Goal: Task Accomplishment & Management: Complete application form

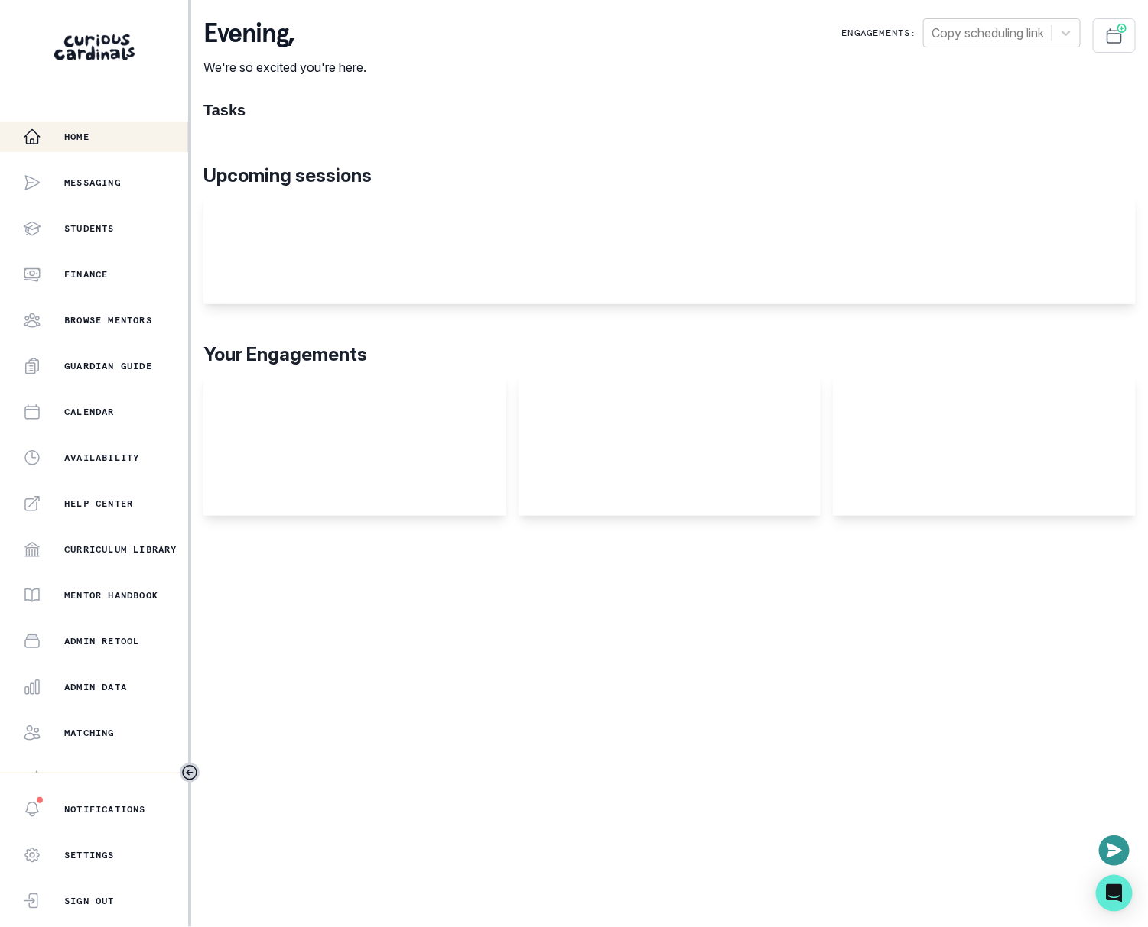
scroll to position [67, 0]
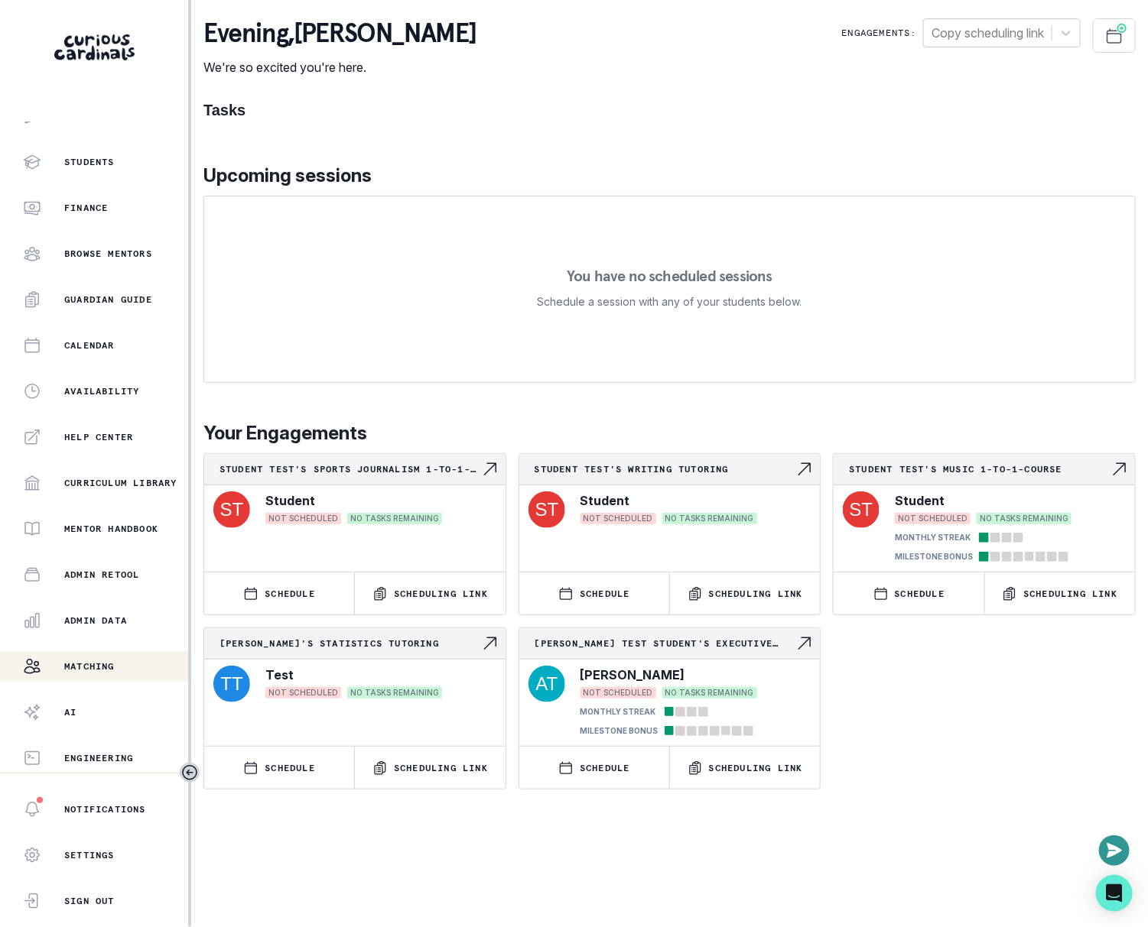
click at [127, 661] on div "Matching" at bounding box center [105, 666] width 165 height 18
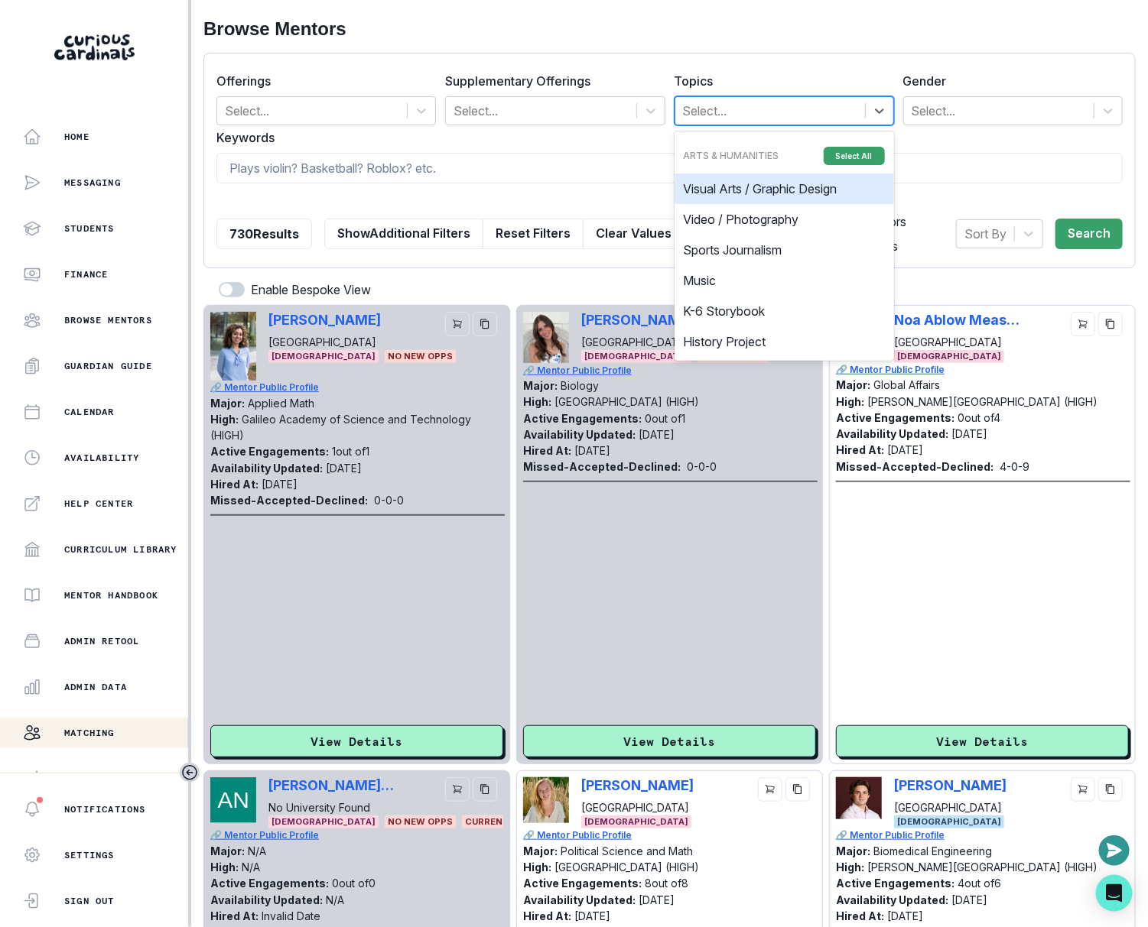
click at [752, 102] on div at bounding box center [770, 110] width 174 height 21
type input "med"
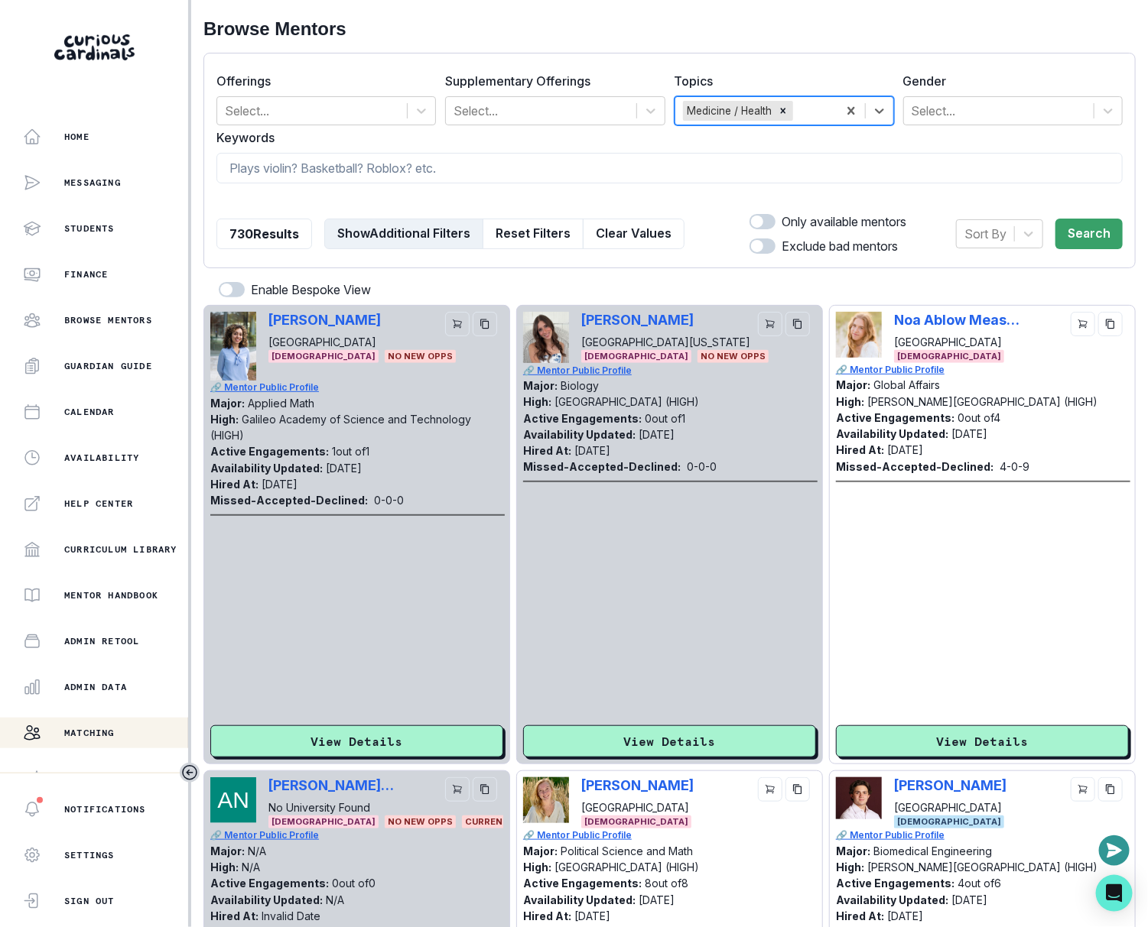
click at [405, 219] on button "Show Additional Filters" at bounding box center [403, 234] width 159 height 31
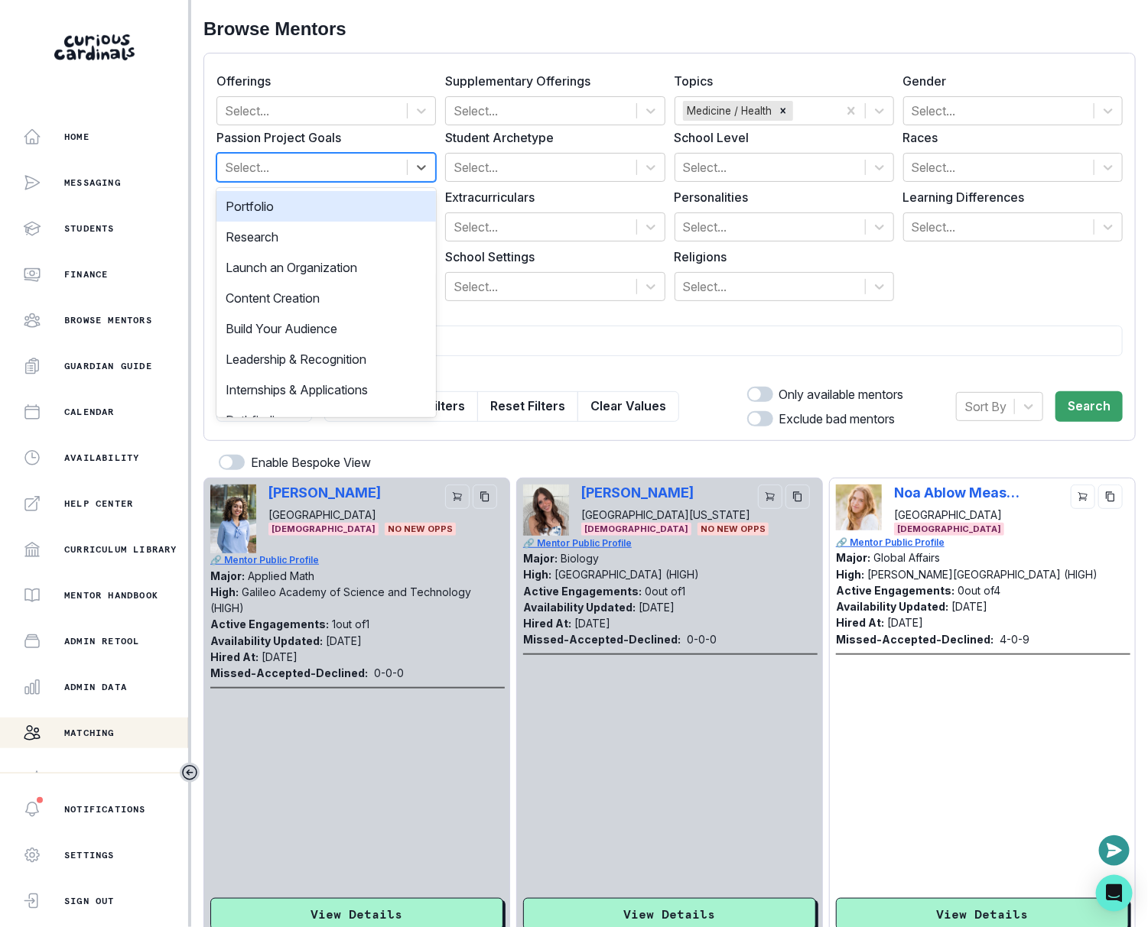
click at [319, 169] on div at bounding box center [312, 167] width 174 height 21
type input "res"
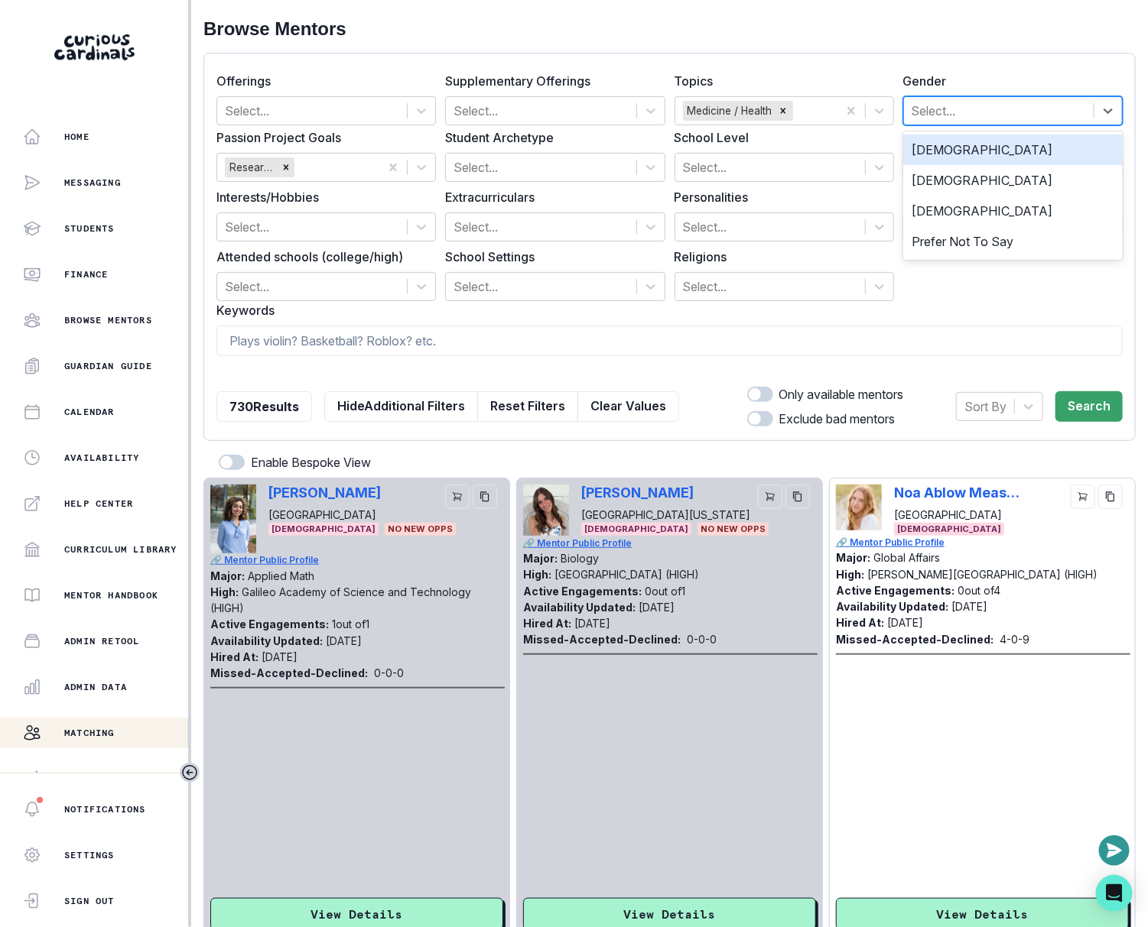
click at [1011, 96] on div "Select..." at bounding box center [1012, 110] width 219 height 29
click at [988, 141] on div "[DEMOGRAPHIC_DATA]" at bounding box center [1012, 150] width 219 height 31
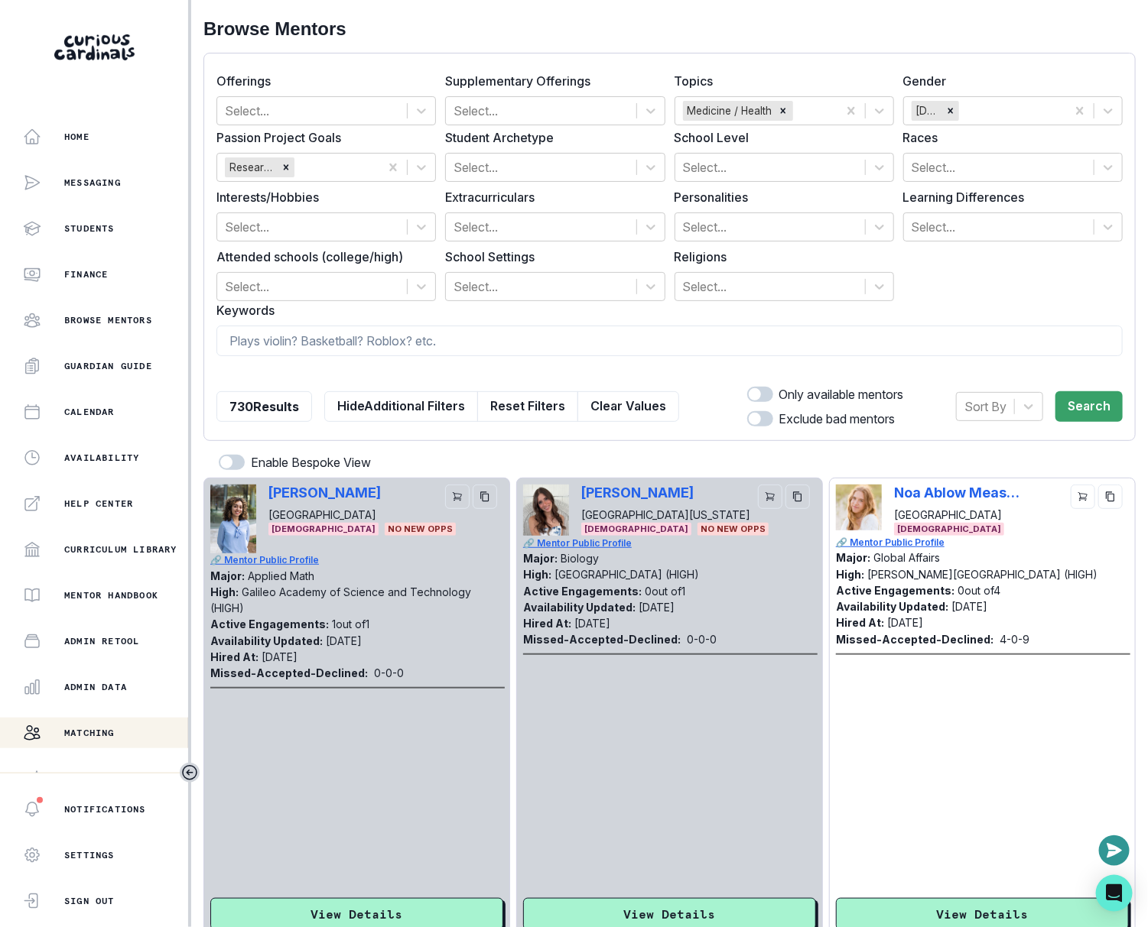
click at [752, 387] on span at bounding box center [760, 394] width 26 height 15
click at [747, 386] on input "checkbox" at bounding box center [746, 386] width 1 height 1
click at [1063, 394] on button "Search" at bounding box center [1088, 406] width 67 height 31
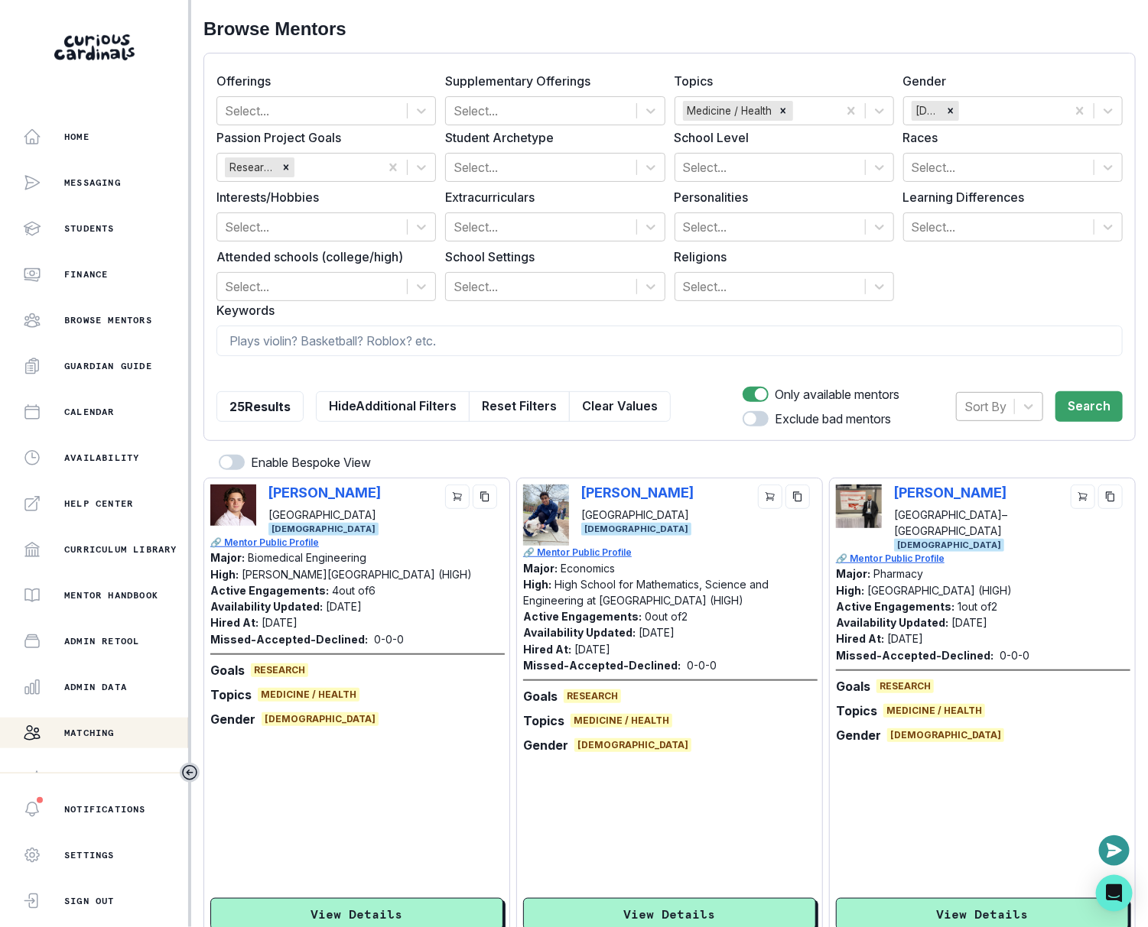
click at [960, 404] on div "Sort By" at bounding box center [984, 407] width 57 height 28
click at [997, 446] on div "Hired at" at bounding box center [999, 445] width 87 height 31
click at [1063, 414] on button "Search" at bounding box center [1088, 406] width 67 height 31
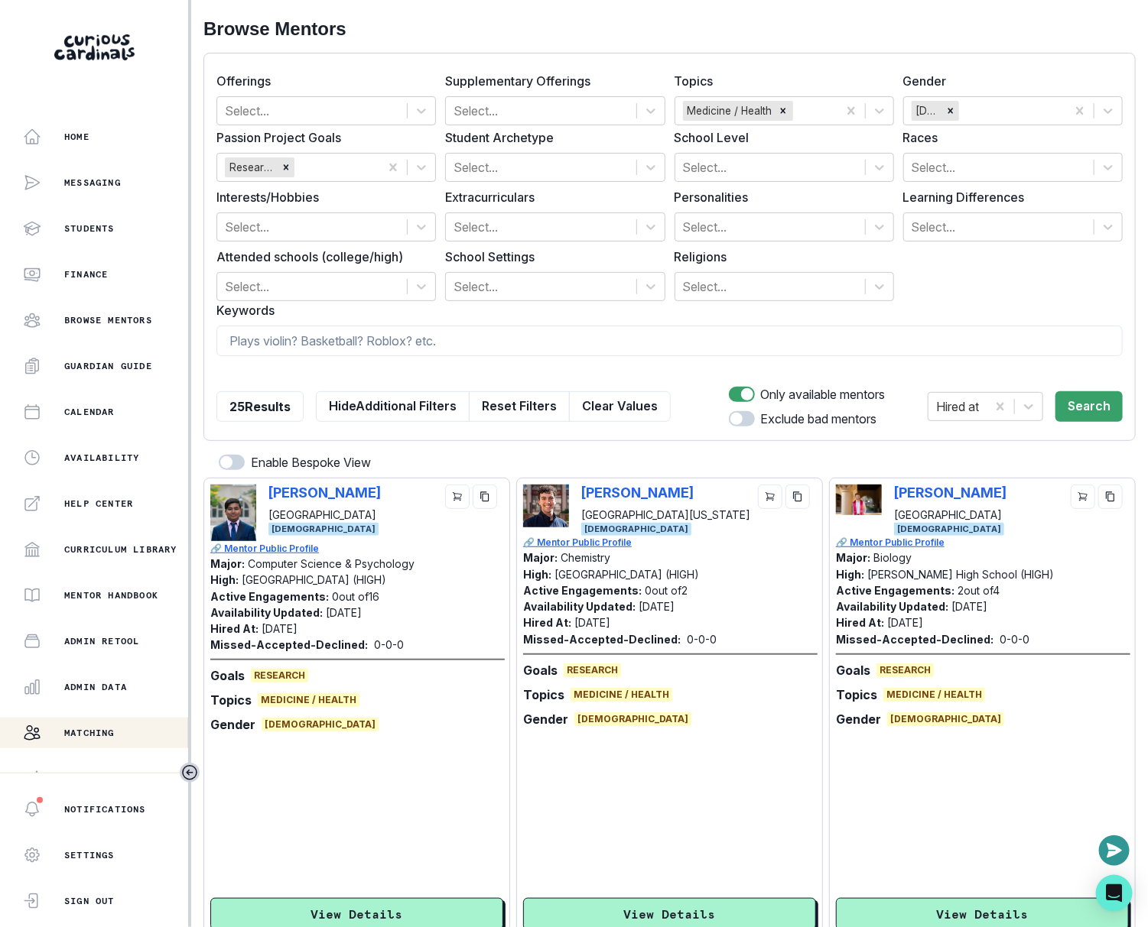
click at [733, 388] on span at bounding box center [742, 394] width 26 height 15
click at [729, 387] on input "checkbox" at bounding box center [728, 386] width 1 height 1
checkbox input "false"
click at [1092, 411] on button "Search" at bounding box center [1088, 406] width 67 height 31
click at [784, 116] on div "Remove Medicine / Health" at bounding box center [782, 111] width 17 height 20
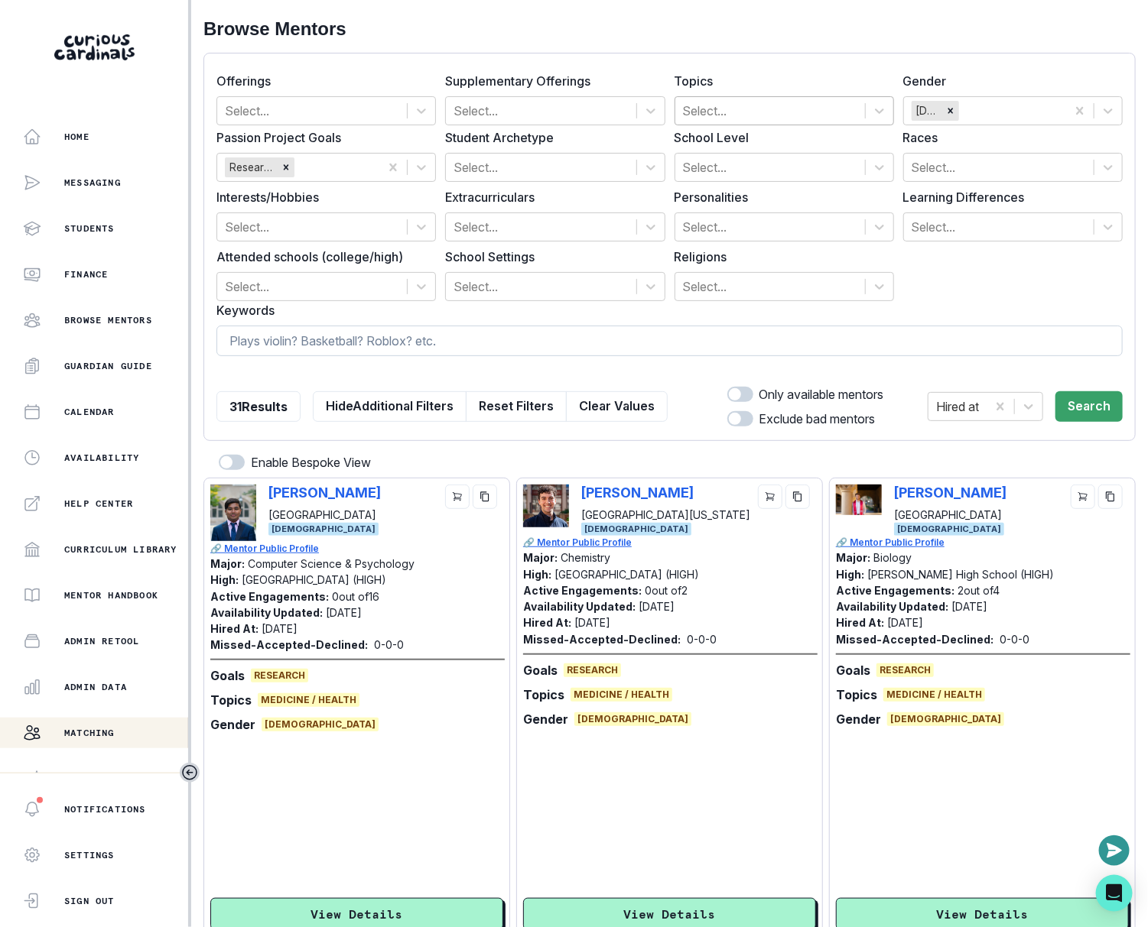
click at [617, 337] on input at bounding box center [669, 341] width 906 height 31
type input "chemistry"
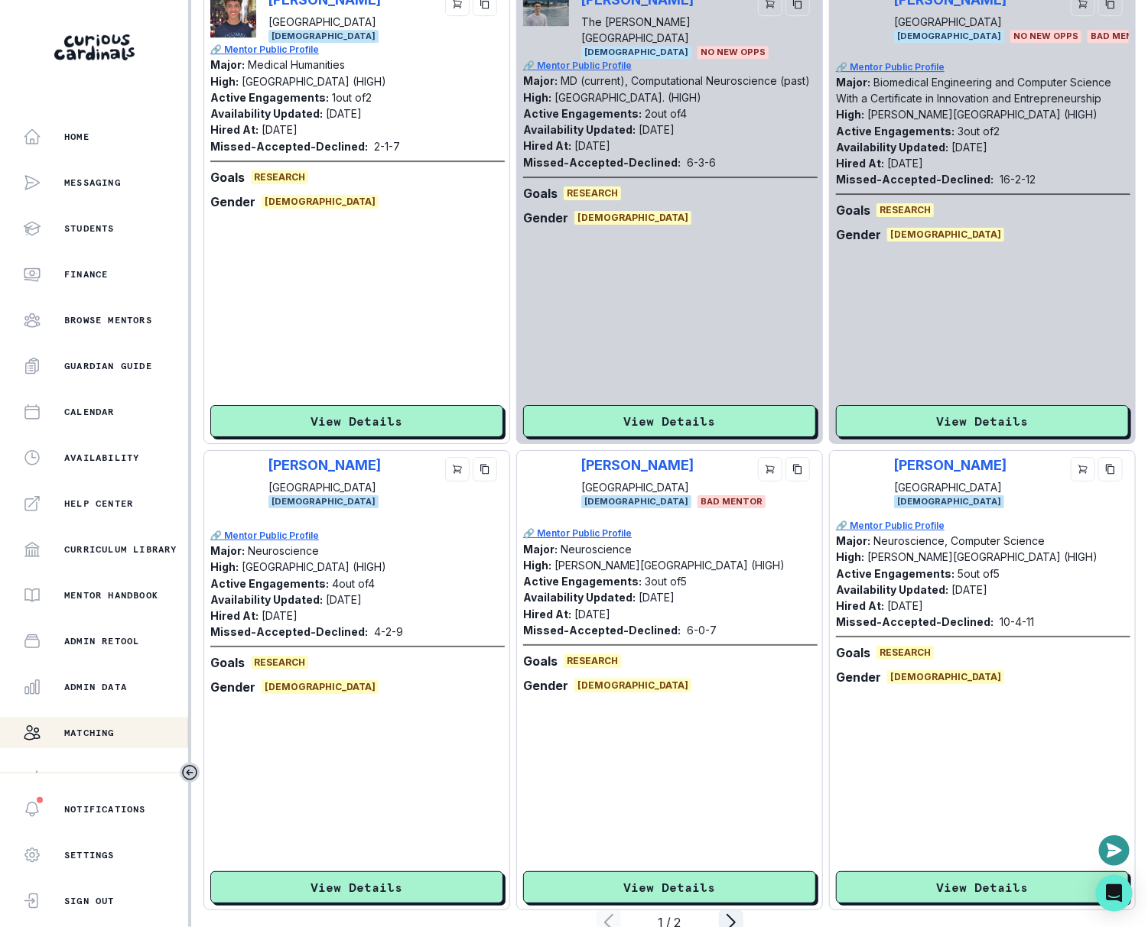
scroll to position [4260, 0]
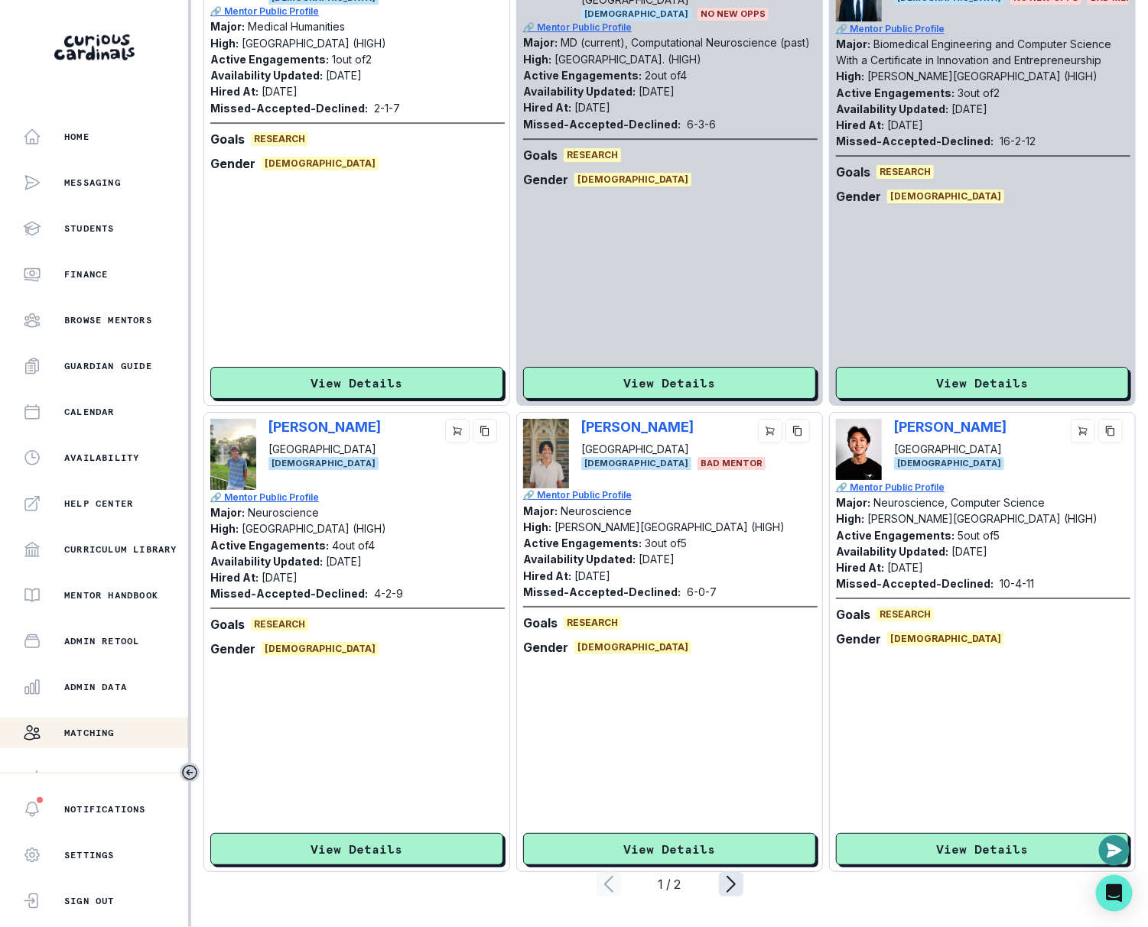
type input "human"
click at [725, 896] on icon "page right" at bounding box center [731, 884] width 24 height 24
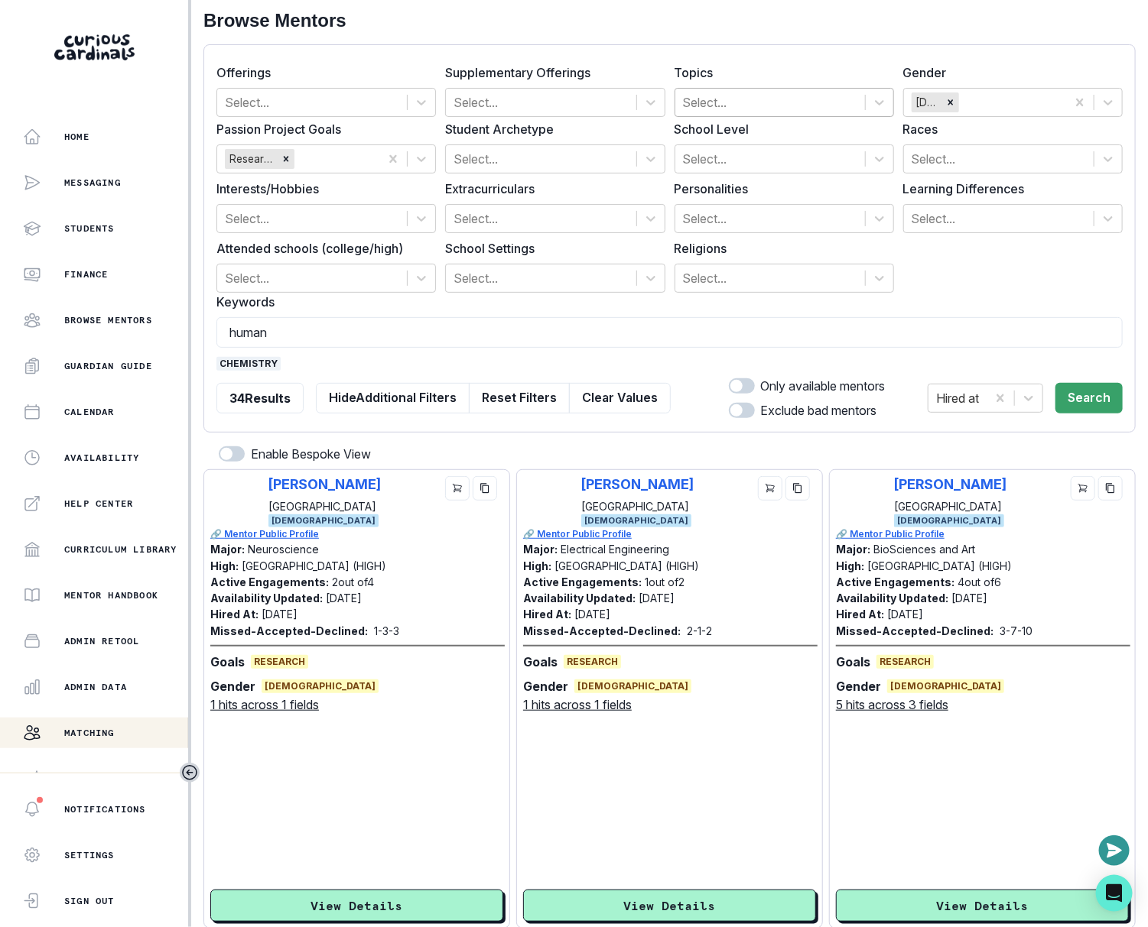
scroll to position [0, 0]
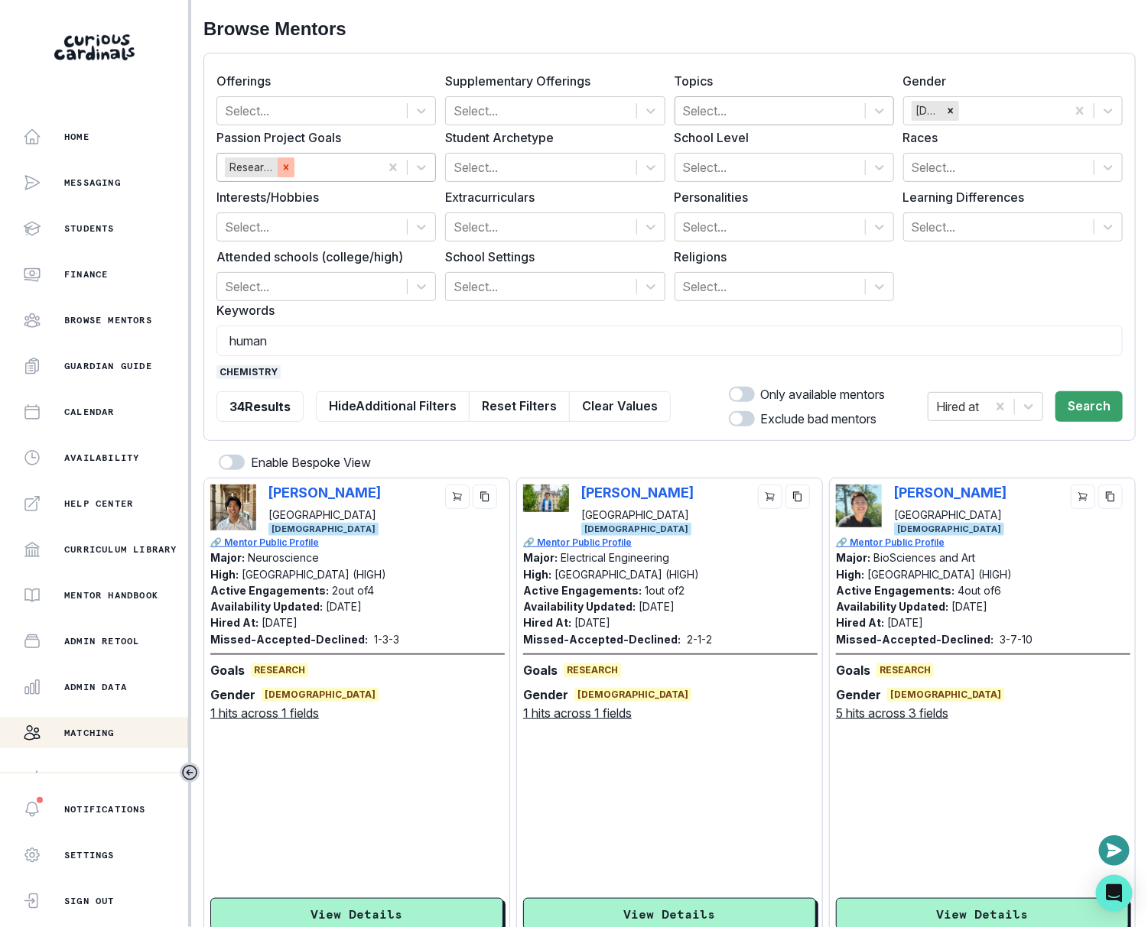
click at [290, 165] on icon "Remove Research" at bounding box center [286, 167] width 11 height 11
click at [1066, 407] on button "Search" at bounding box center [1088, 406] width 67 height 31
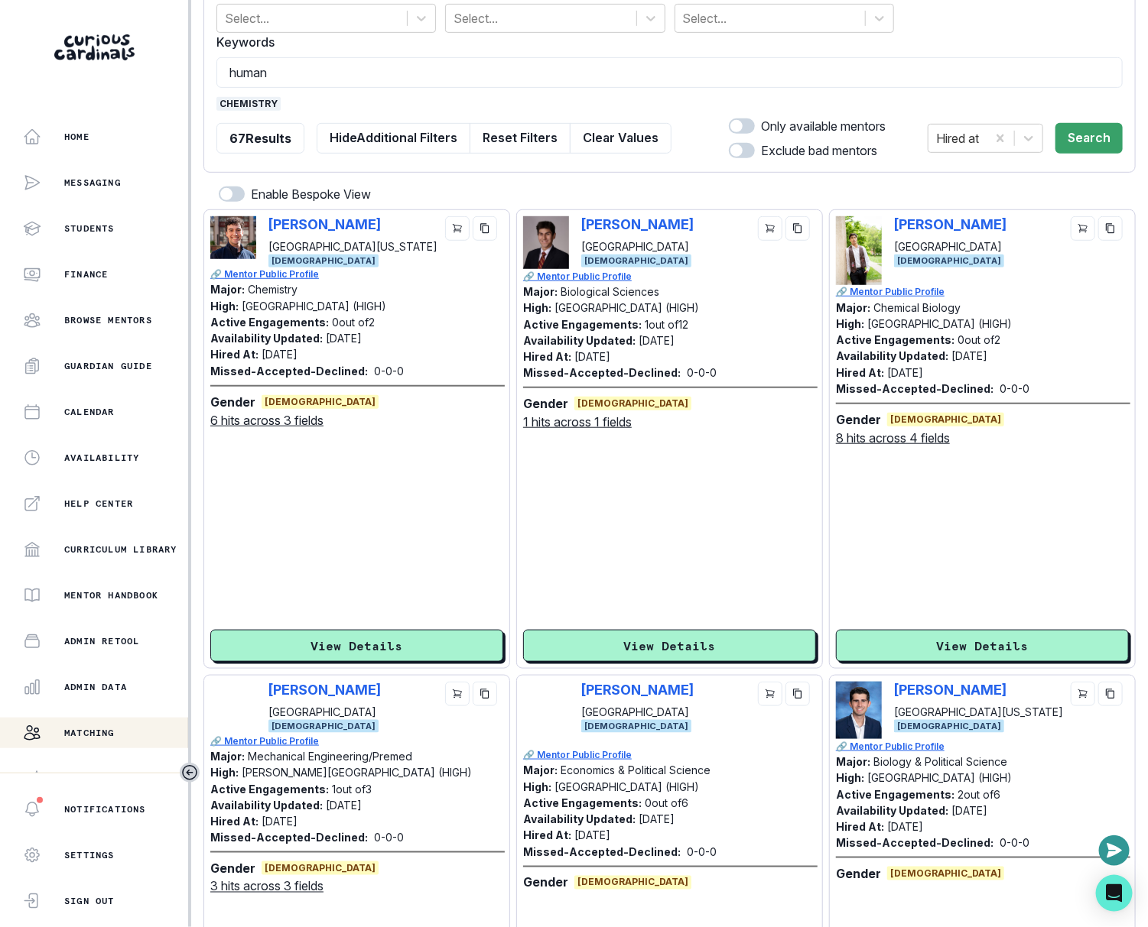
scroll to position [271, 0]
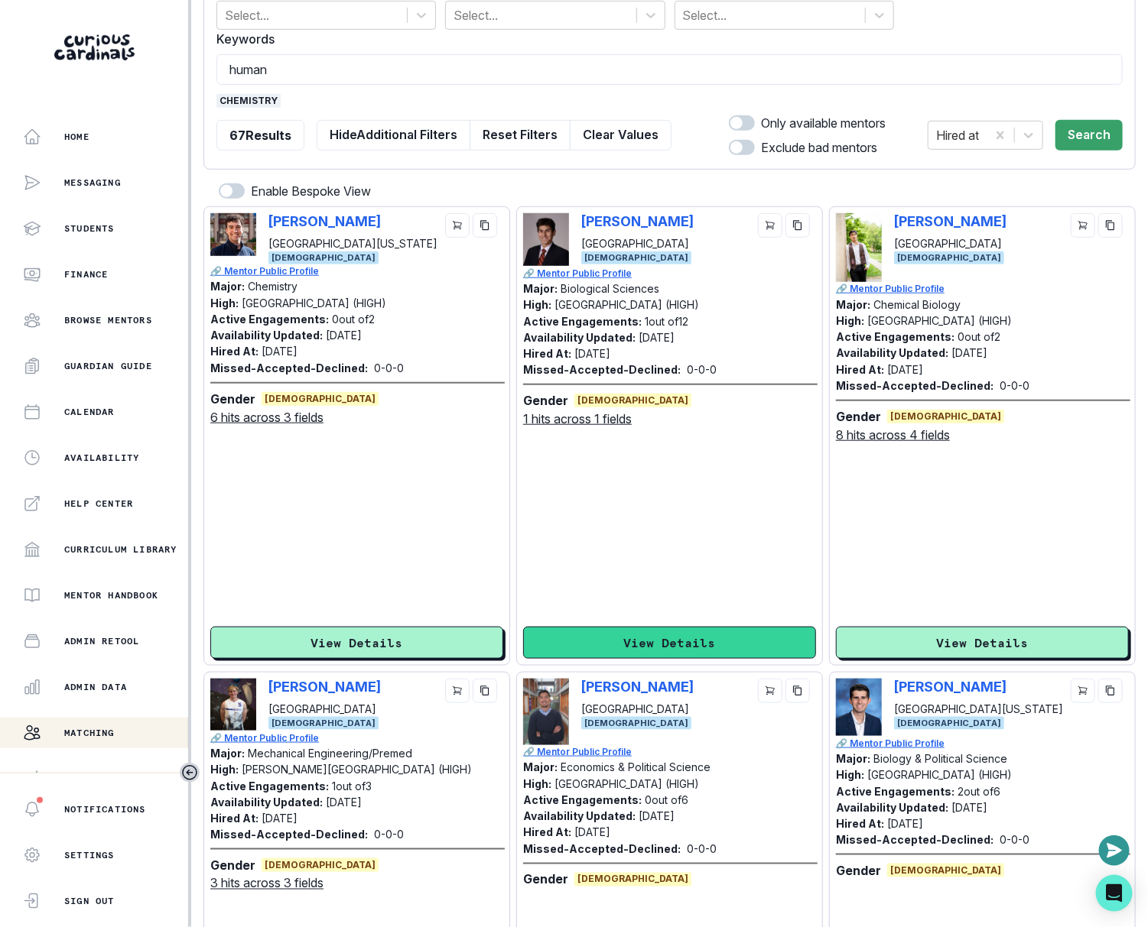
click at [664, 628] on button "View Details" at bounding box center [669, 643] width 293 height 32
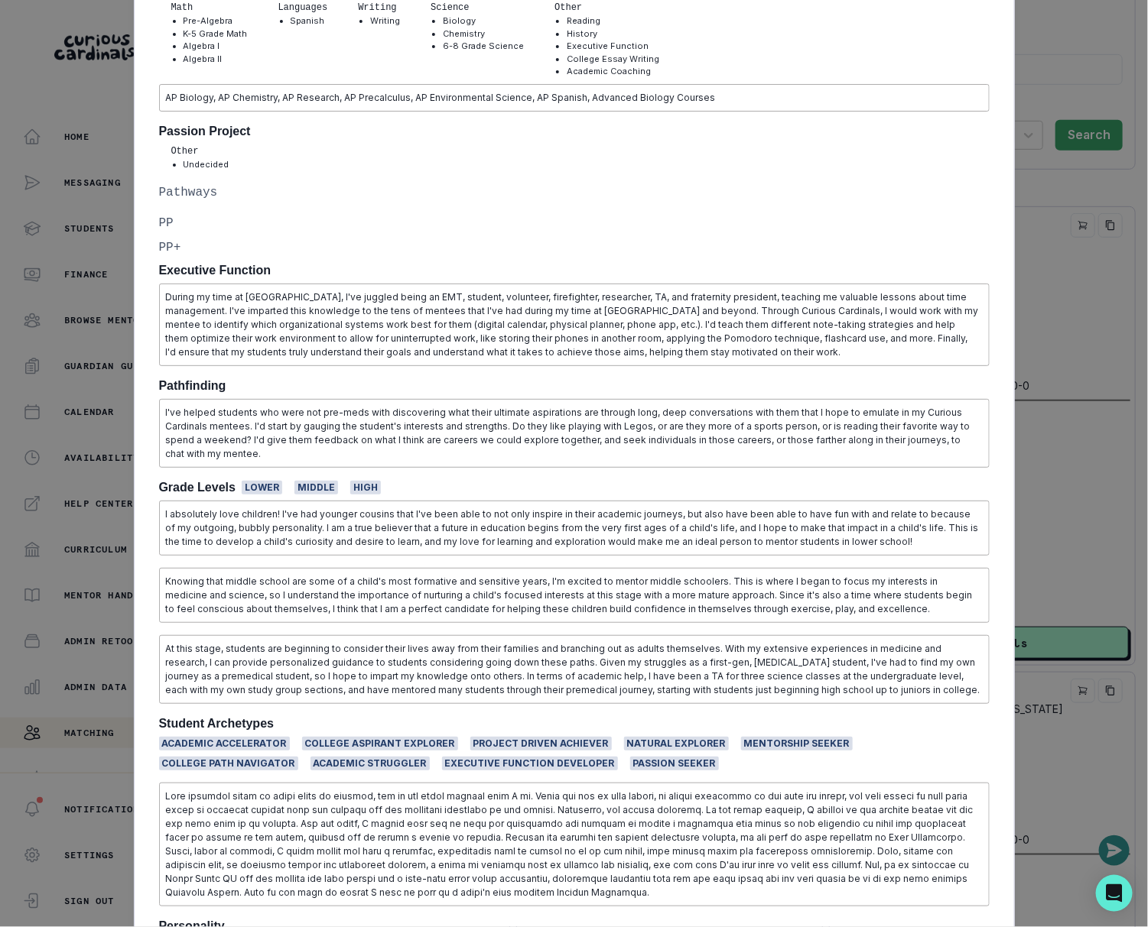
scroll to position [964, 0]
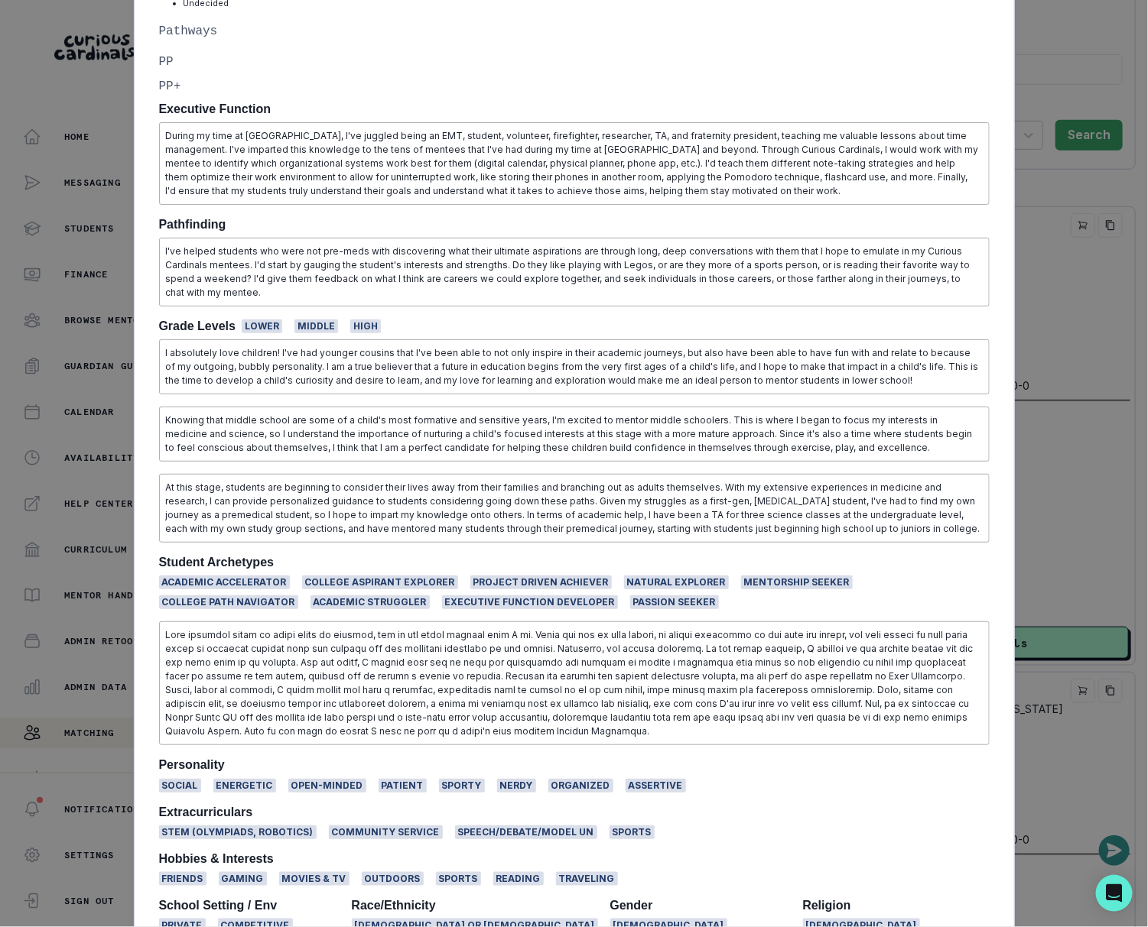
click at [664, 628] on p at bounding box center [574, 683] width 816 height 110
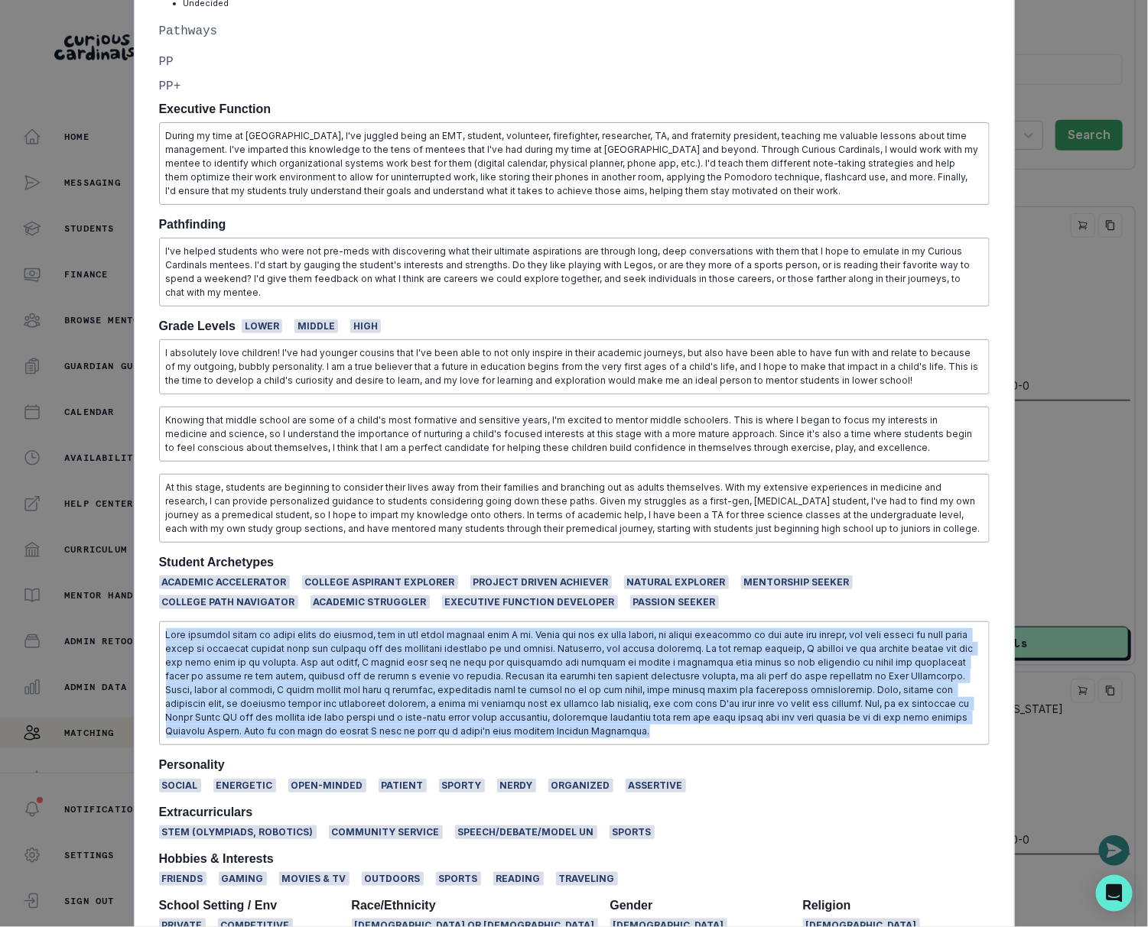
click at [664, 628] on p at bounding box center [574, 683] width 816 height 110
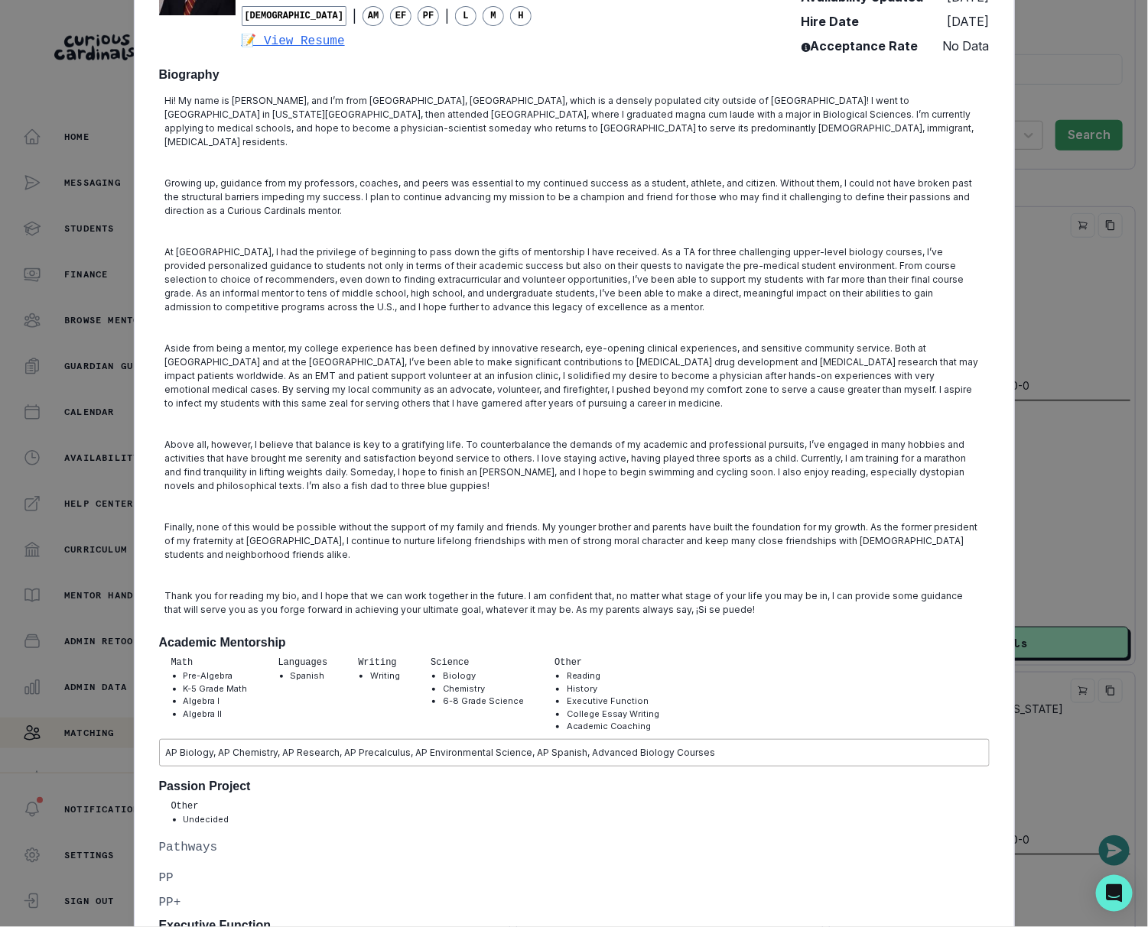
scroll to position [0, 0]
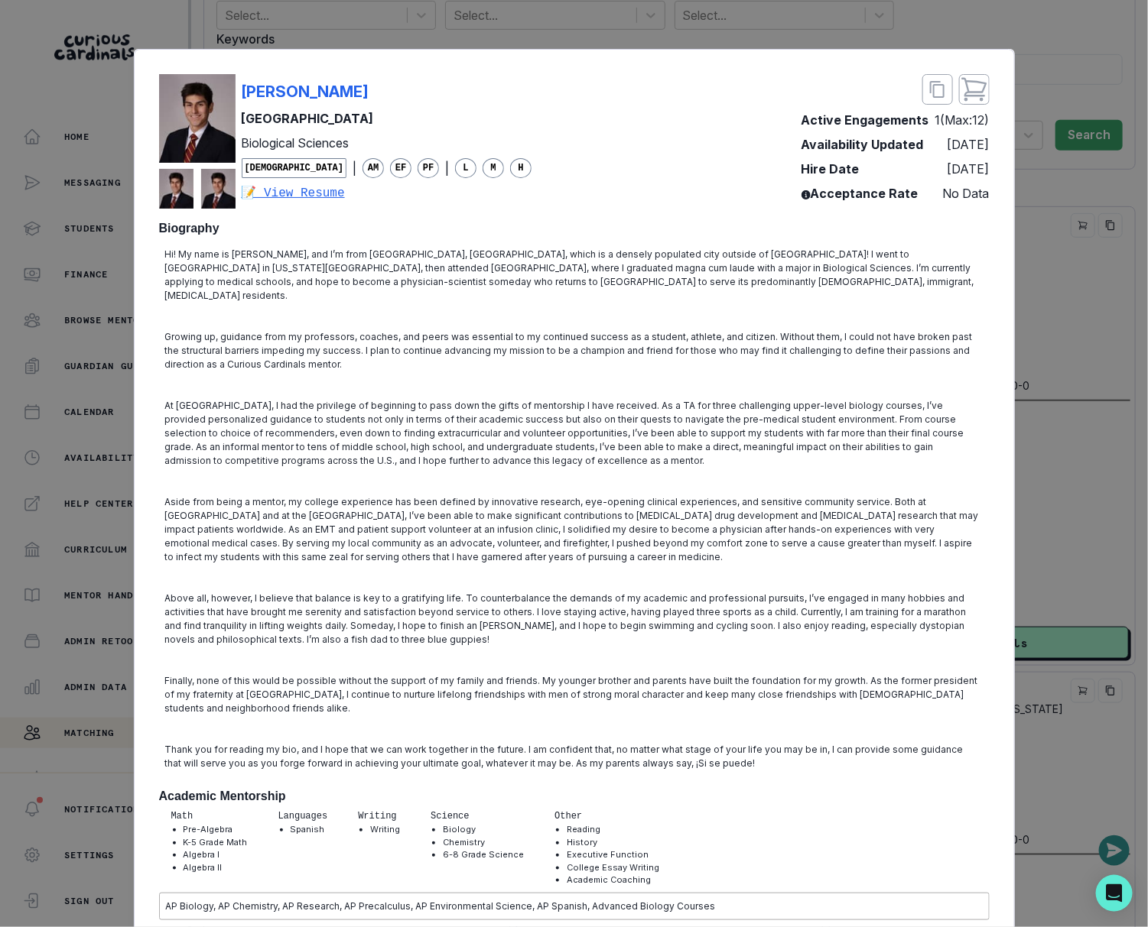
click at [1076, 417] on div "[PERSON_NAME] [PERSON_NAME] University Biological Sciences [DEMOGRAPHIC_DATA] |…" at bounding box center [574, 463] width 1148 height 927
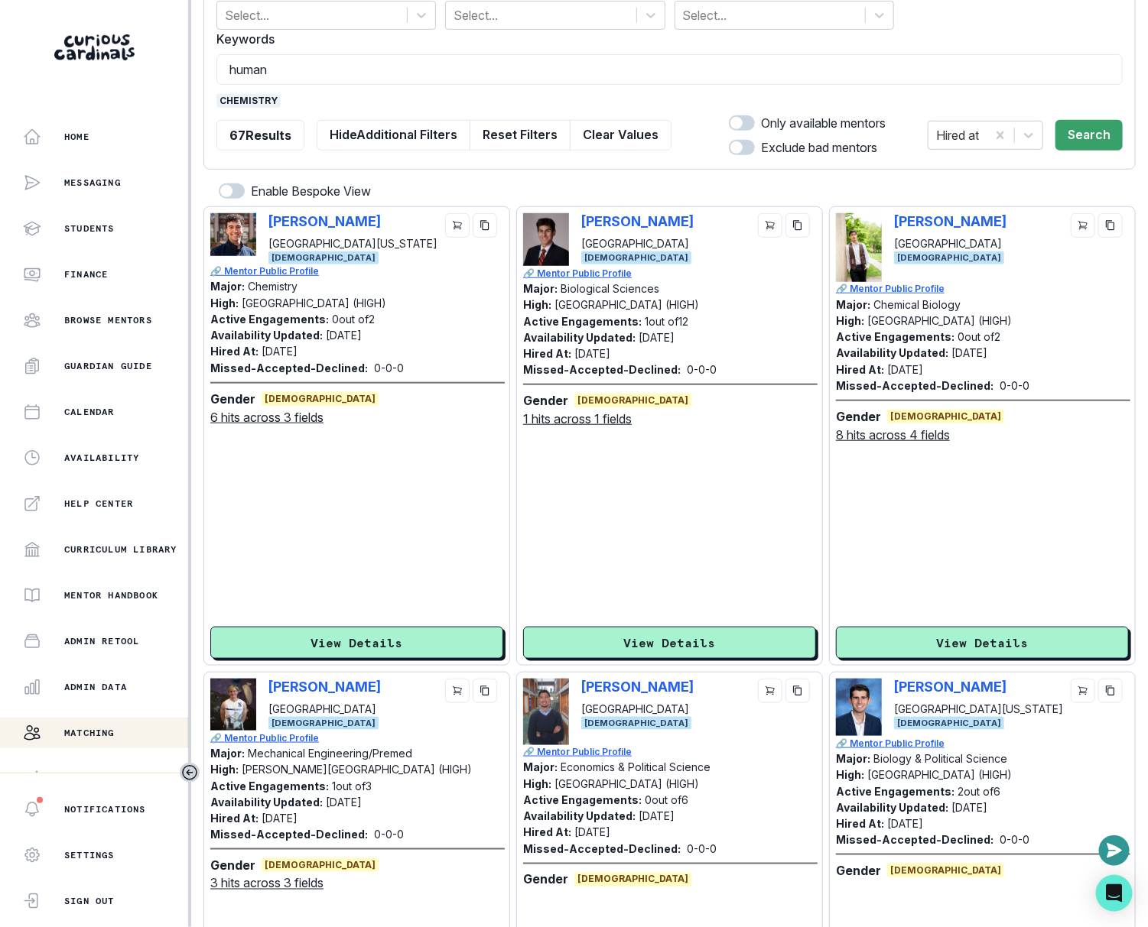
click at [955, 623] on div "[PERSON_NAME] Brown University [DEMOGRAPHIC_DATA] 🔗 Mentor Public Profile Major…" at bounding box center [982, 436] width 293 height 446
click at [946, 634] on button "View Details" at bounding box center [982, 643] width 293 height 32
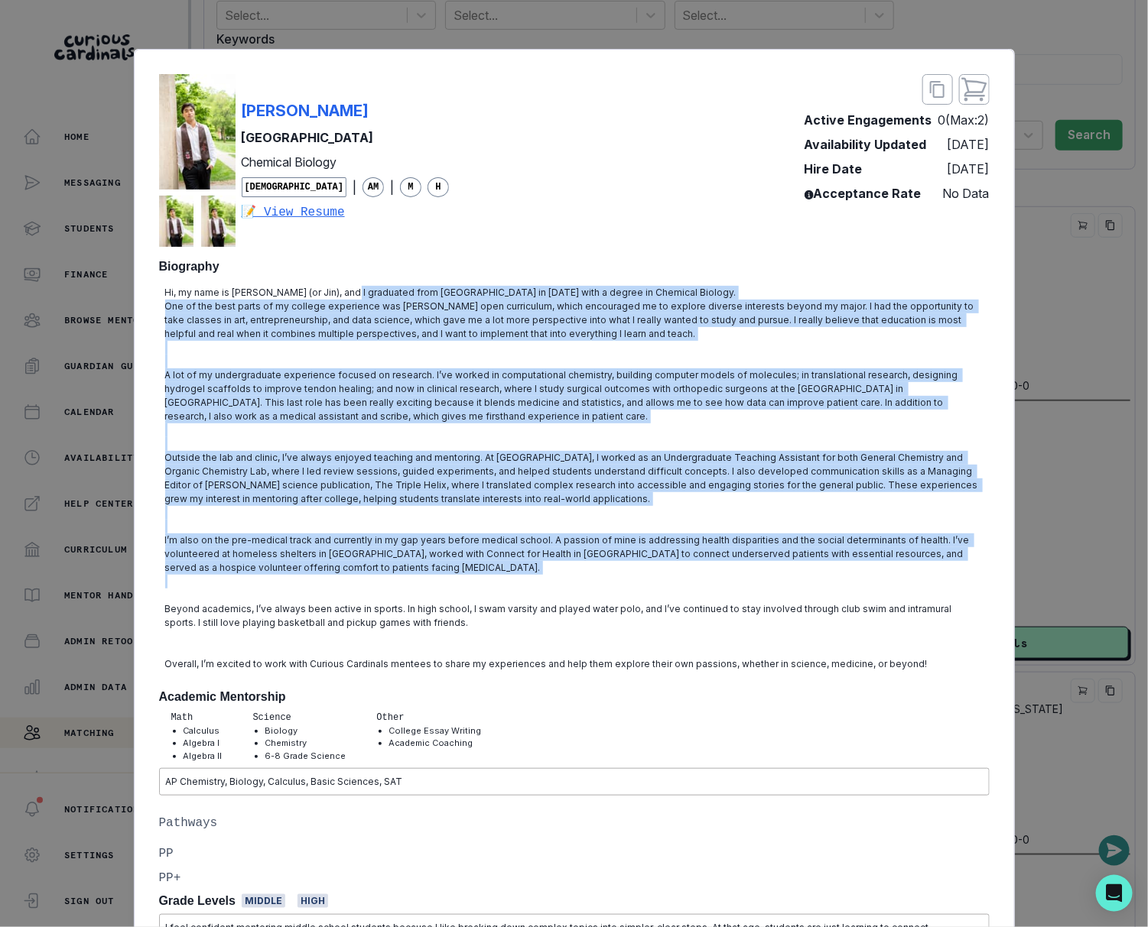
drag, startPoint x: 345, startPoint y: 293, endPoint x: 557, endPoint y: 575, distance: 352.7
click at [557, 575] on div "Hi, my name is [PERSON_NAME] (or Jin), and I graduated from [GEOGRAPHIC_DATA] i…" at bounding box center [574, 479] width 830 height 398
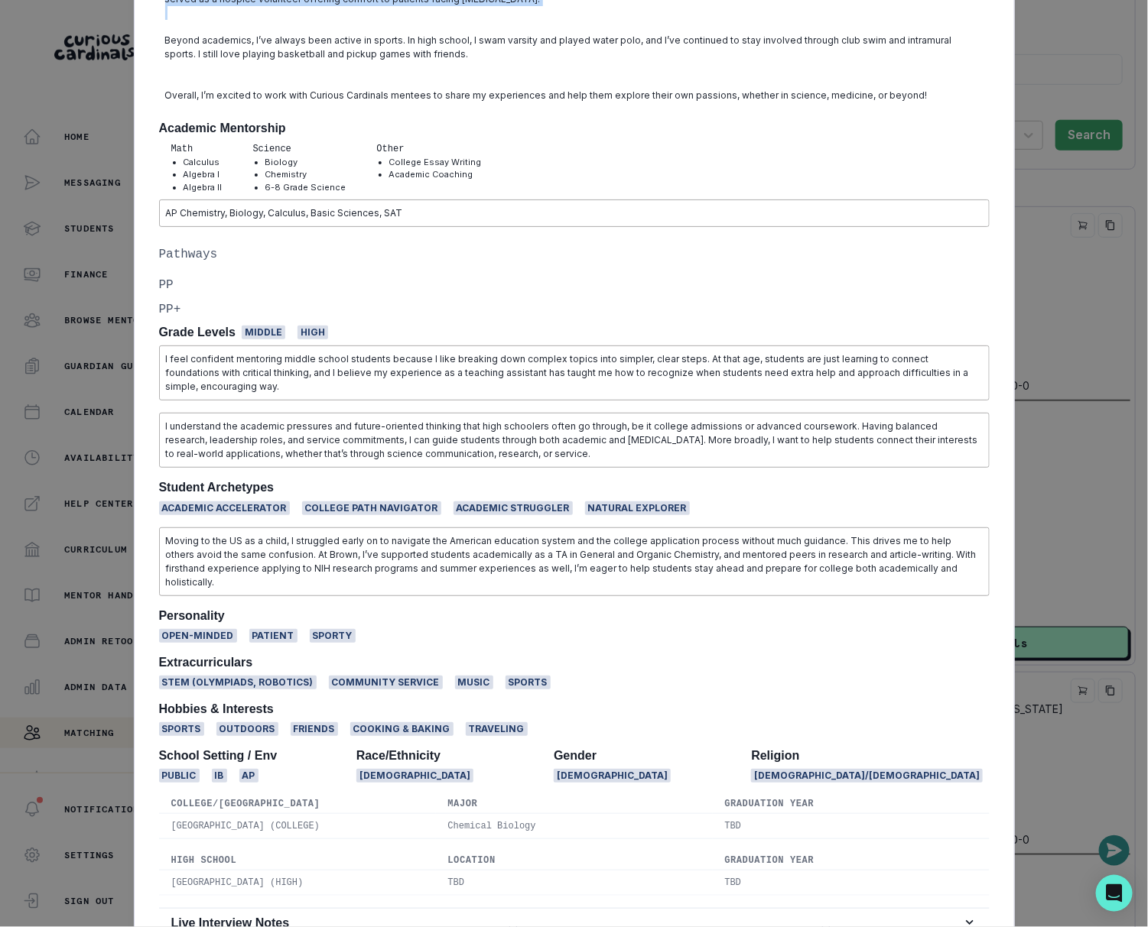
scroll to position [677, 0]
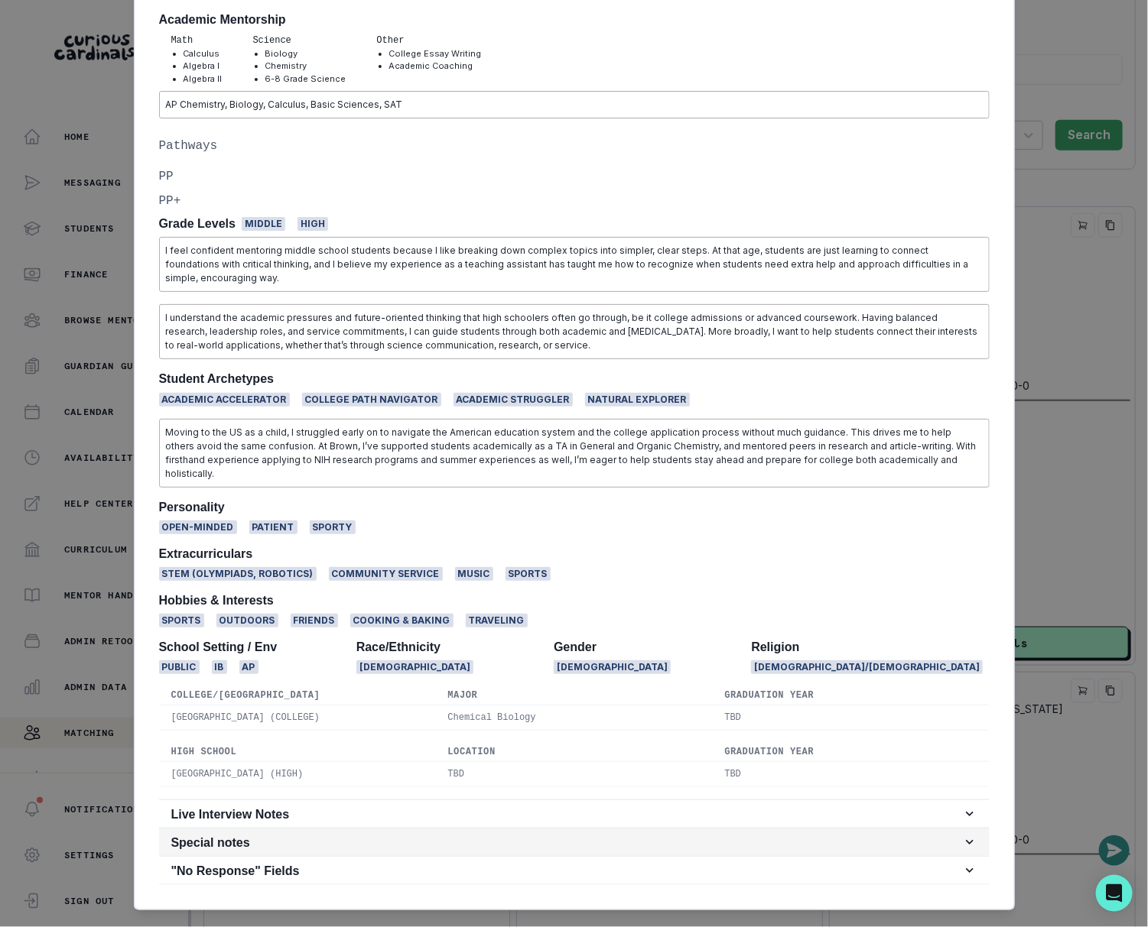
click at [480, 836] on h2 "Special notes" at bounding box center [566, 843] width 790 height 15
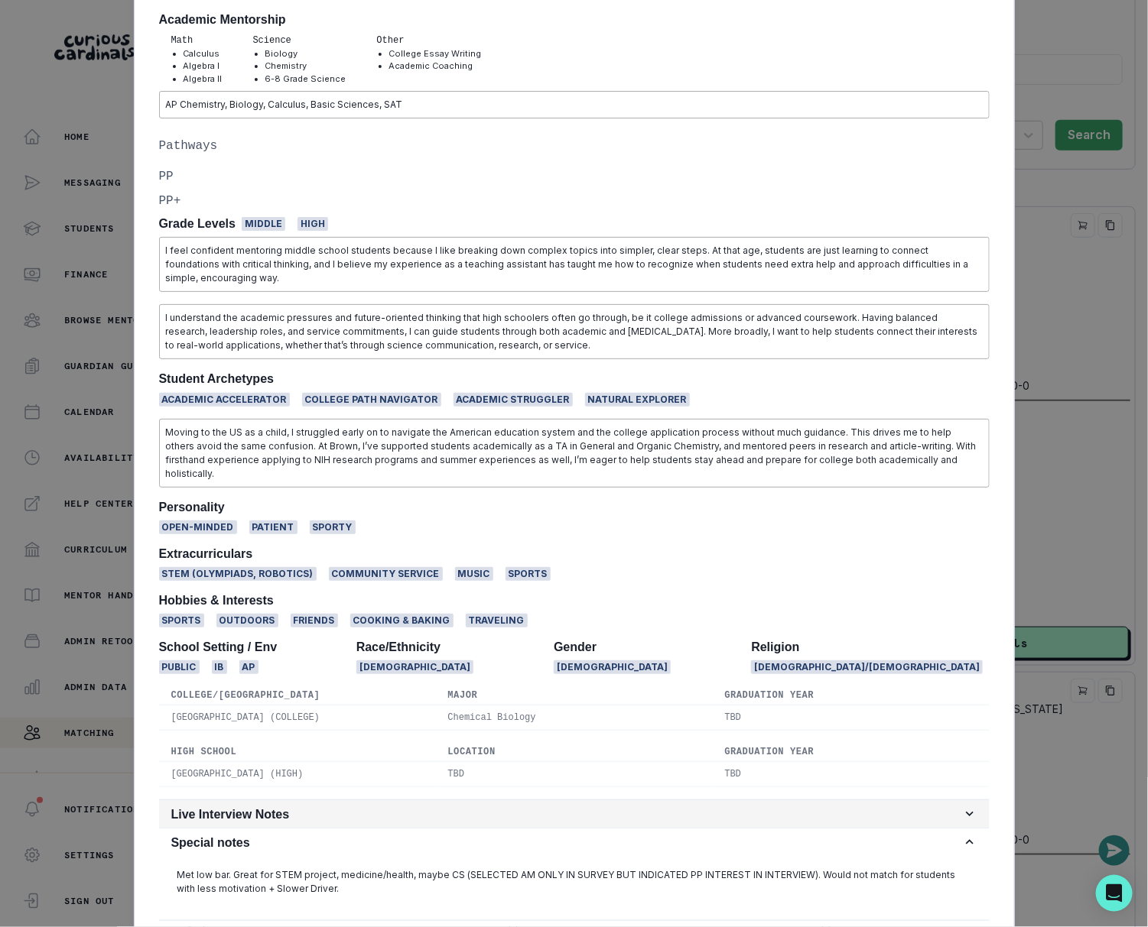
click at [480, 807] on h2 "Live Interview Notes" at bounding box center [566, 814] width 790 height 15
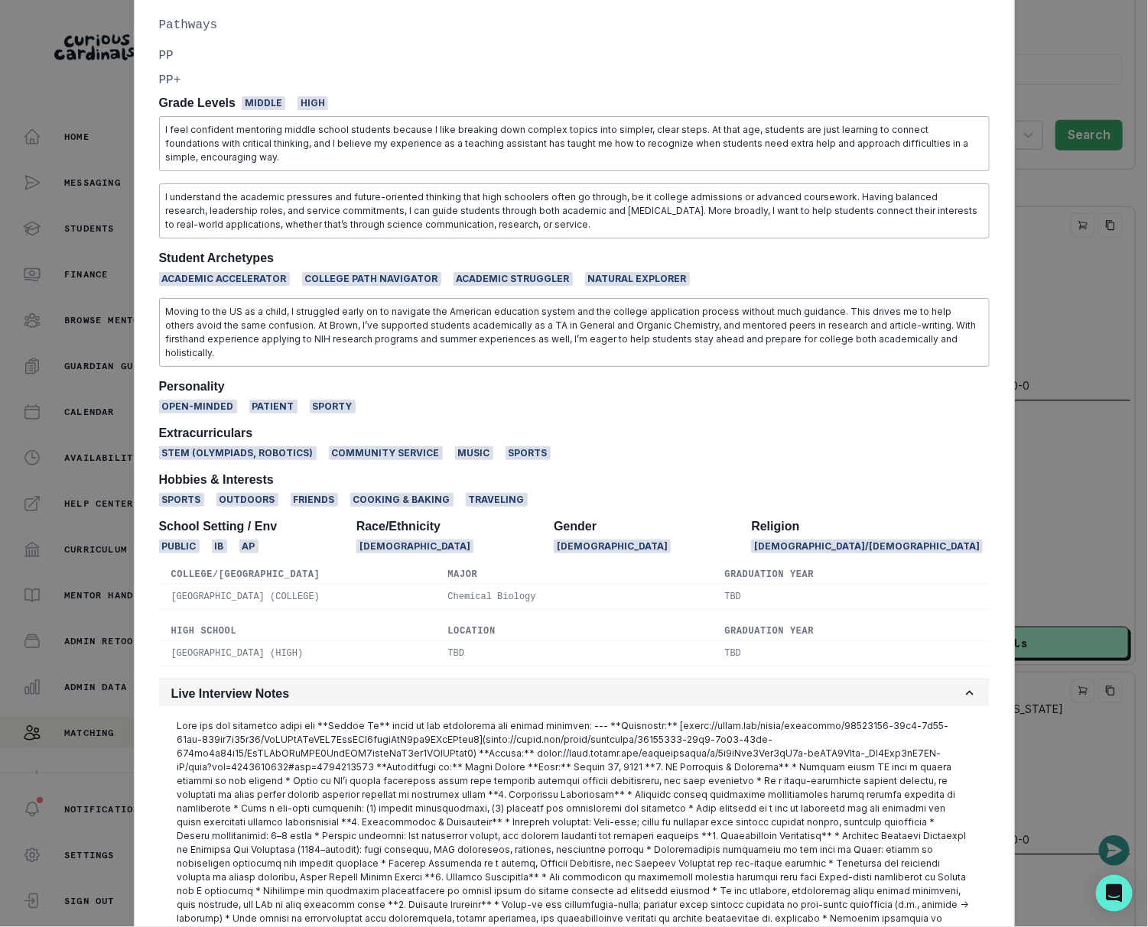
scroll to position [1086, 0]
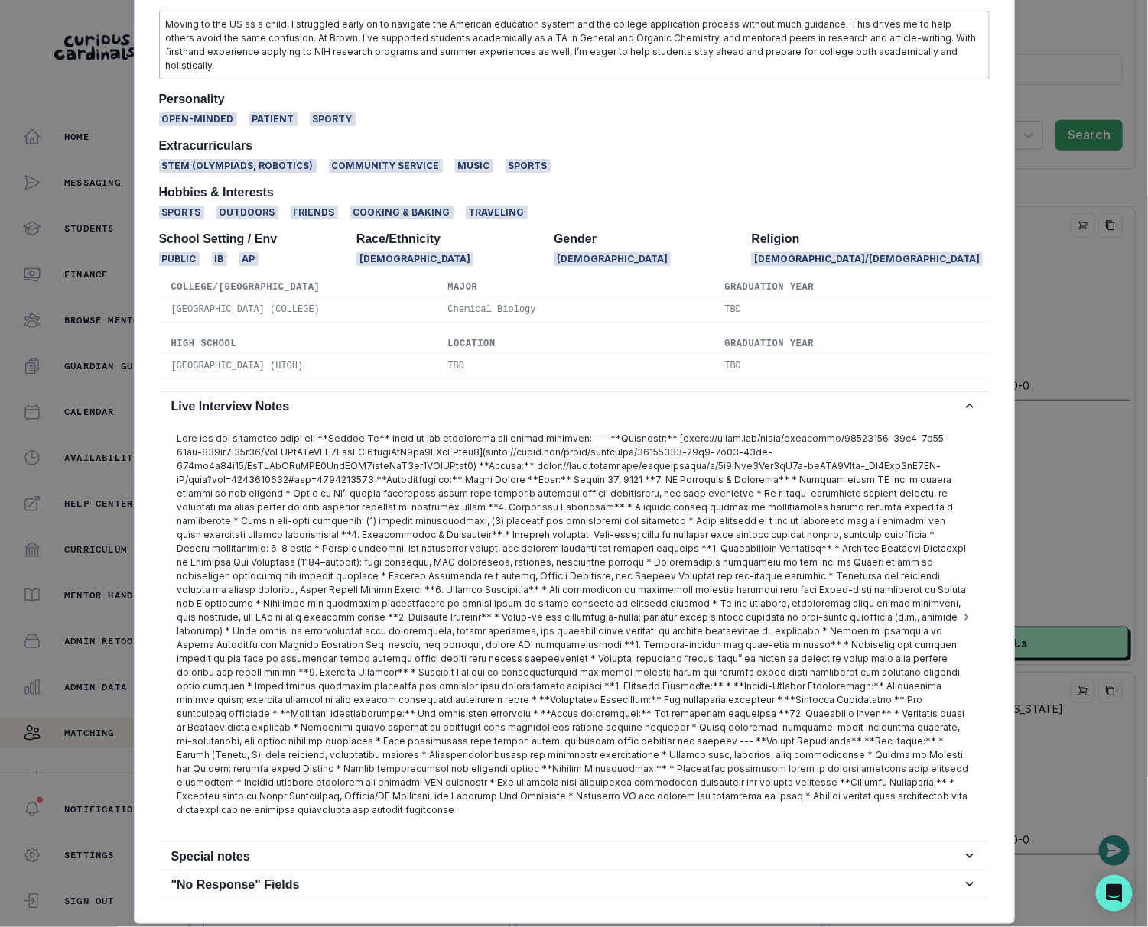
click at [478, 793] on div at bounding box center [574, 631] width 830 height 422
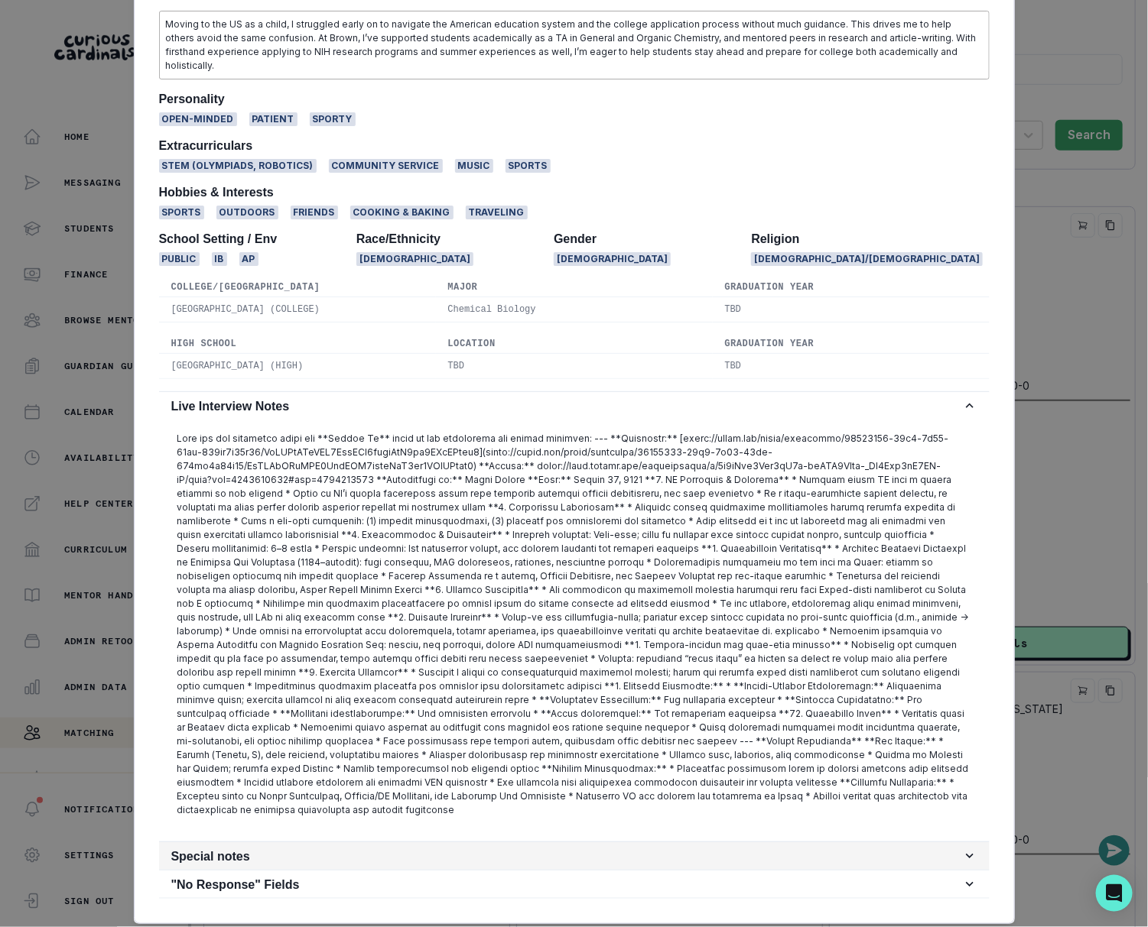
click at [478, 849] on h2 "Special notes" at bounding box center [566, 856] width 790 height 15
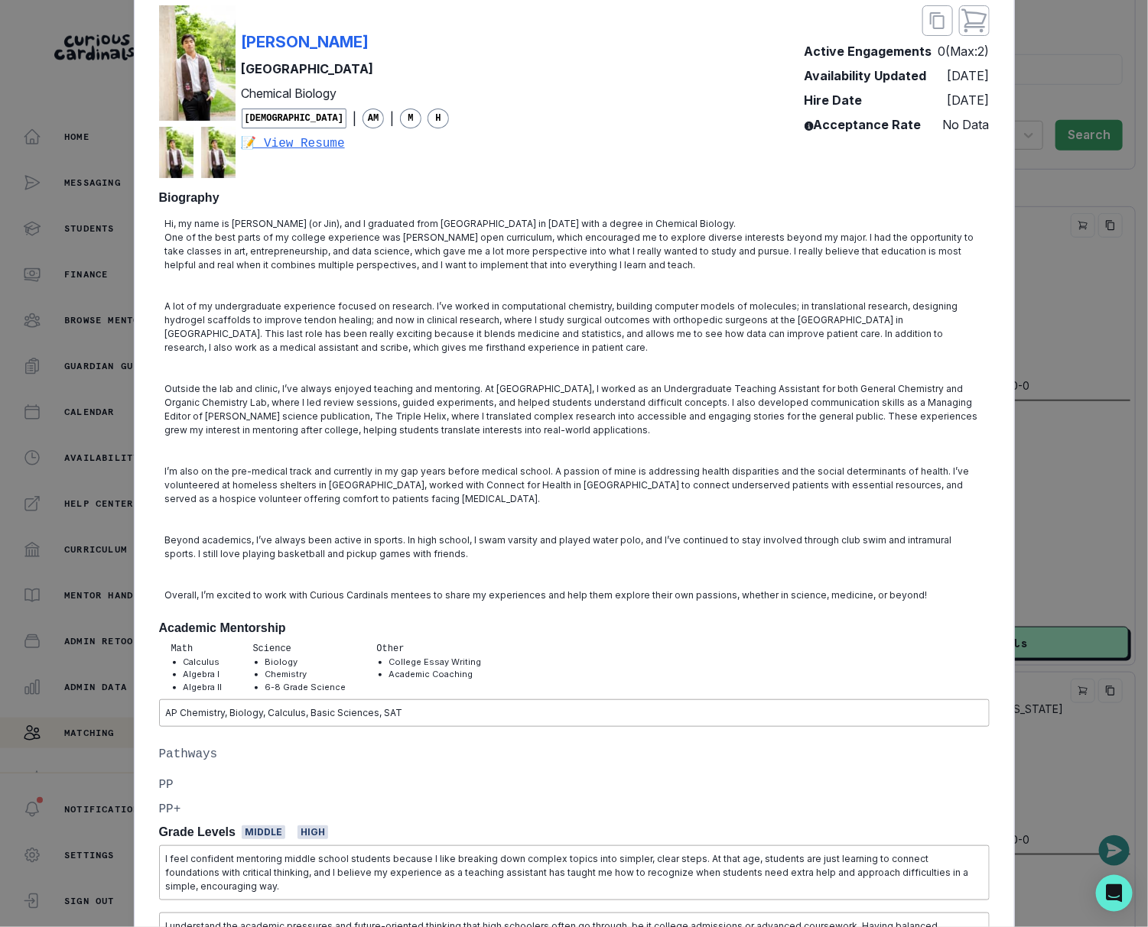
scroll to position [0, 0]
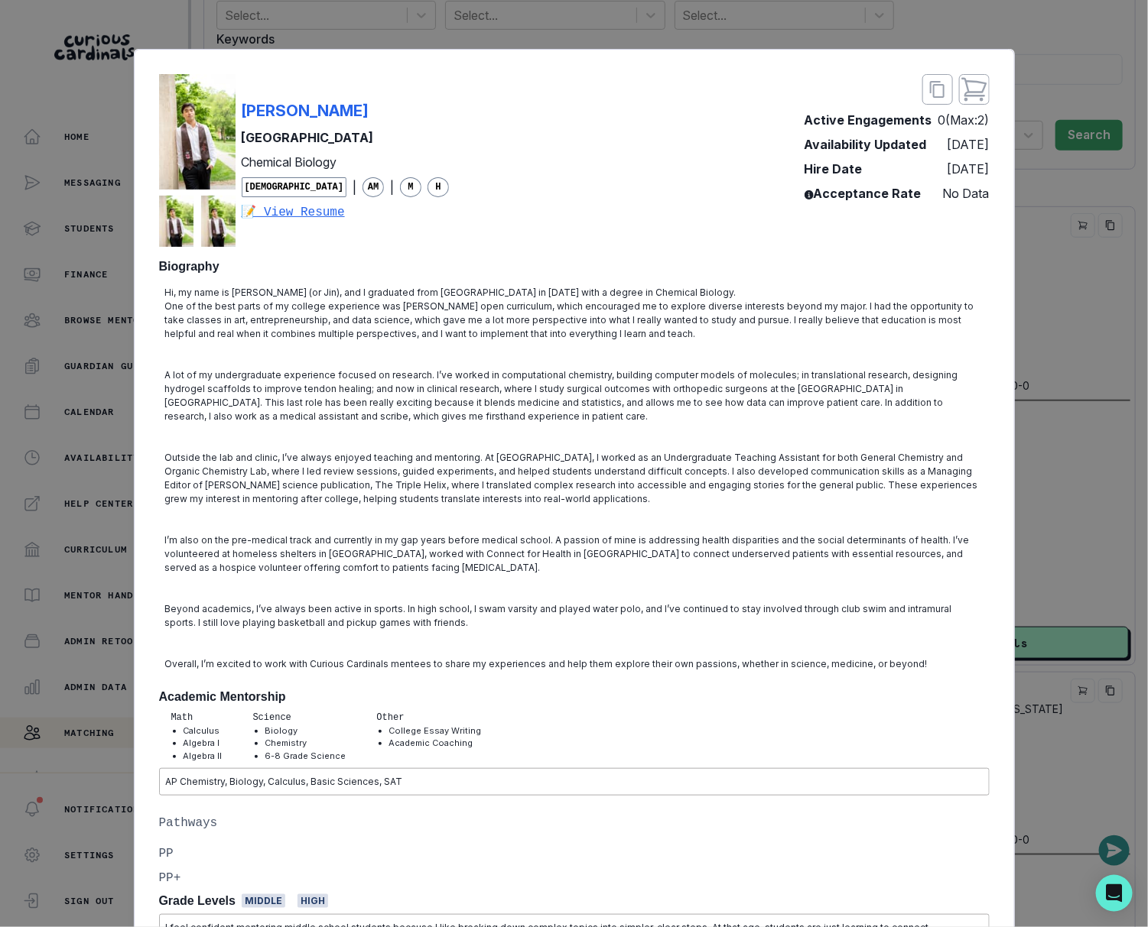
click at [416, 113] on div "[PERSON_NAME] Brown University Chemical Biology [DEMOGRAPHIC_DATA] | AM | M H 📝…" at bounding box center [574, 160] width 830 height 173
copy p "[PERSON_NAME]"
click at [1050, 690] on div "[PERSON_NAME] Brown University Chemical Biology [DEMOGRAPHIC_DATA] | AM | M H 📝…" at bounding box center [574, 463] width 1148 height 927
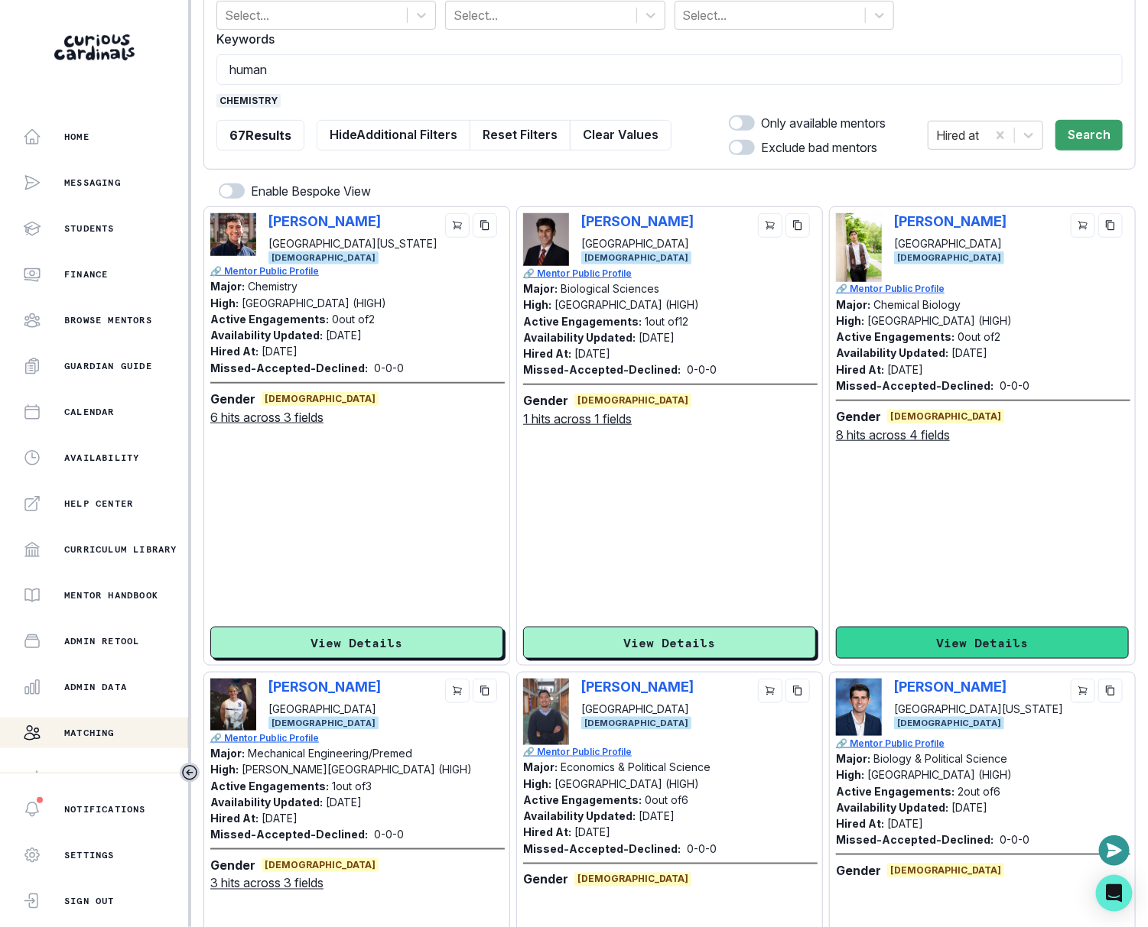
click at [868, 635] on button "View Details" at bounding box center [982, 643] width 293 height 32
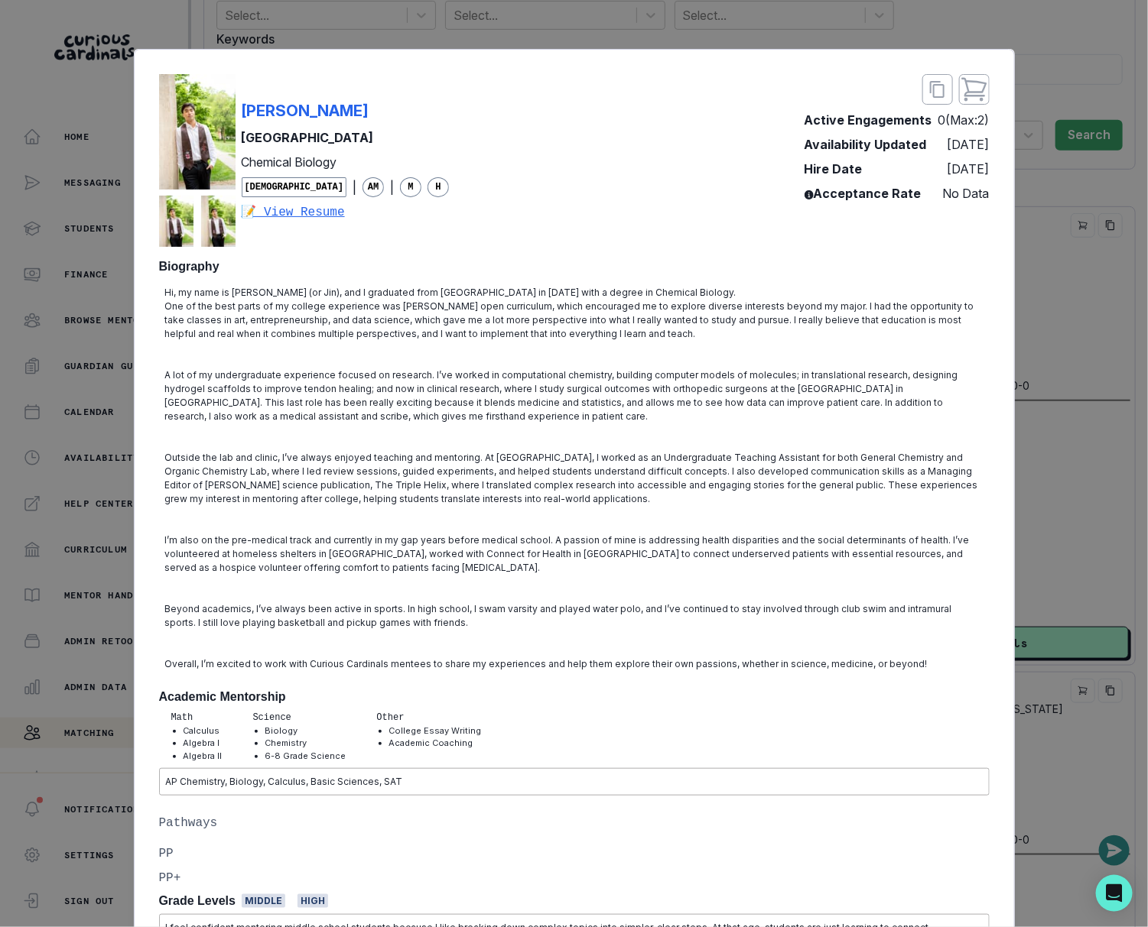
scroll to position [677, 0]
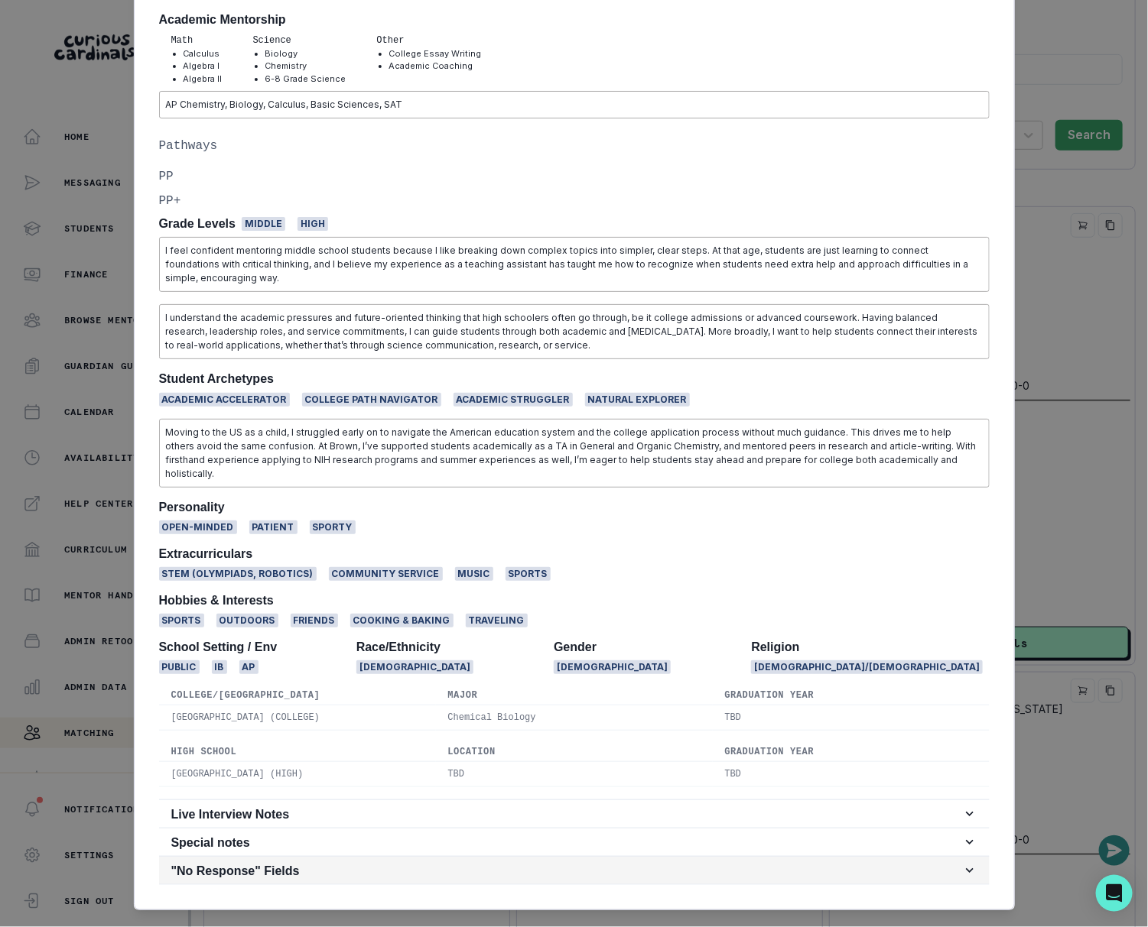
click at [350, 864] on h2 ""No Response" Fields" at bounding box center [566, 871] width 790 height 15
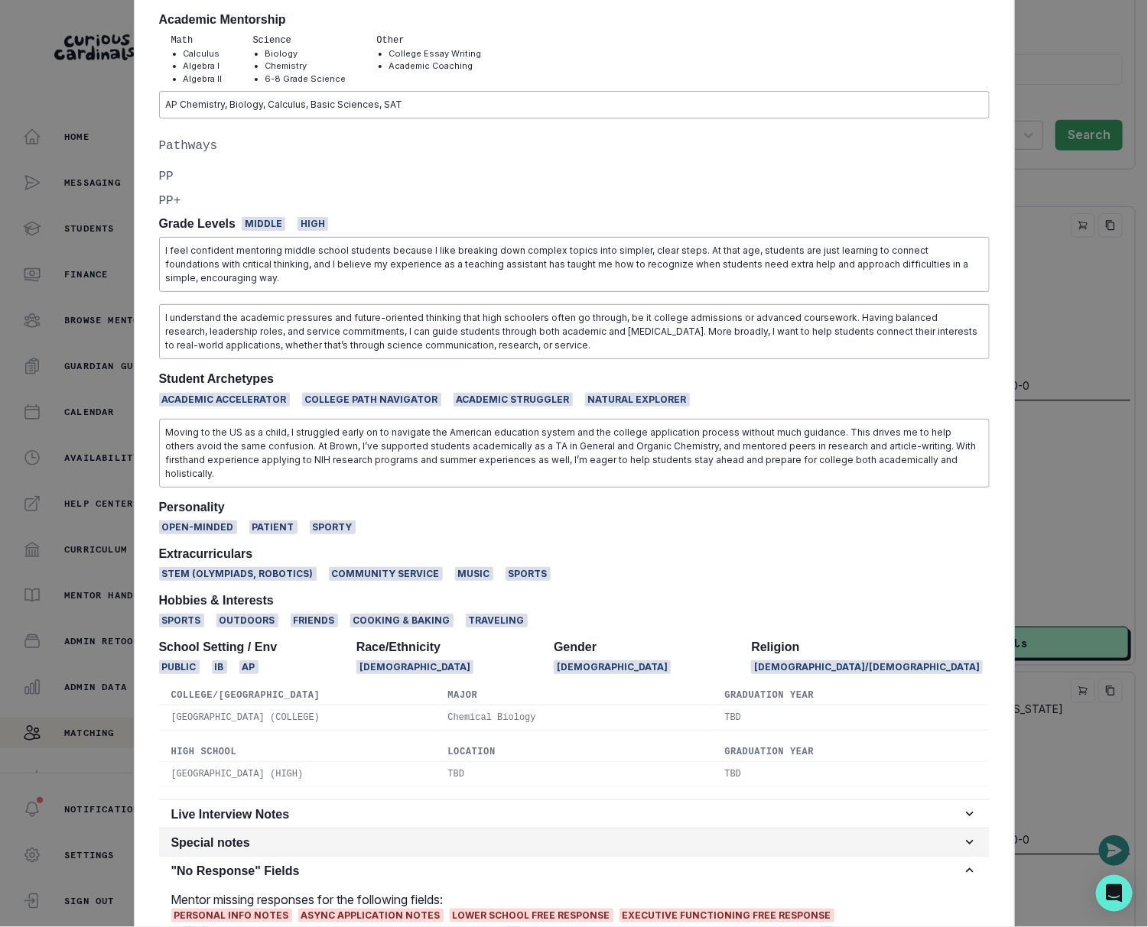
click at [353, 829] on button "Special notes" at bounding box center [574, 843] width 830 height 28
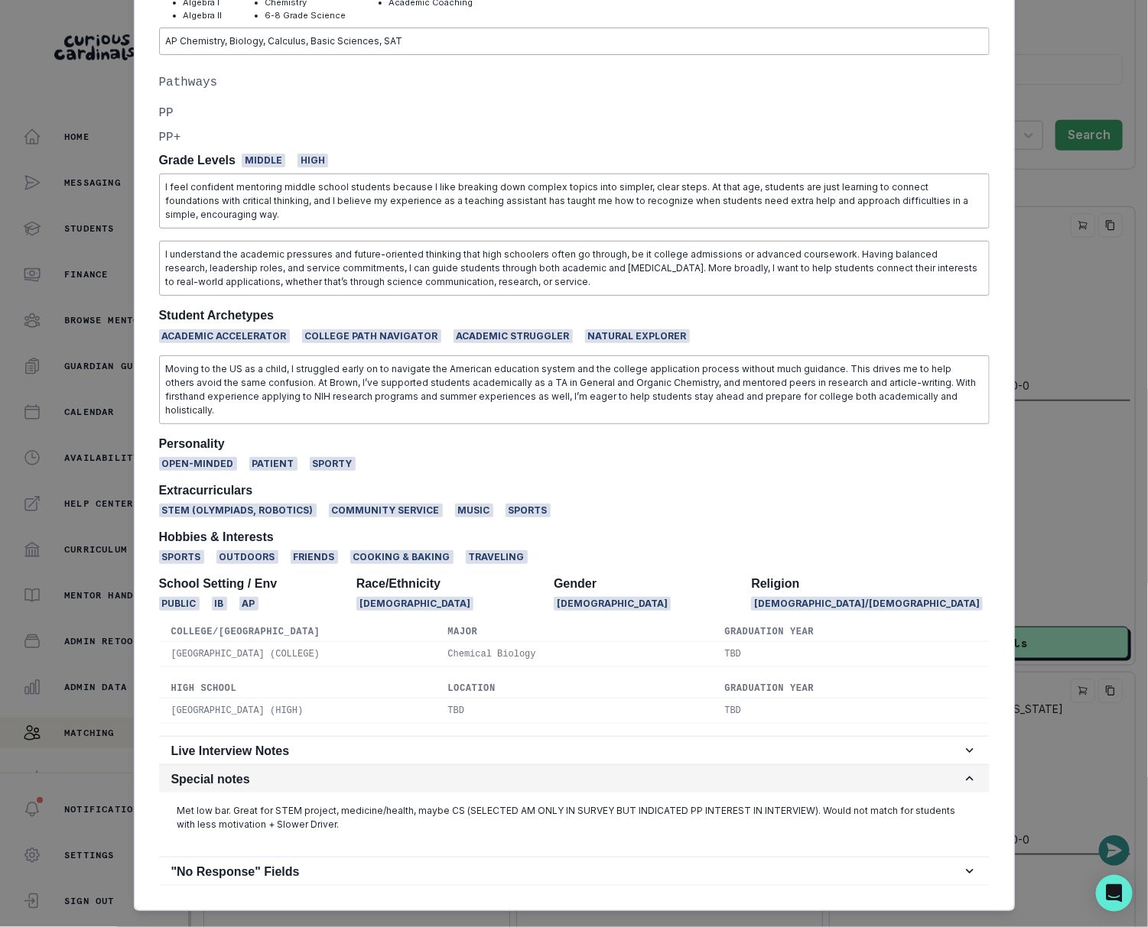
scroll to position [742, 0]
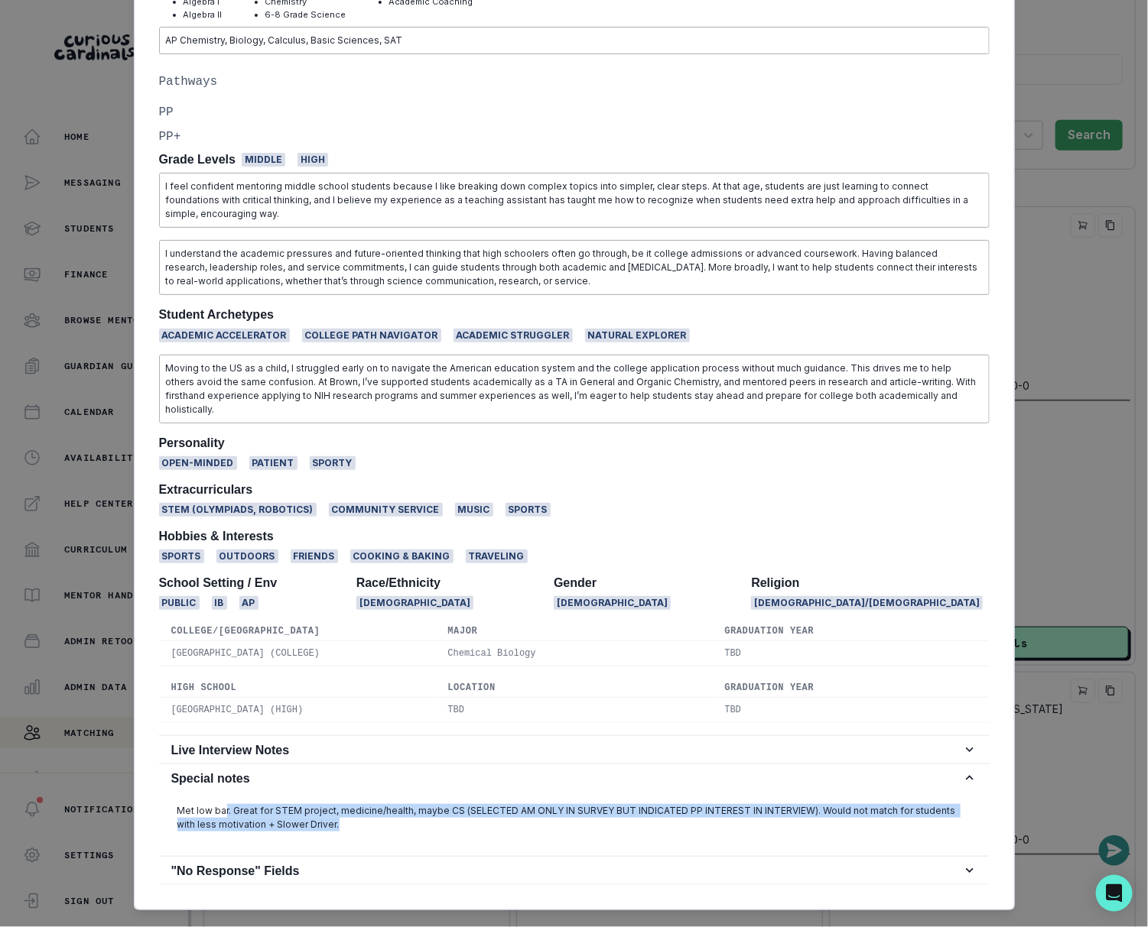
drag, startPoint x: 222, startPoint y: 784, endPoint x: 349, endPoint y: 787, distance: 127.0
click at [350, 804] on p "Met low bar. Great for STEM project, medicine/health, maybe CS (SELECTED AM ONL…" at bounding box center [574, 818] width 794 height 28
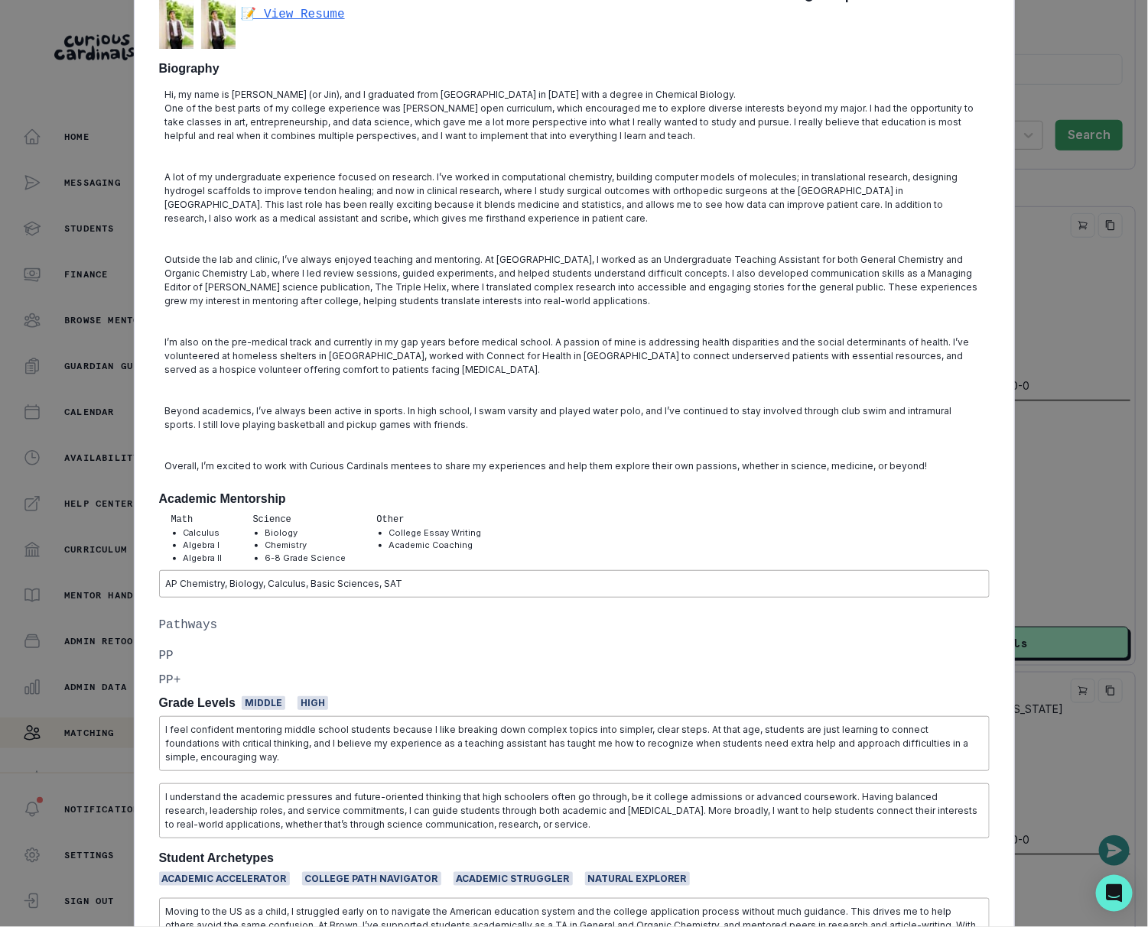
scroll to position [0, 0]
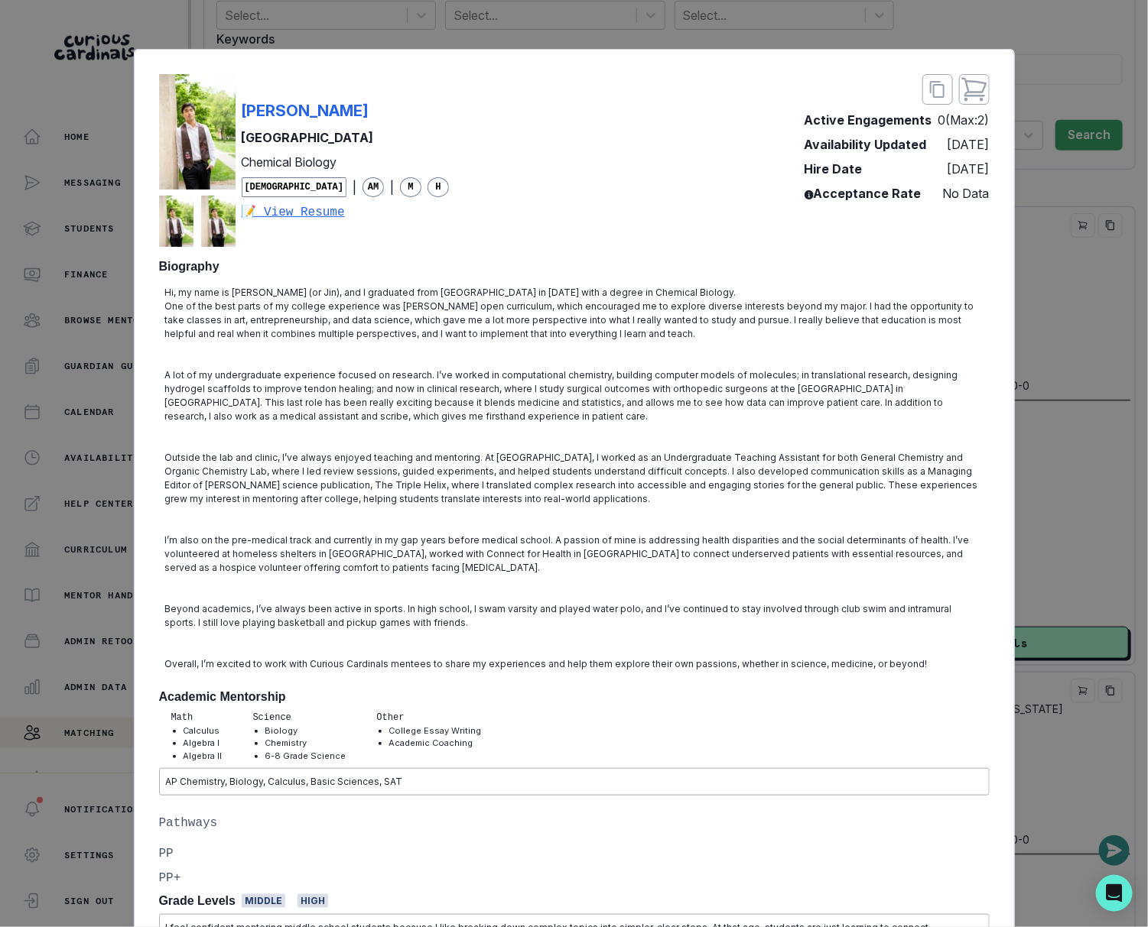
click at [1118, 286] on div "[PERSON_NAME] Brown University Chemical Biology [DEMOGRAPHIC_DATA] | AM | M H 📝…" at bounding box center [574, 463] width 1148 height 927
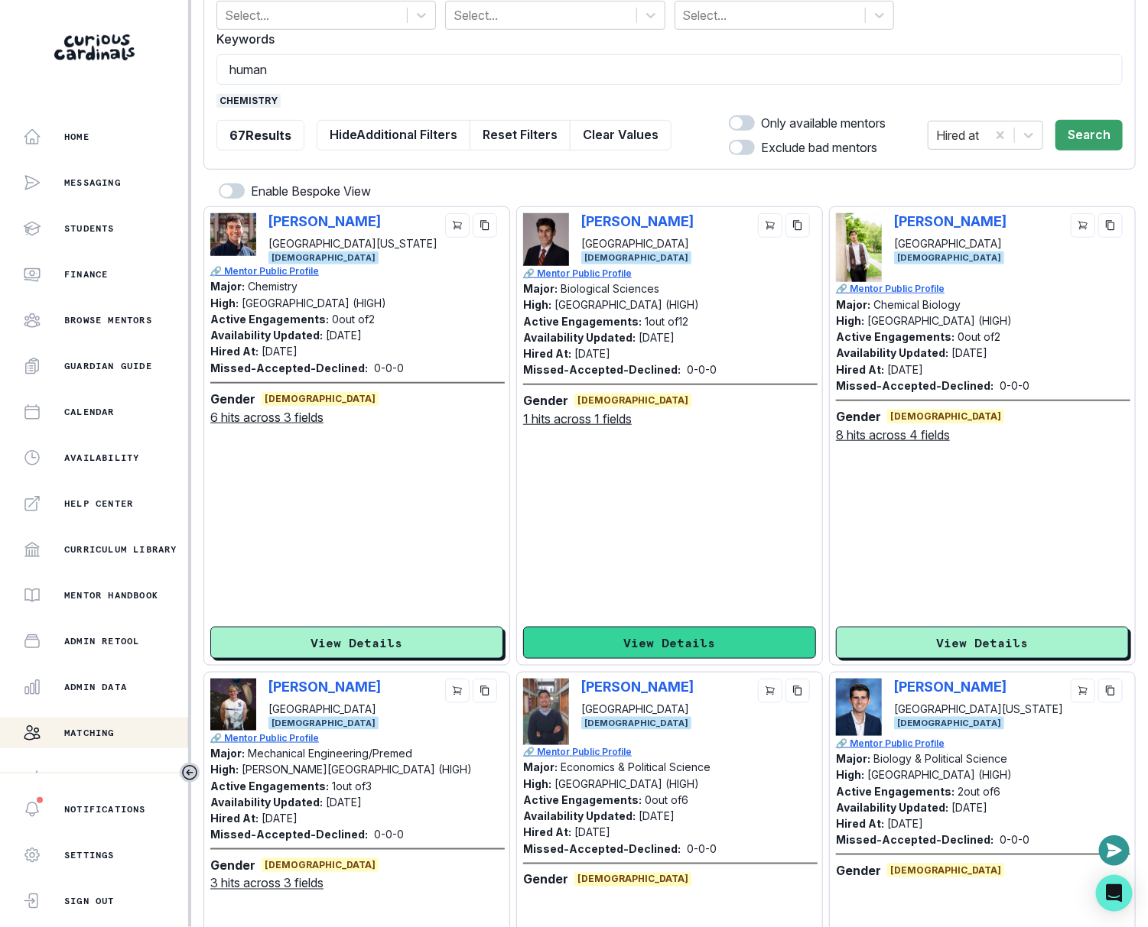
click at [689, 634] on button "View Details" at bounding box center [669, 643] width 293 height 32
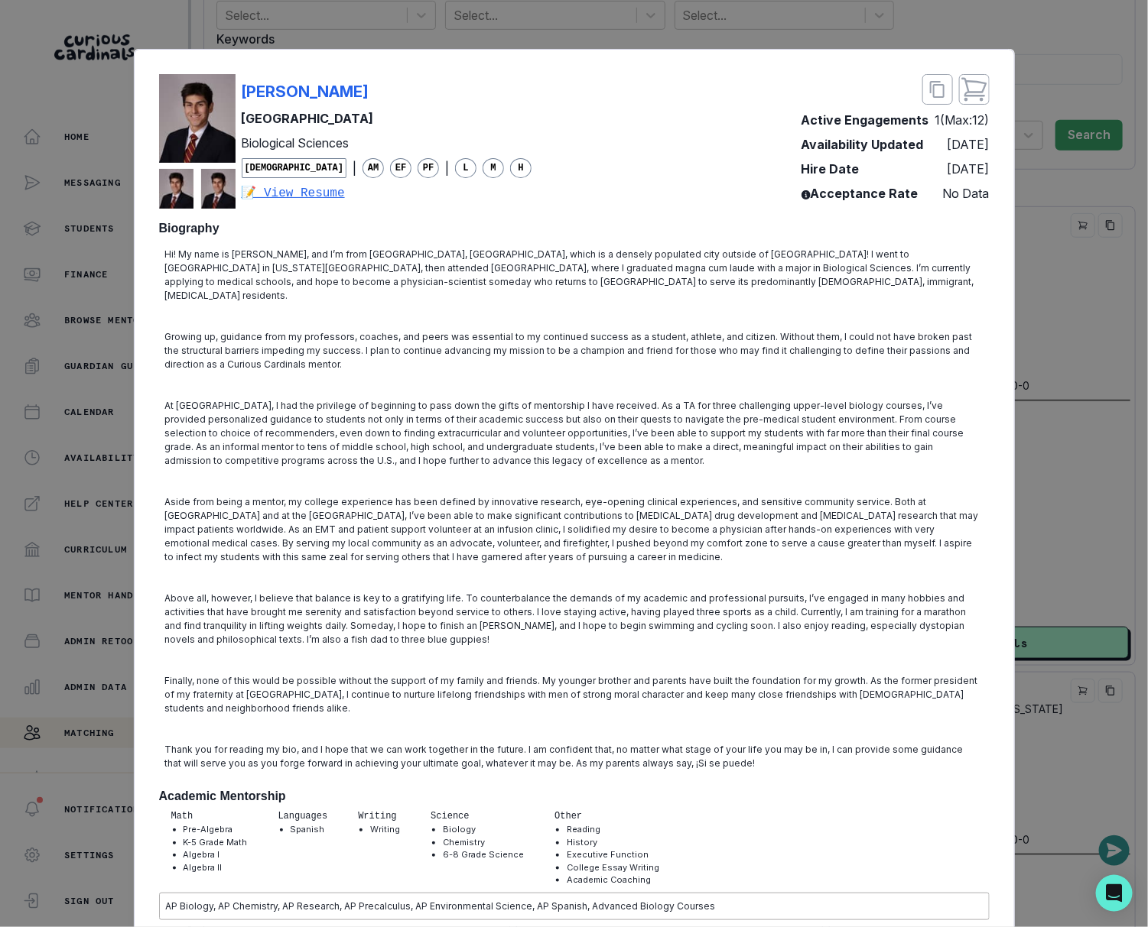
scroll to position [1276, 0]
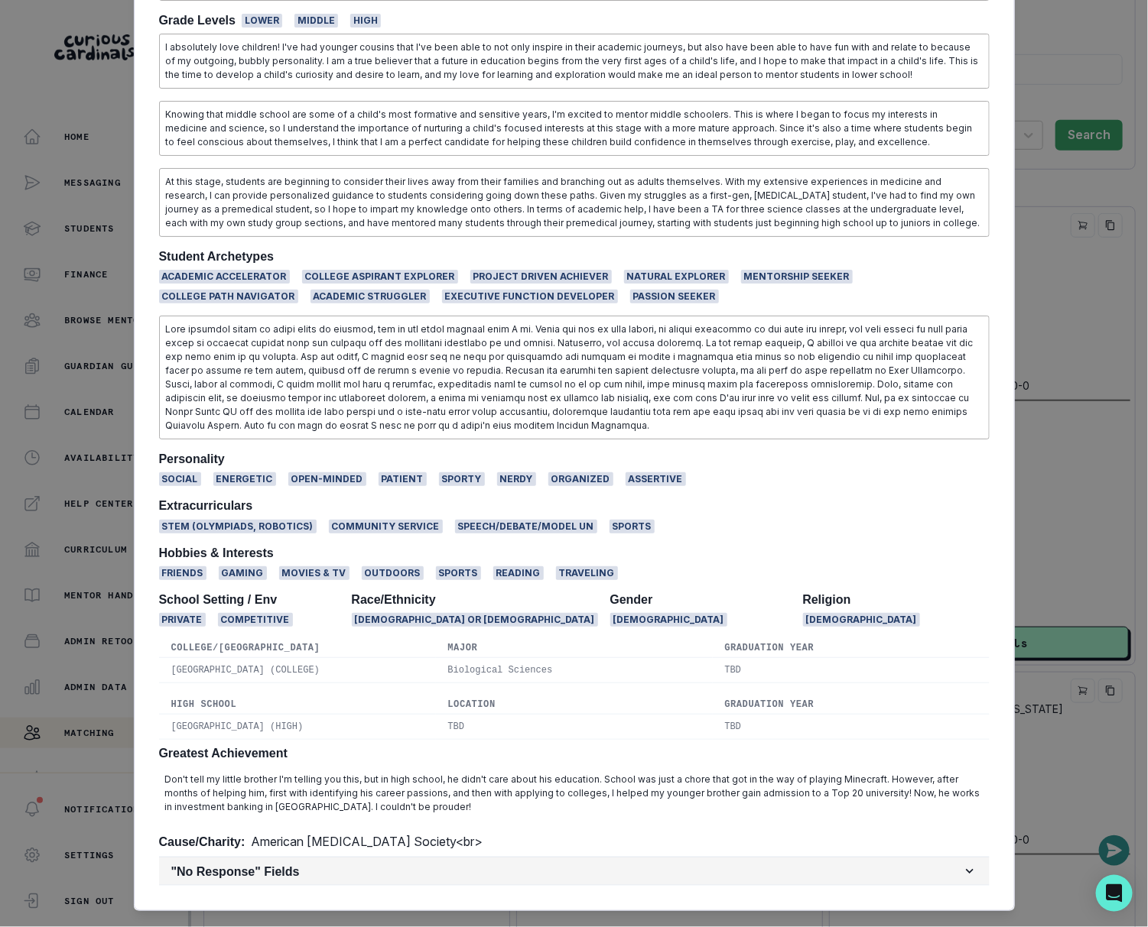
click at [390, 865] on h2 ""No Response" Fields" at bounding box center [566, 872] width 790 height 15
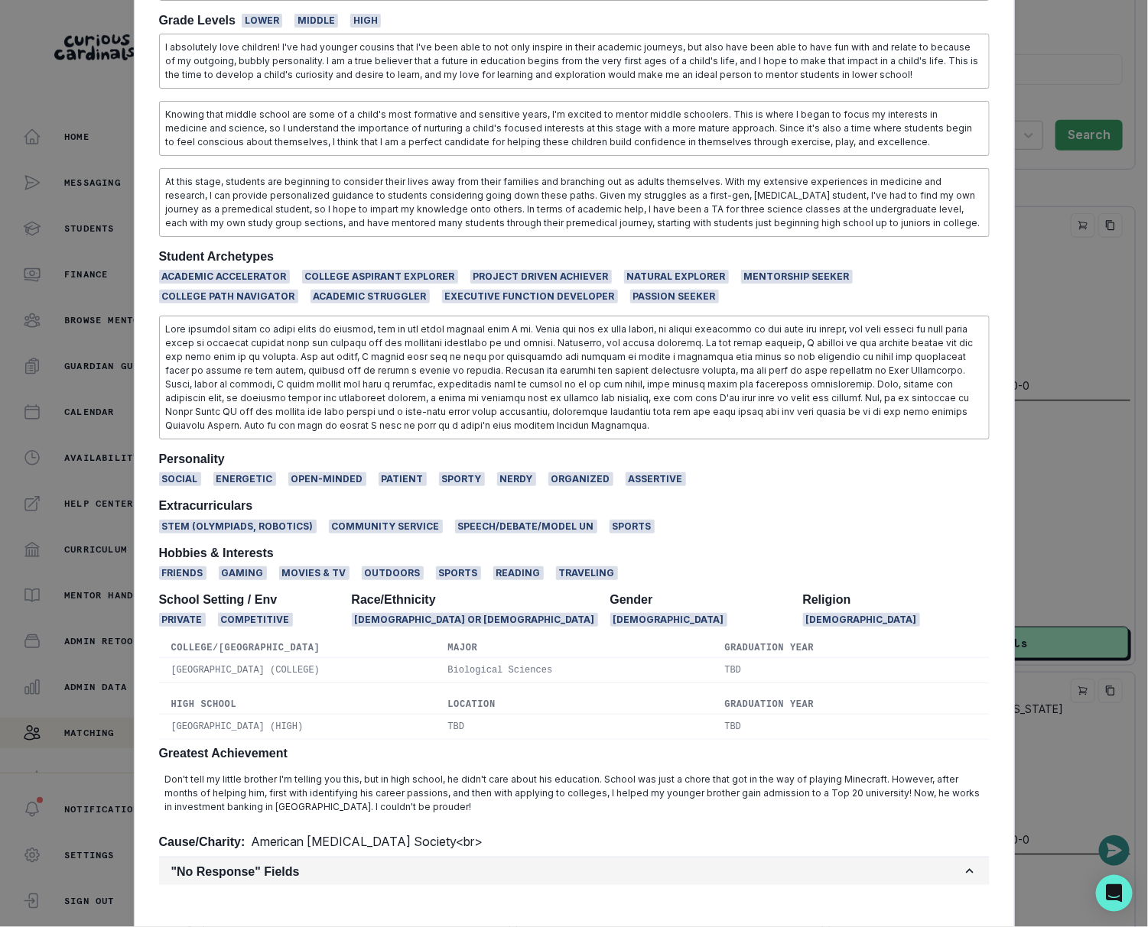
scroll to position [1326, 0]
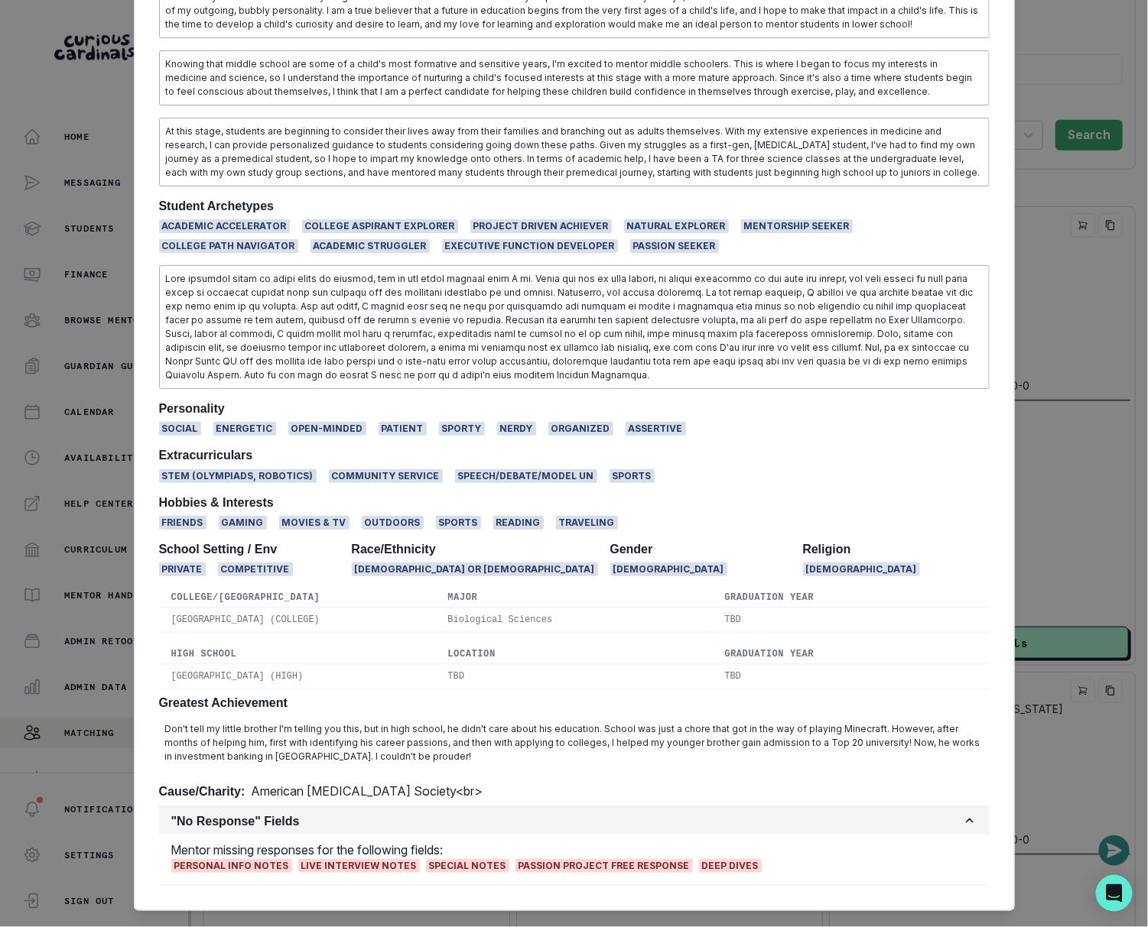
click at [395, 814] on h2 ""No Response" Fields" at bounding box center [566, 821] width 790 height 15
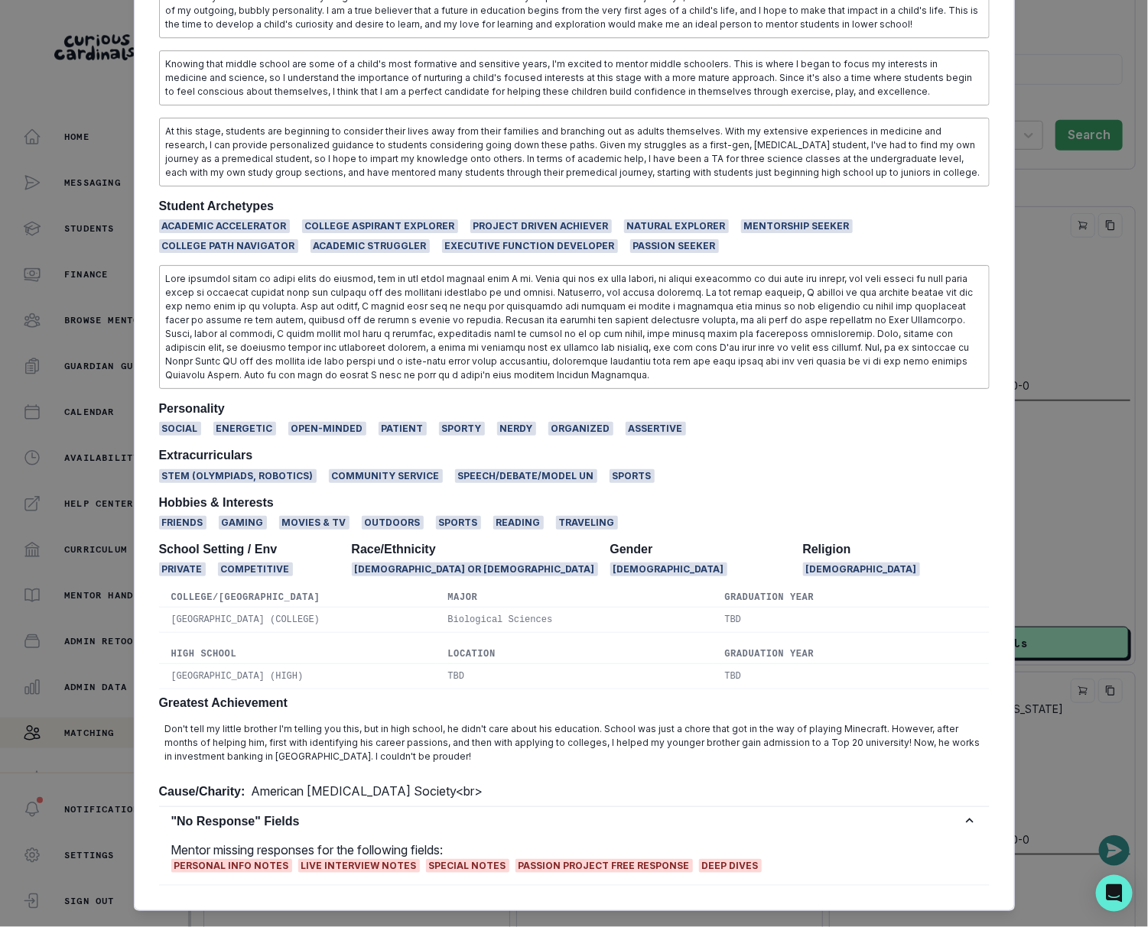
click at [397, 835] on div "Mentor missing responses for the following fields: Personal Info Notes Live Int…" at bounding box center [574, 860] width 830 height 50
click at [103, 618] on div "[PERSON_NAME] [PERSON_NAME] University Biological Sciences [DEMOGRAPHIC_DATA] |…" at bounding box center [574, 463] width 1148 height 927
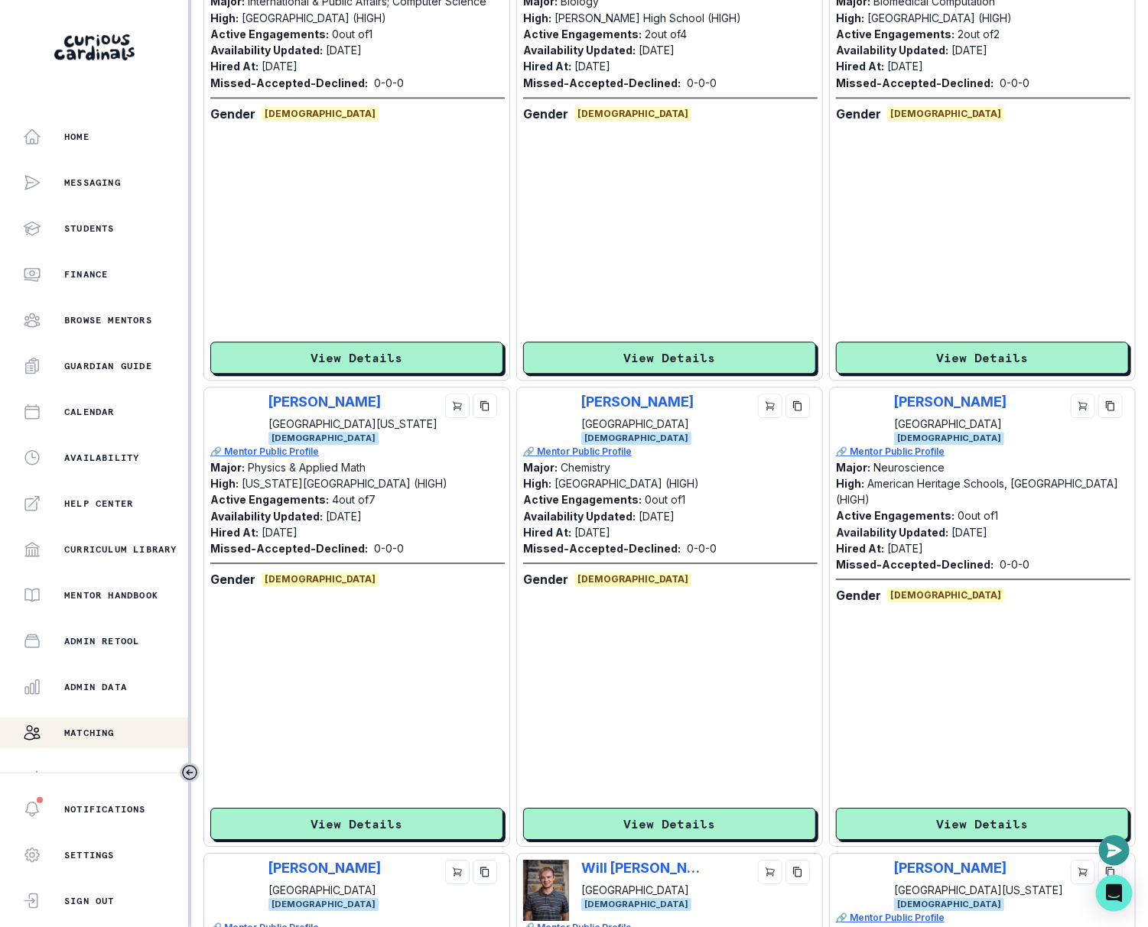
scroll to position [1563, 0]
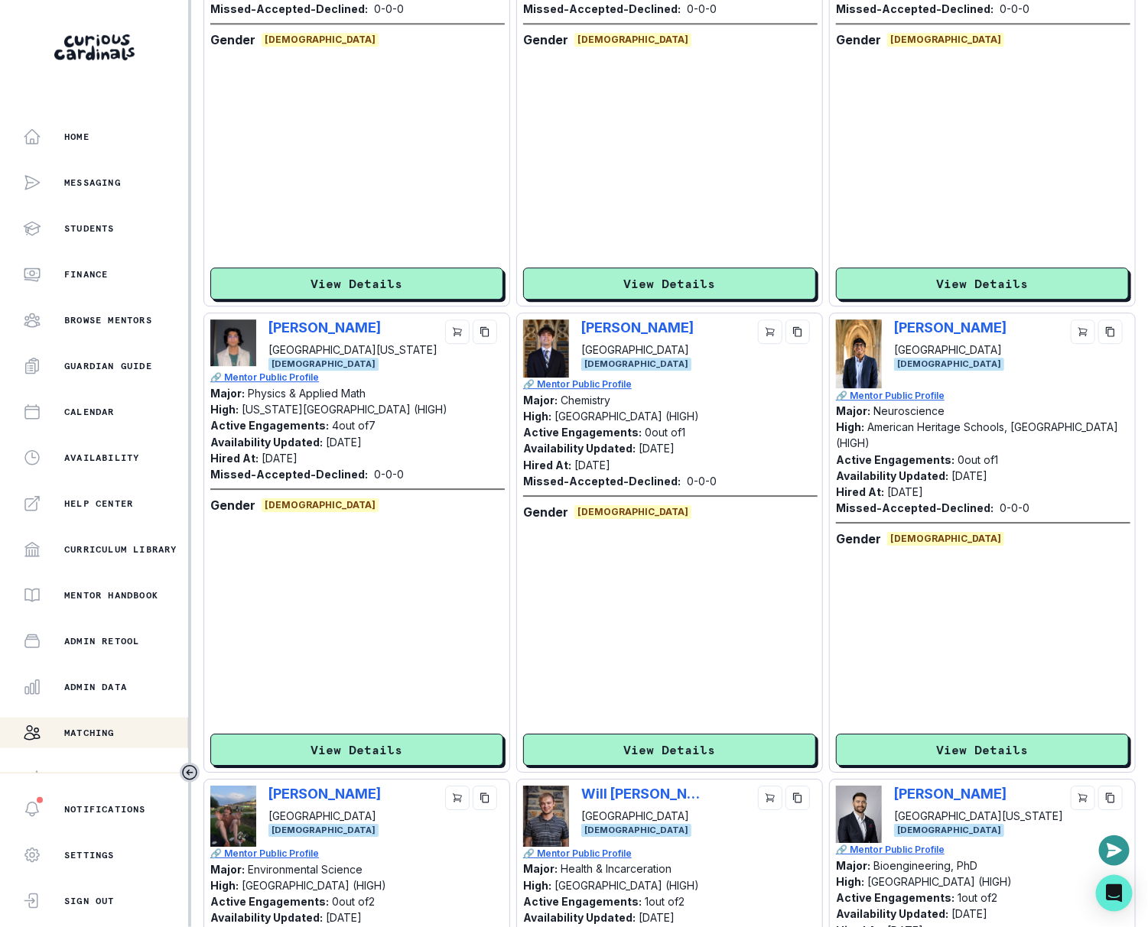
click at [603, 730] on div "[PERSON_NAME] [PERSON_NAME][GEOGRAPHIC_DATA] [DEMOGRAPHIC_DATA] 🔗 Mentor Public…" at bounding box center [669, 543] width 293 height 446
click at [602, 743] on button "View Details" at bounding box center [669, 750] width 293 height 32
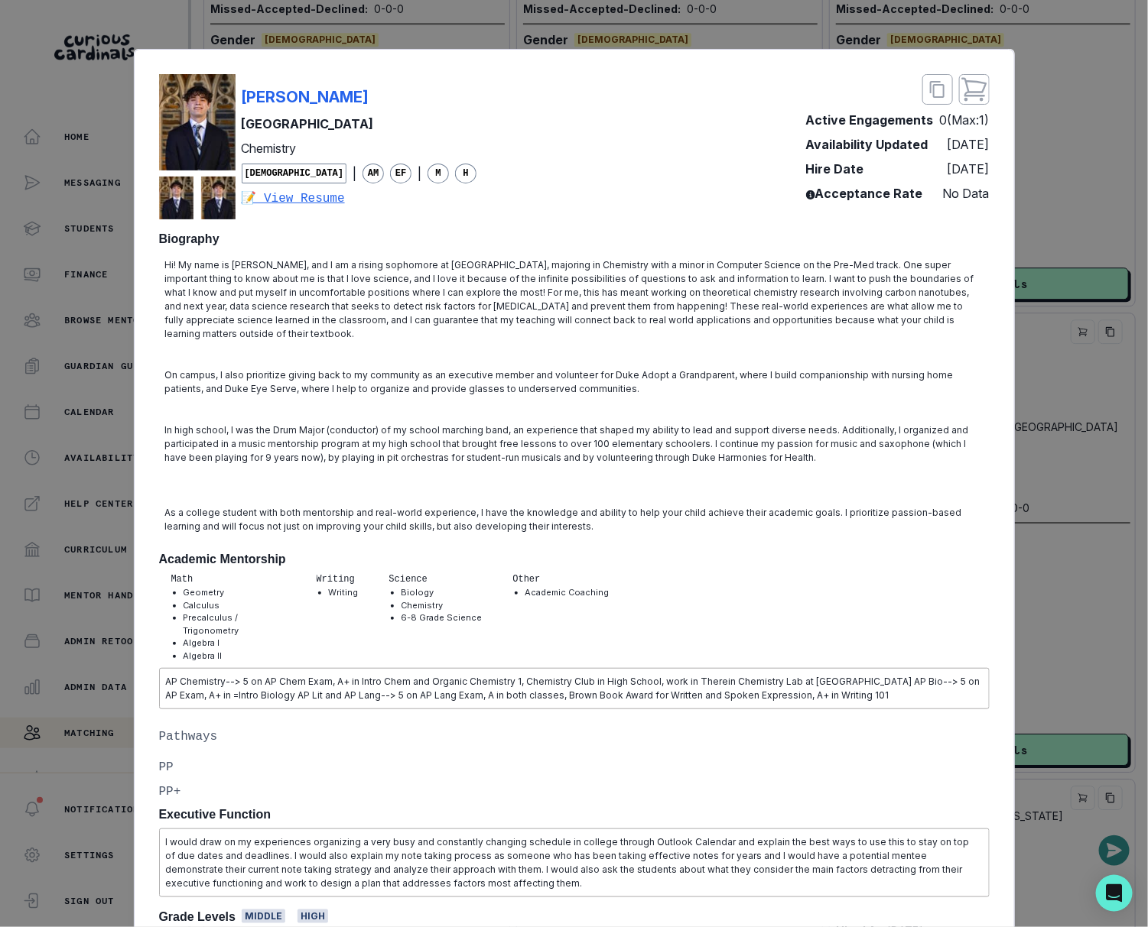
scroll to position [680, 0]
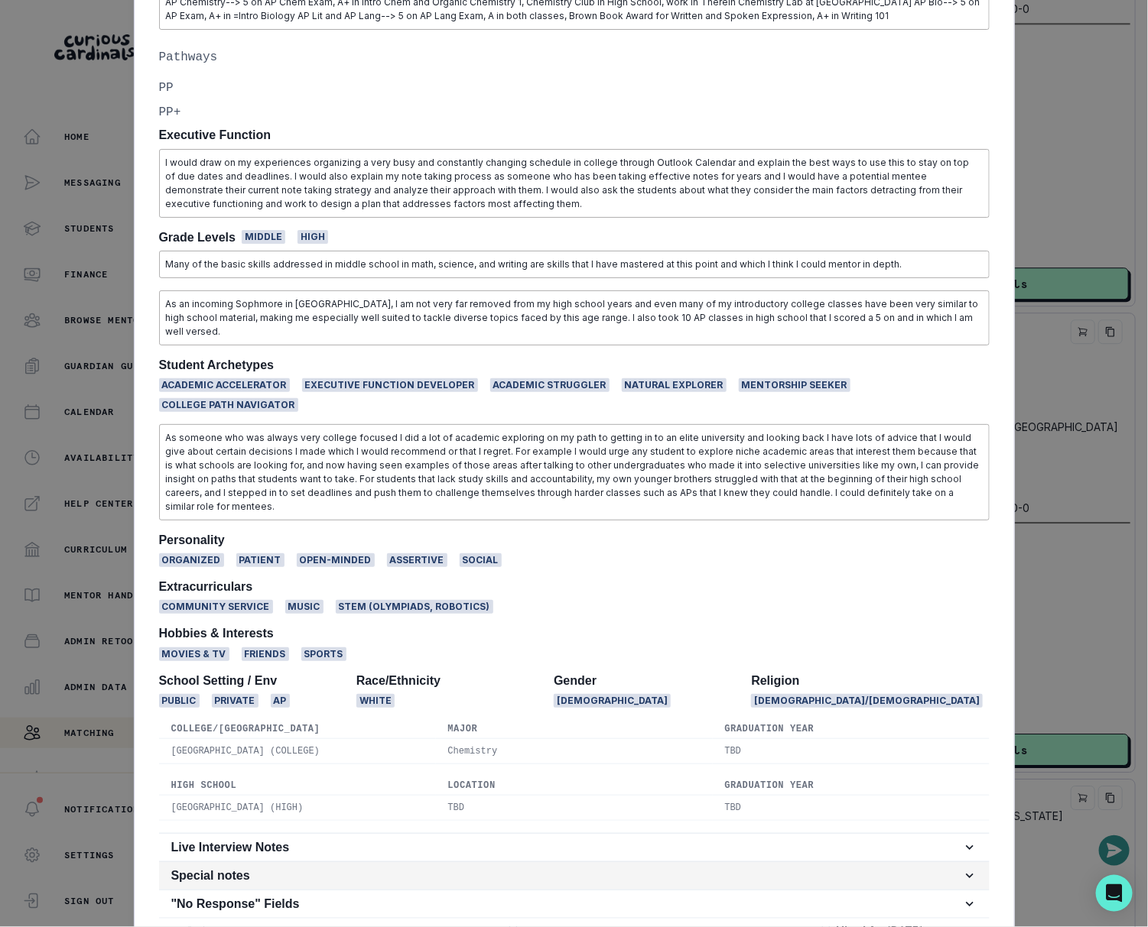
click at [401, 862] on button "Special notes" at bounding box center [574, 876] width 830 height 28
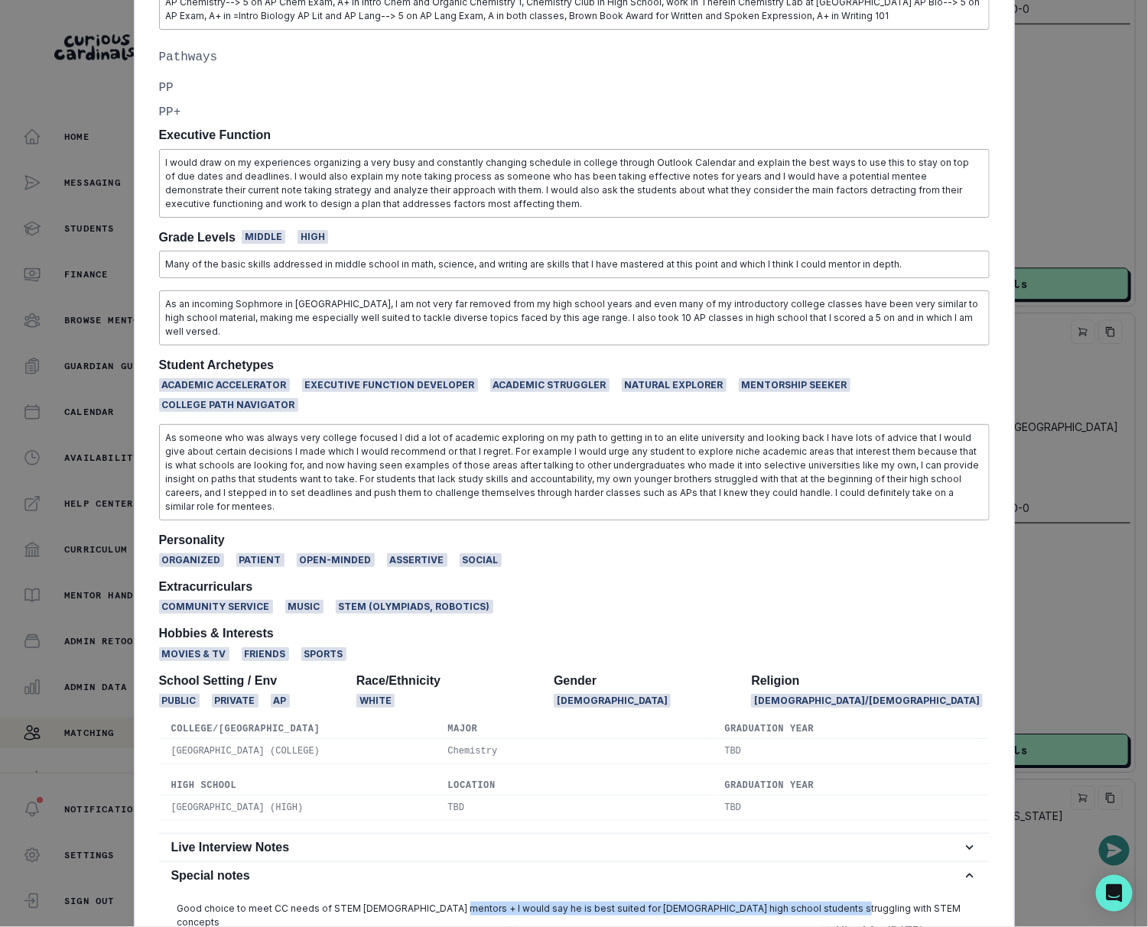
drag, startPoint x: 444, startPoint y: 844, endPoint x: 819, endPoint y: 849, distance: 374.6
click at [819, 902] on p "Good choice to meet CC needs of STEM [DEMOGRAPHIC_DATA] mentors + I would say h…" at bounding box center [574, 916] width 794 height 28
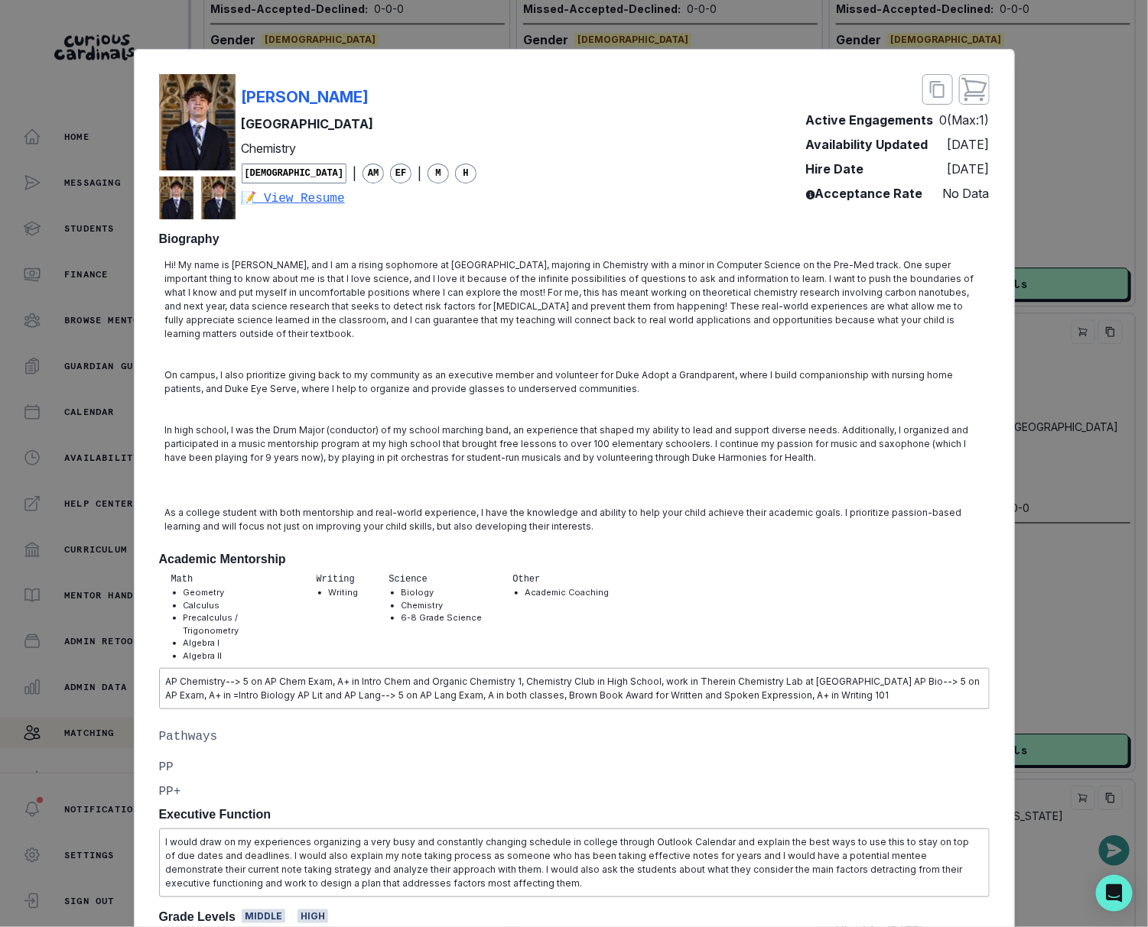
click at [1060, 480] on div "[PERSON_NAME] [PERSON_NAME] University Chemistry [DEMOGRAPHIC_DATA] | AM EF | M…" at bounding box center [574, 463] width 1148 height 927
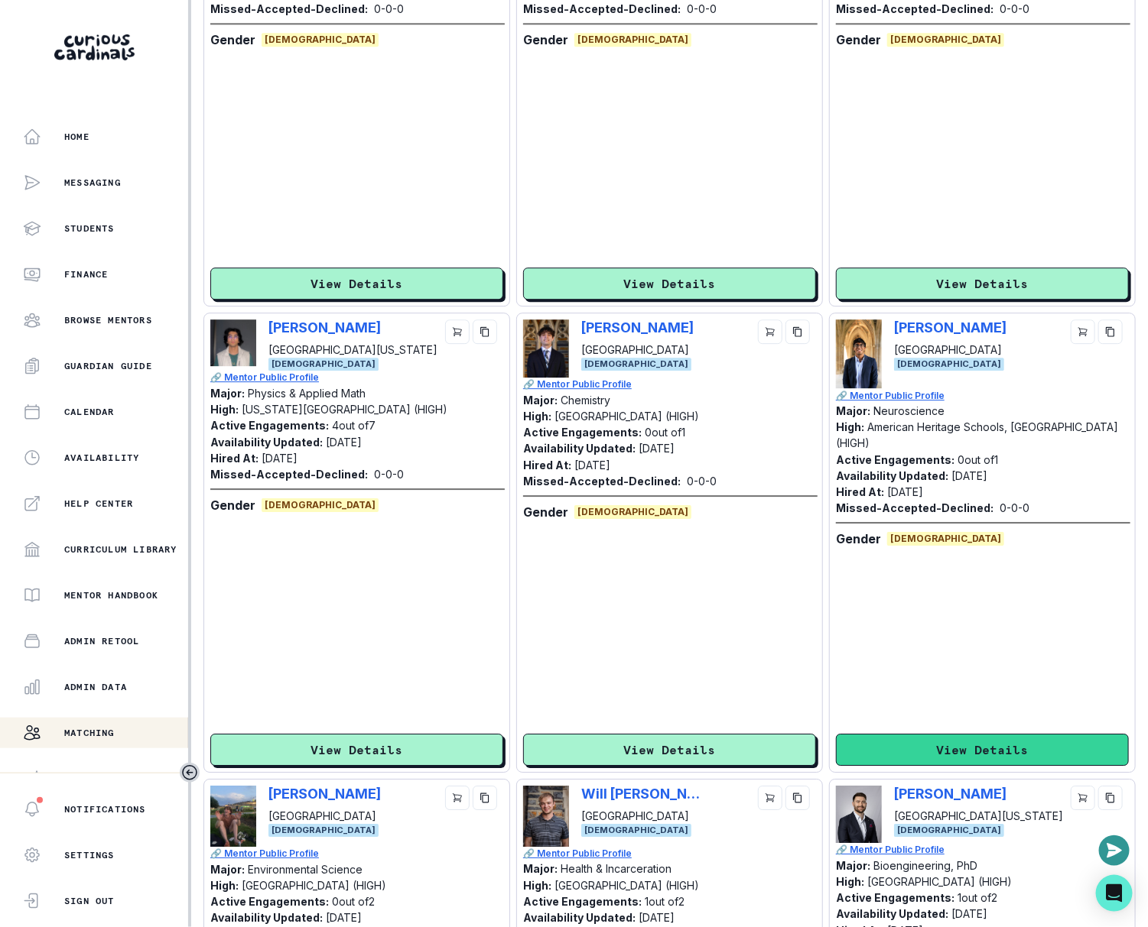
click at [946, 741] on button "View Details" at bounding box center [982, 750] width 293 height 32
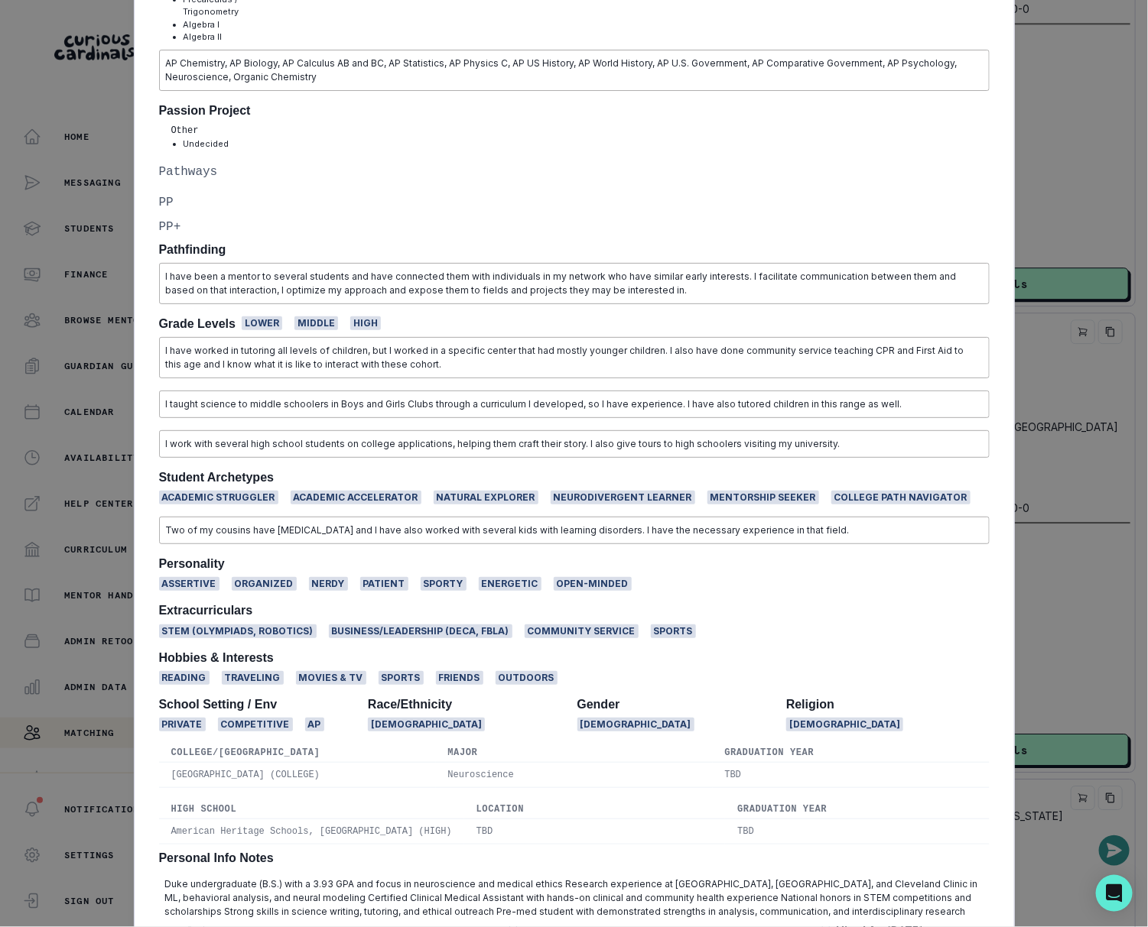
scroll to position [868, 0]
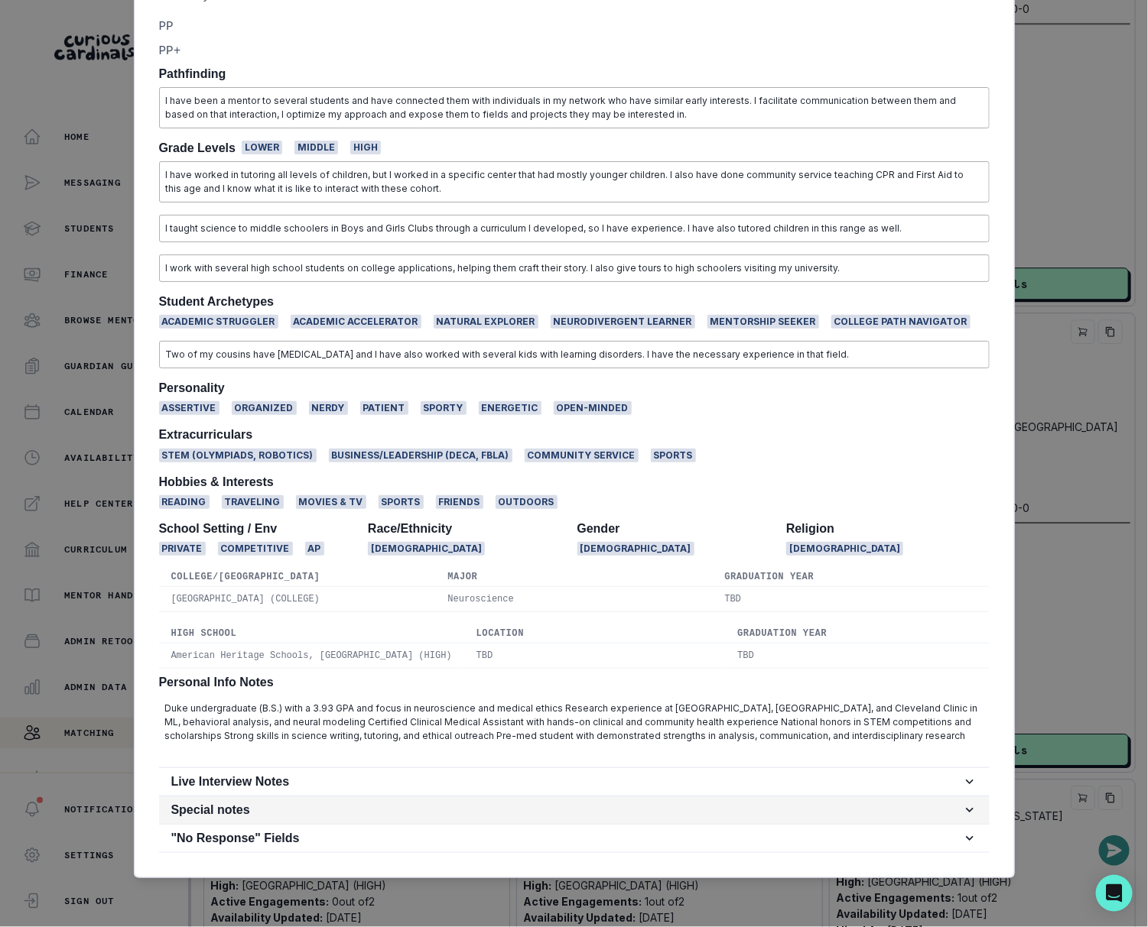
click at [434, 803] on button "Special notes" at bounding box center [574, 811] width 830 height 28
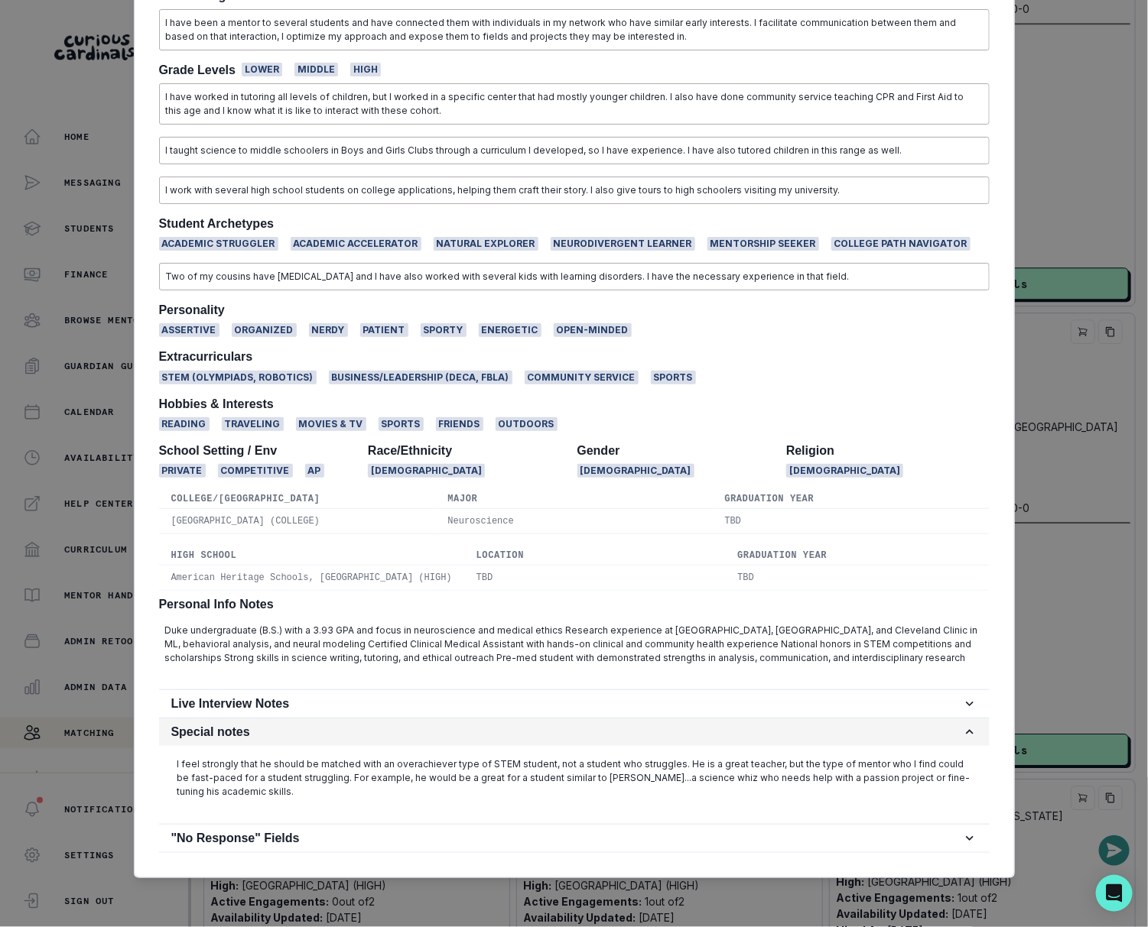
scroll to position [946, 0]
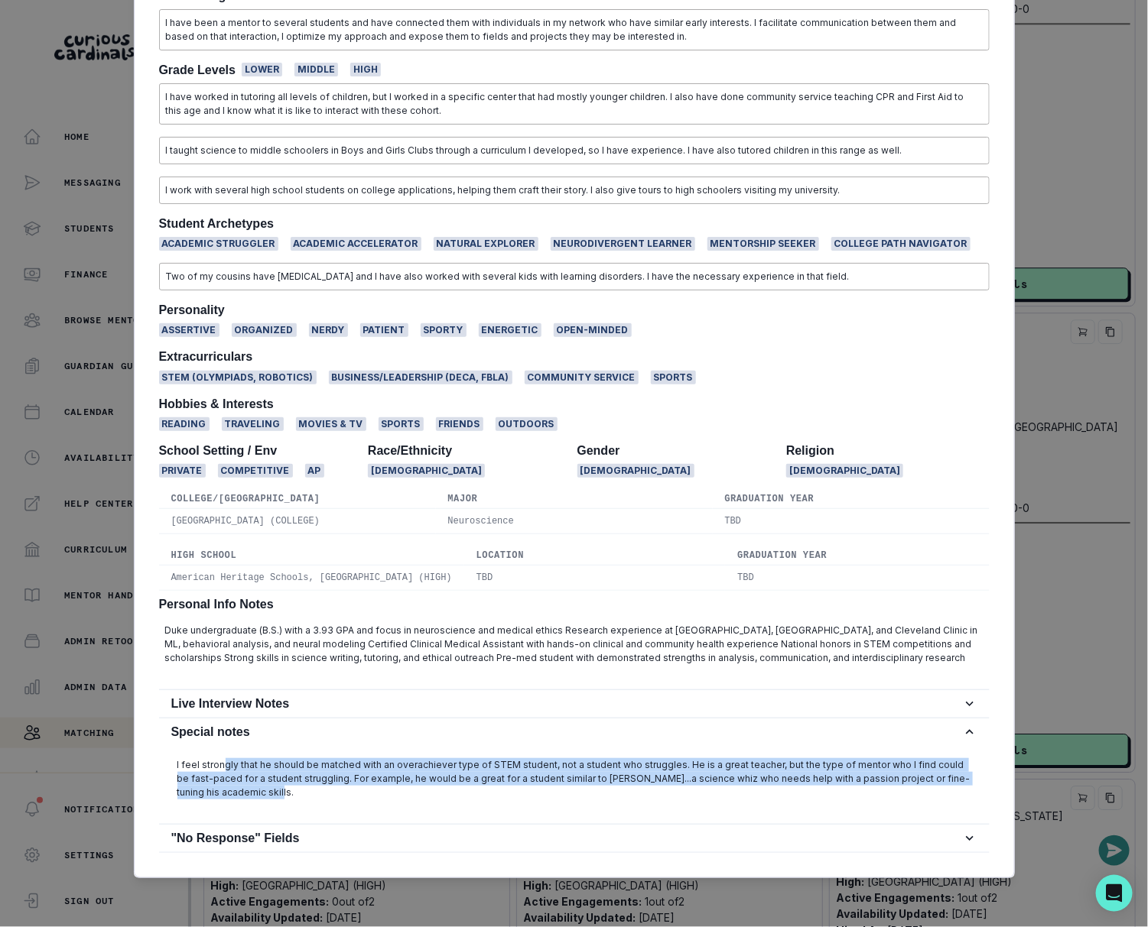
drag, startPoint x: 220, startPoint y: 766, endPoint x: 492, endPoint y: 794, distance: 273.5
click at [492, 794] on p "I feel strongly that he should be matched with an overachiever type of STEM stu…" at bounding box center [574, 778] width 794 height 41
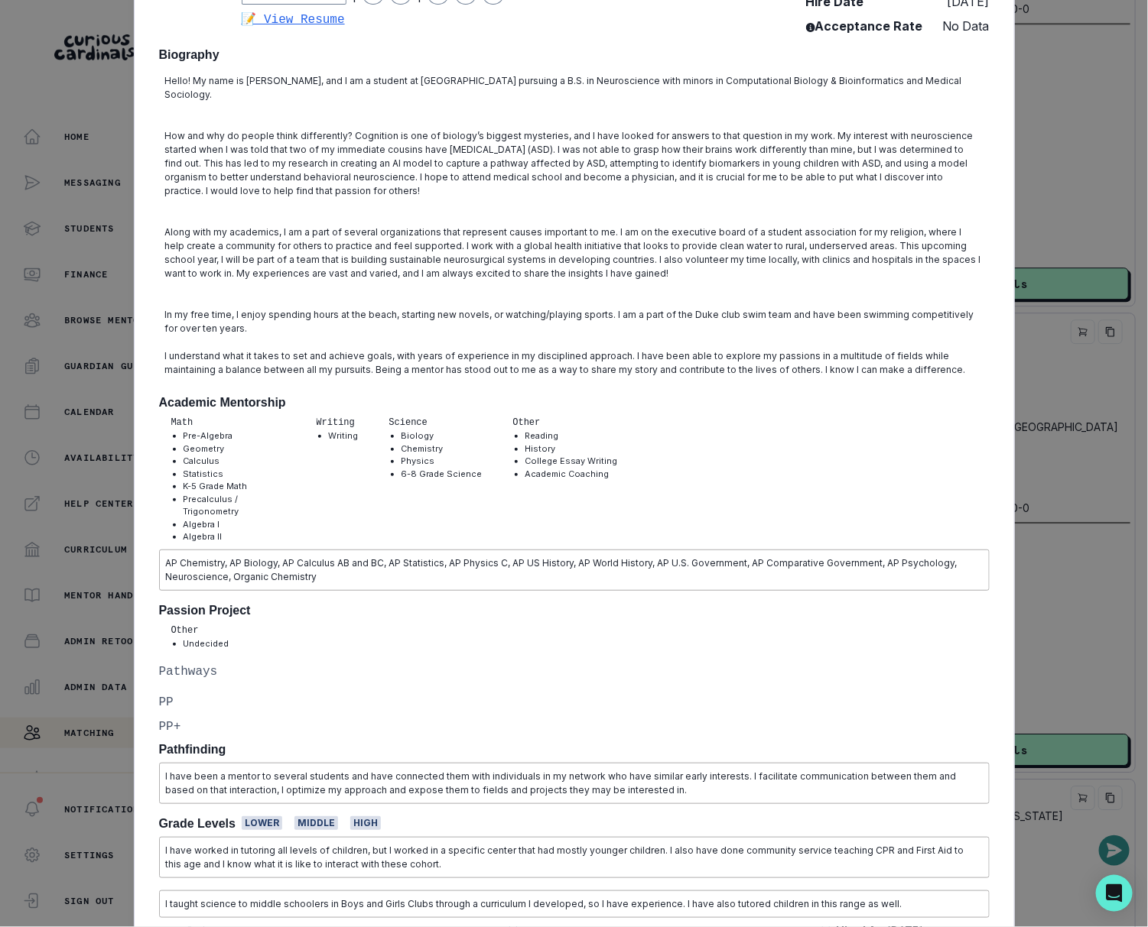
scroll to position [0, 0]
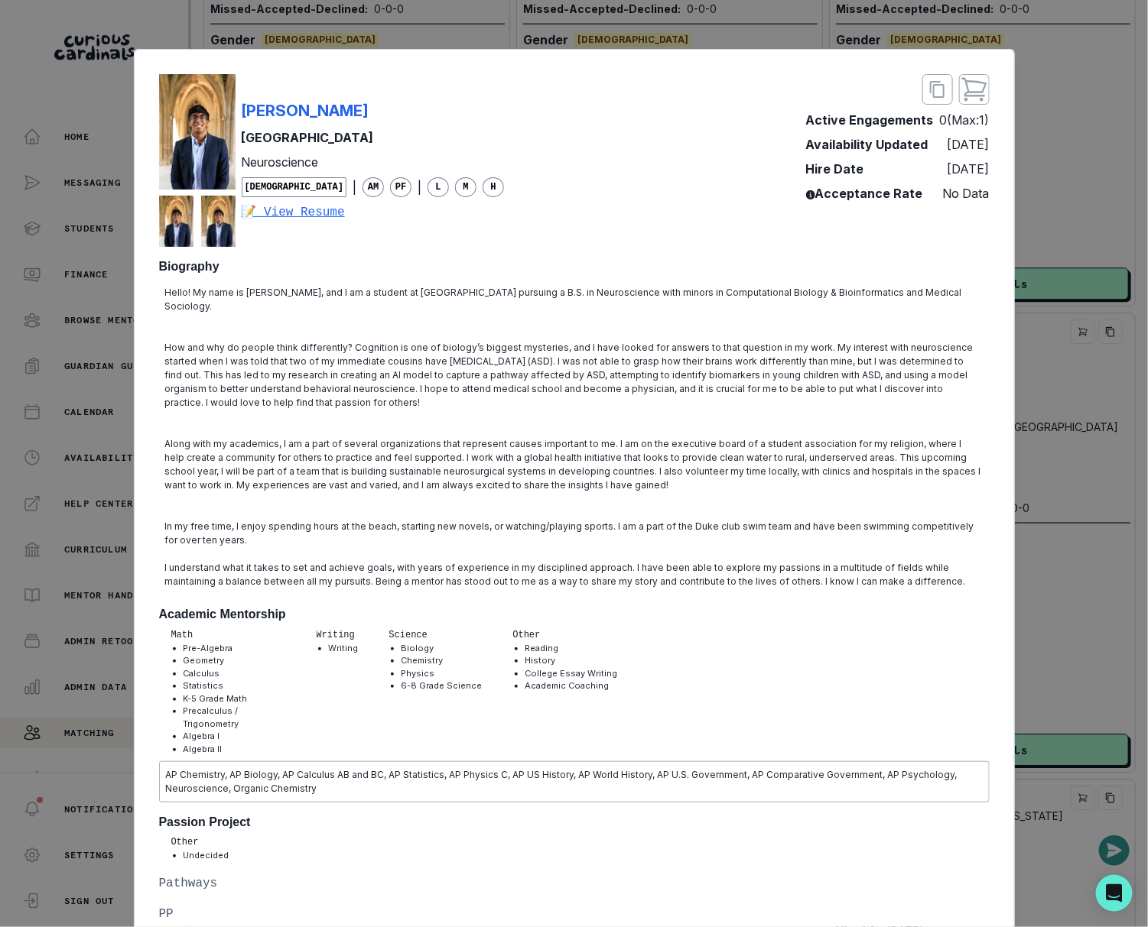
click at [440, 95] on div "[PERSON_NAME] [PERSON_NAME] University Neuroscience [DEMOGRAPHIC_DATA] | AM PF …" at bounding box center [574, 160] width 830 height 173
copy p "[PERSON_NAME]"
click at [1069, 586] on div "[PERSON_NAME] [PERSON_NAME] University Neuroscience [DEMOGRAPHIC_DATA] | AM PF …" at bounding box center [574, 463] width 1148 height 927
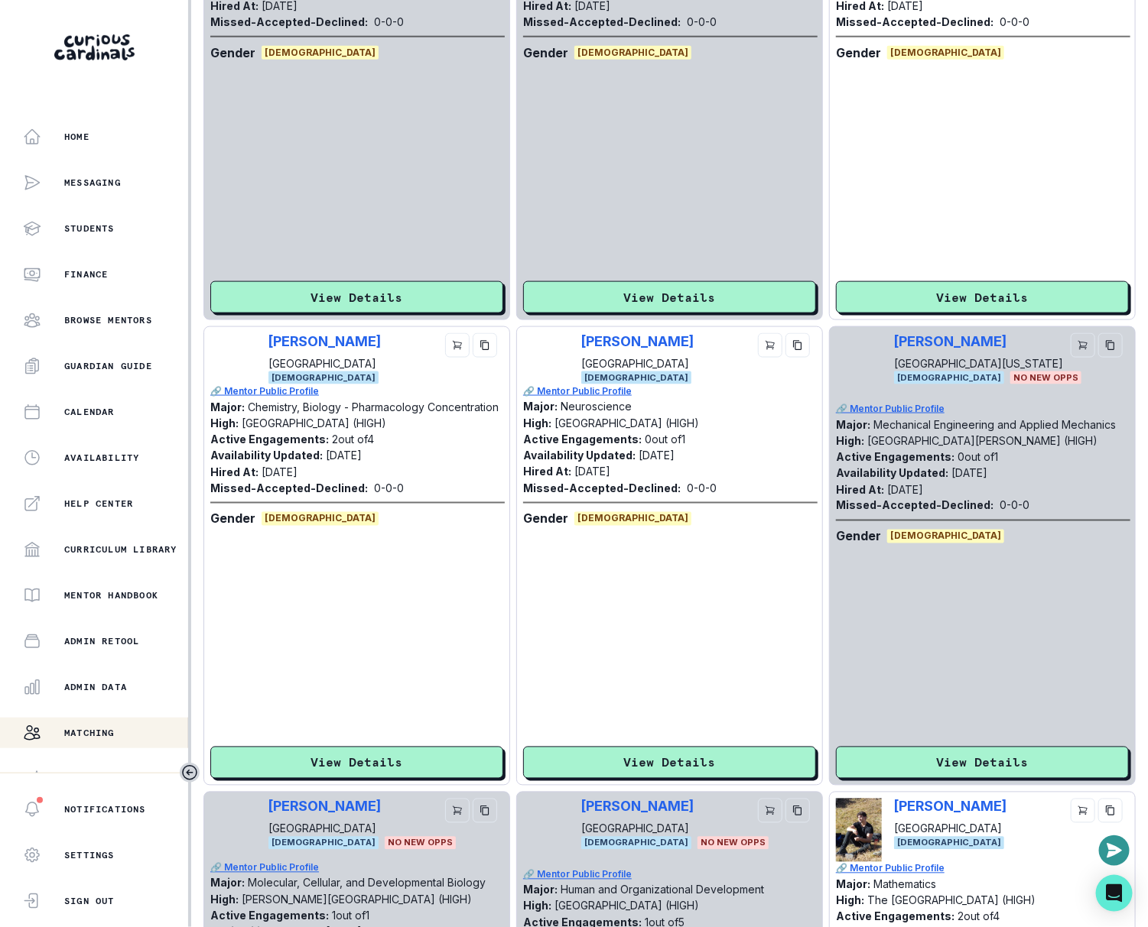
scroll to position [2954, 0]
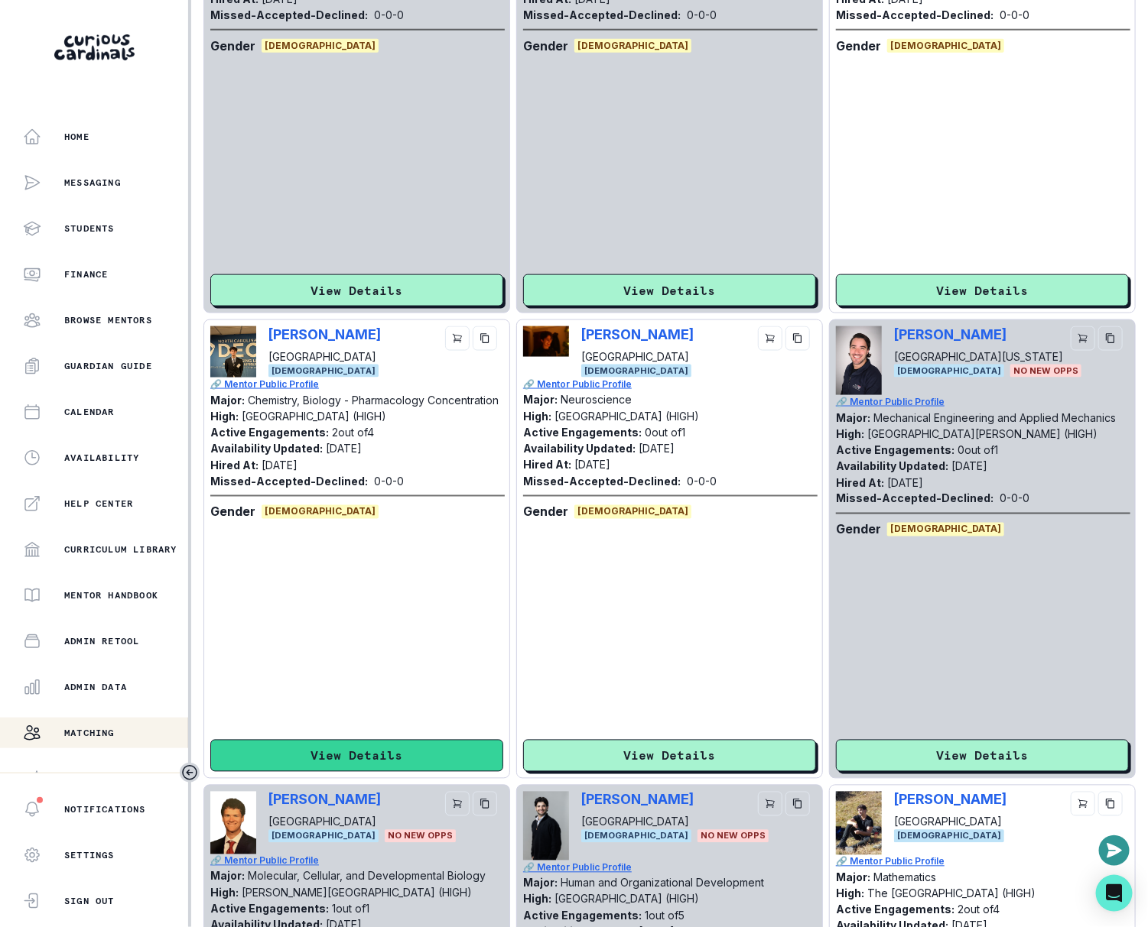
click at [428, 752] on button "View Details" at bounding box center [356, 756] width 293 height 32
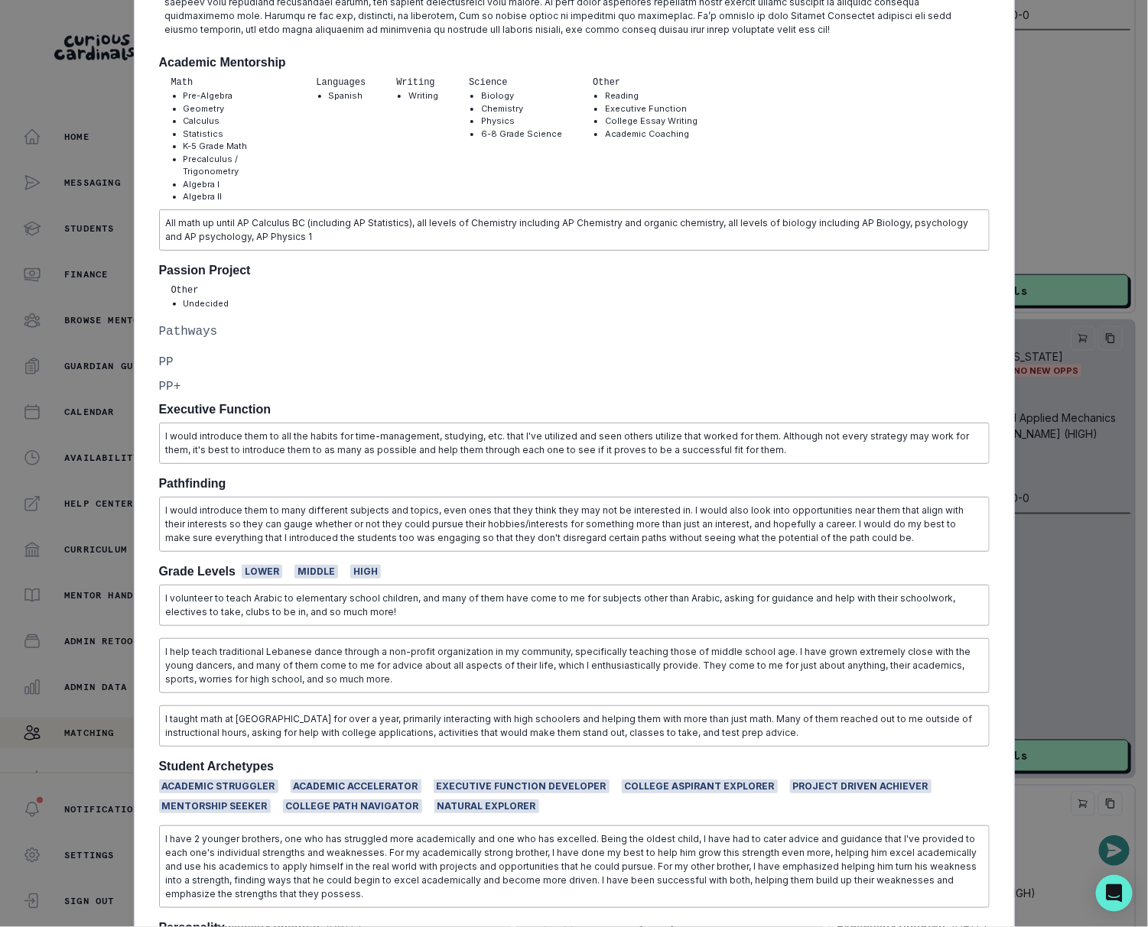
scroll to position [791, 0]
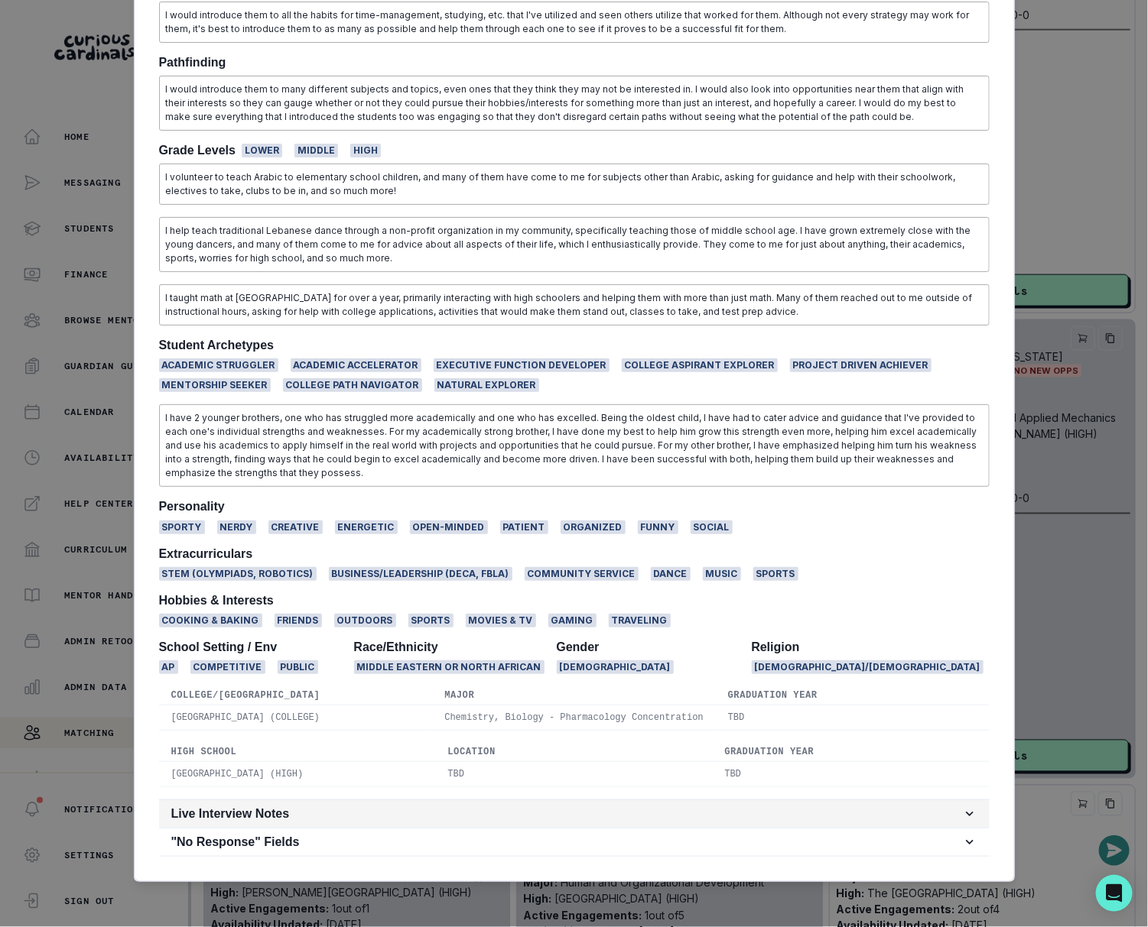
click at [343, 816] on h2 "Live Interview Notes" at bounding box center [566, 814] width 790 height 15
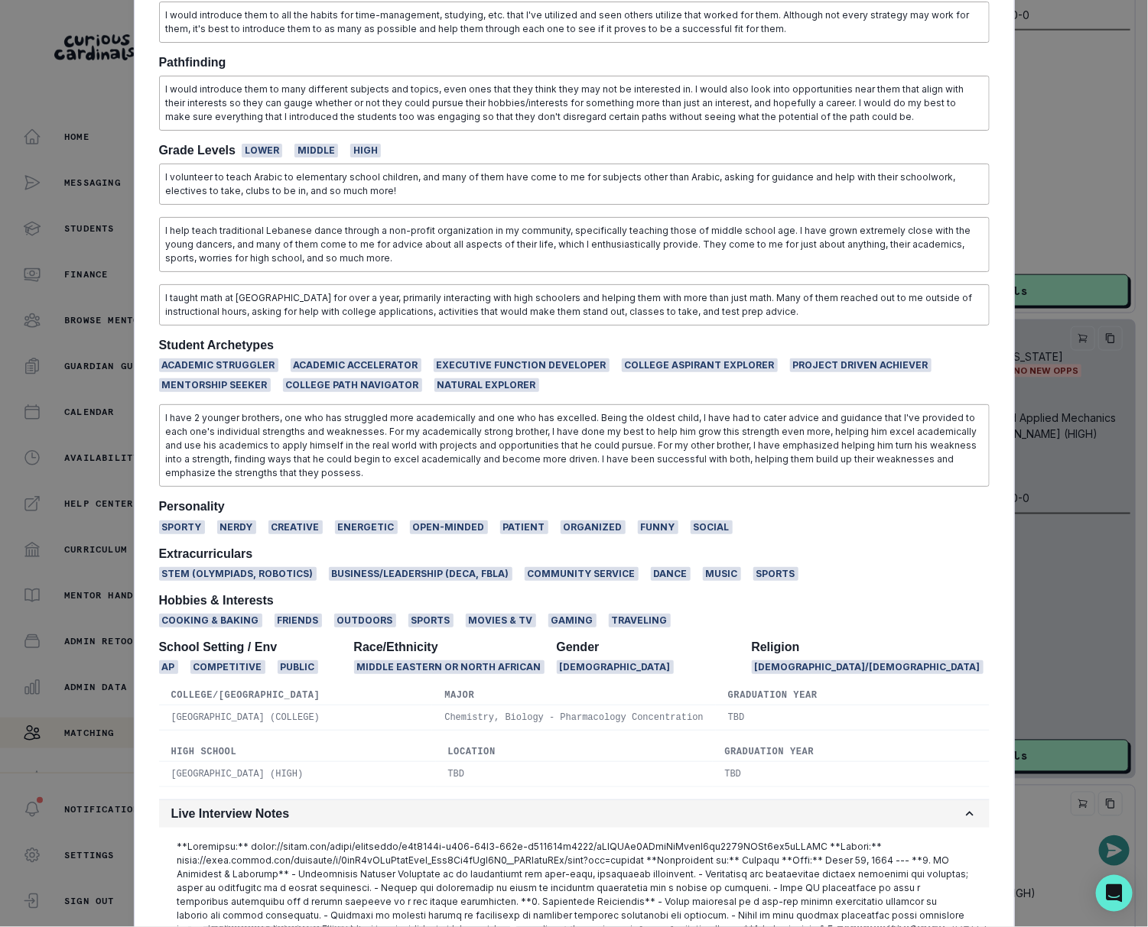
scroll to position [1227, 0]
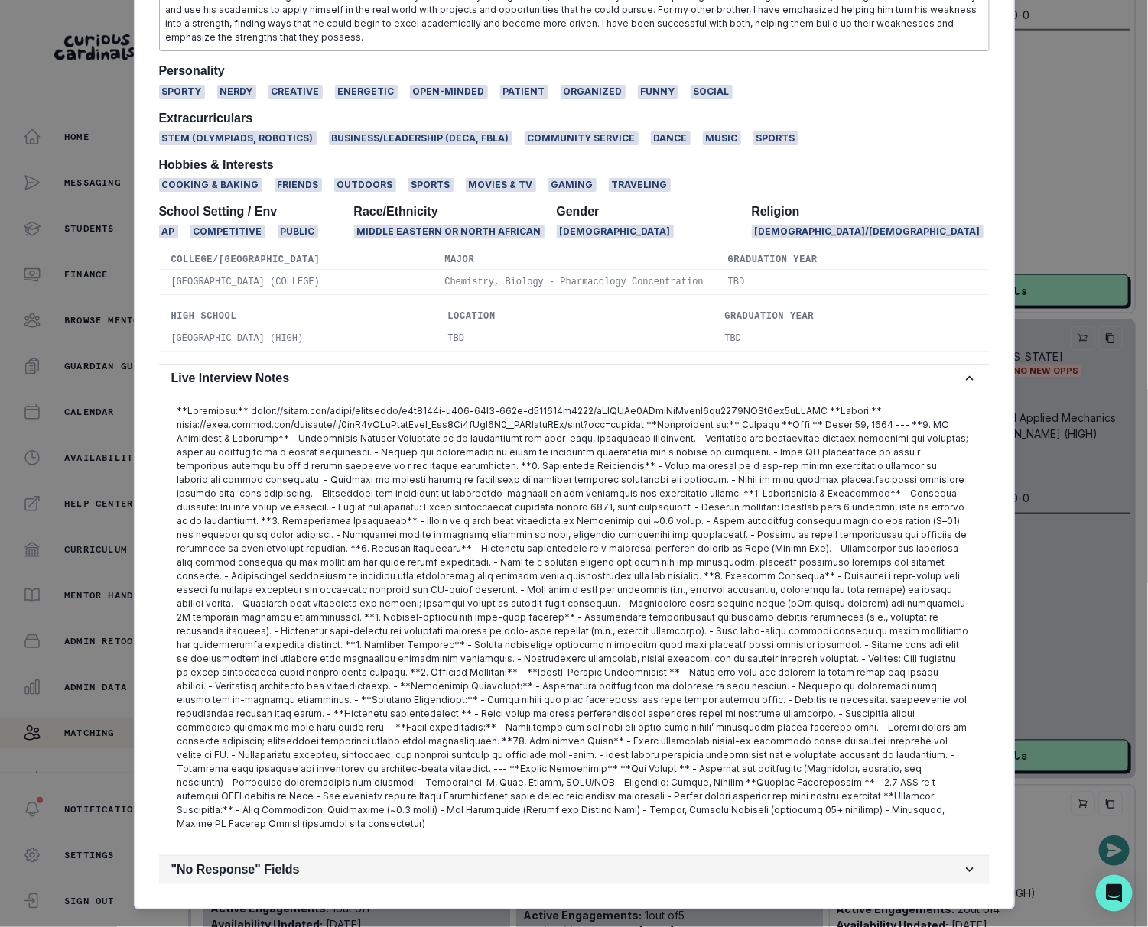
click at [348, 862] on h2 ""No Response" Fields" at bounding box center [566, 869] width 790 height 15
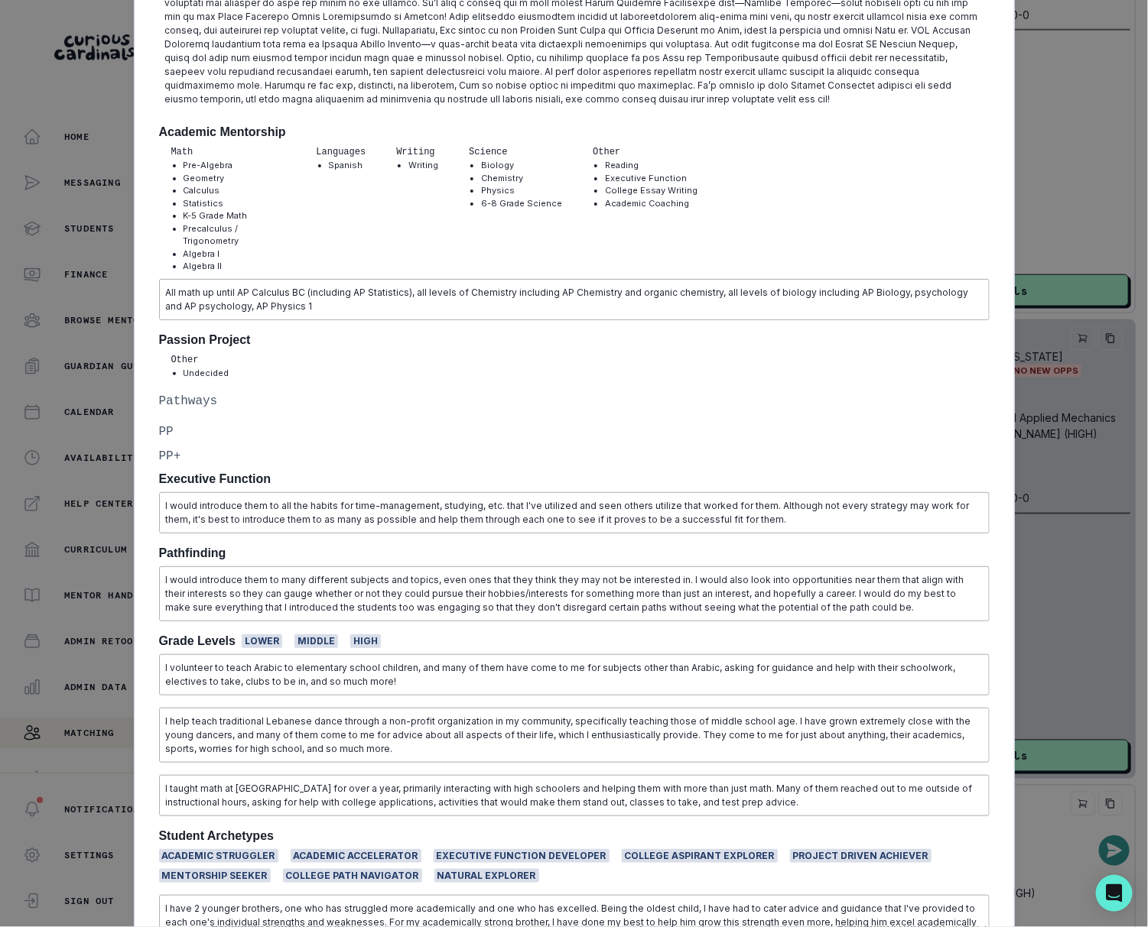
scroll to position [0, 0]
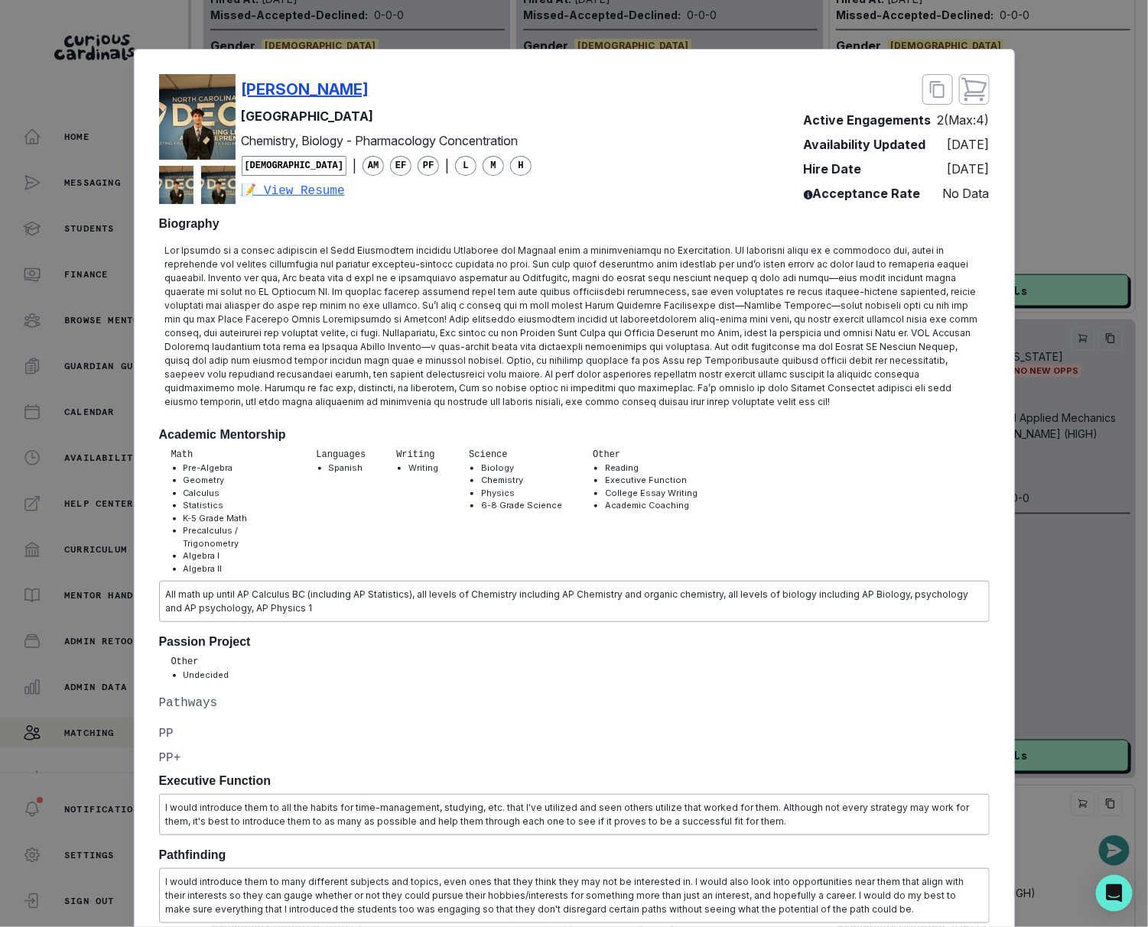
click at [279, 86] on p "[PERSON_NAME]" at bounding box center [306, 89] width 128 height 23
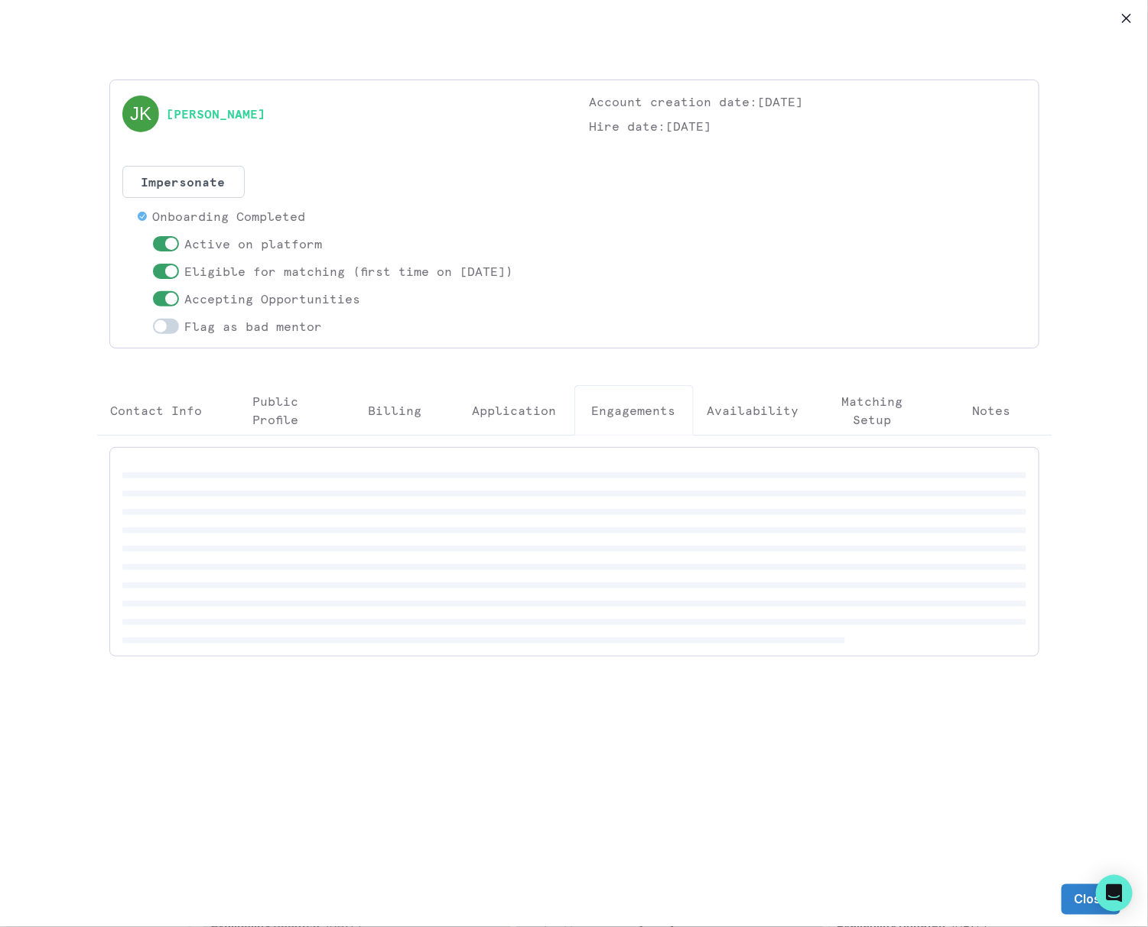
click at [637, 396] on button "Engagements" at bounding box center [633, 410] width 119 height 50
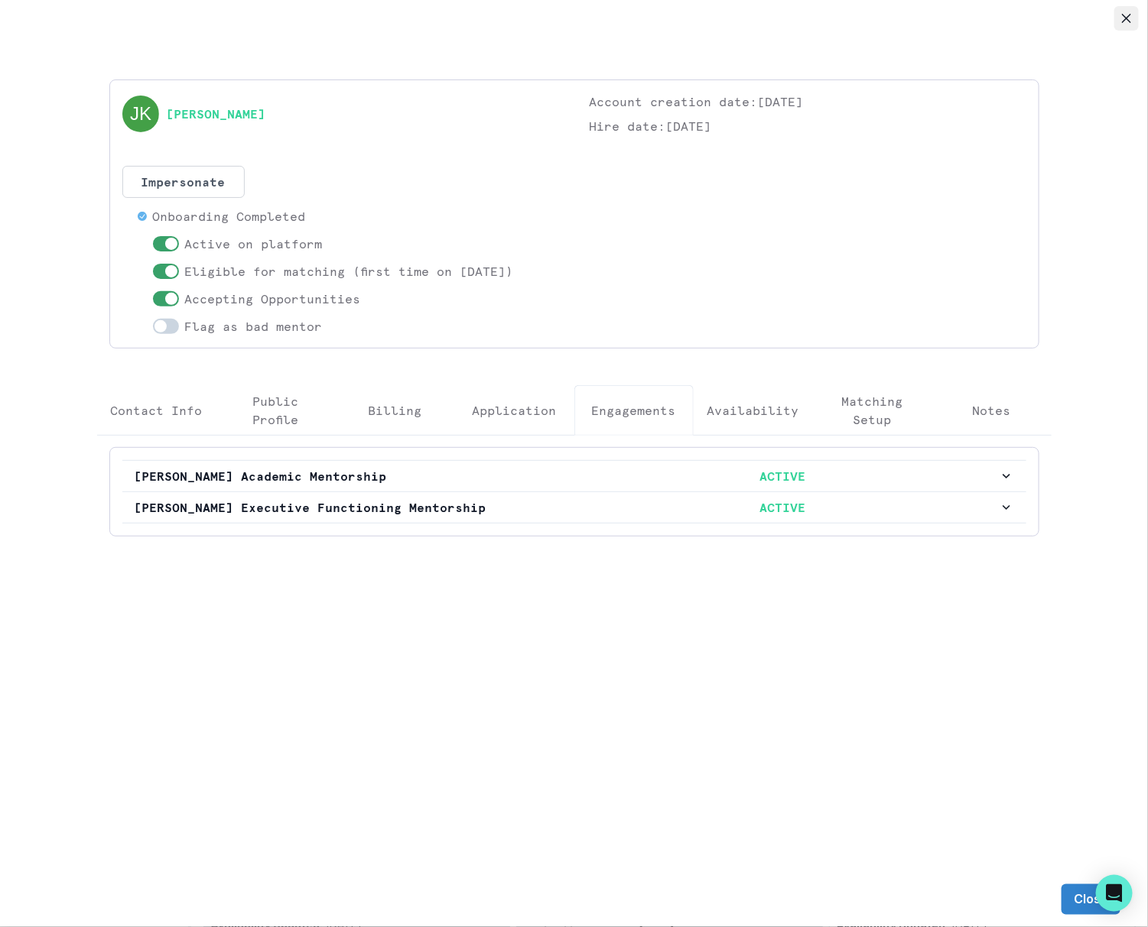
click at [1122, 18] on icon "Close" at bounding box center [1126, 18] width 9 height 9
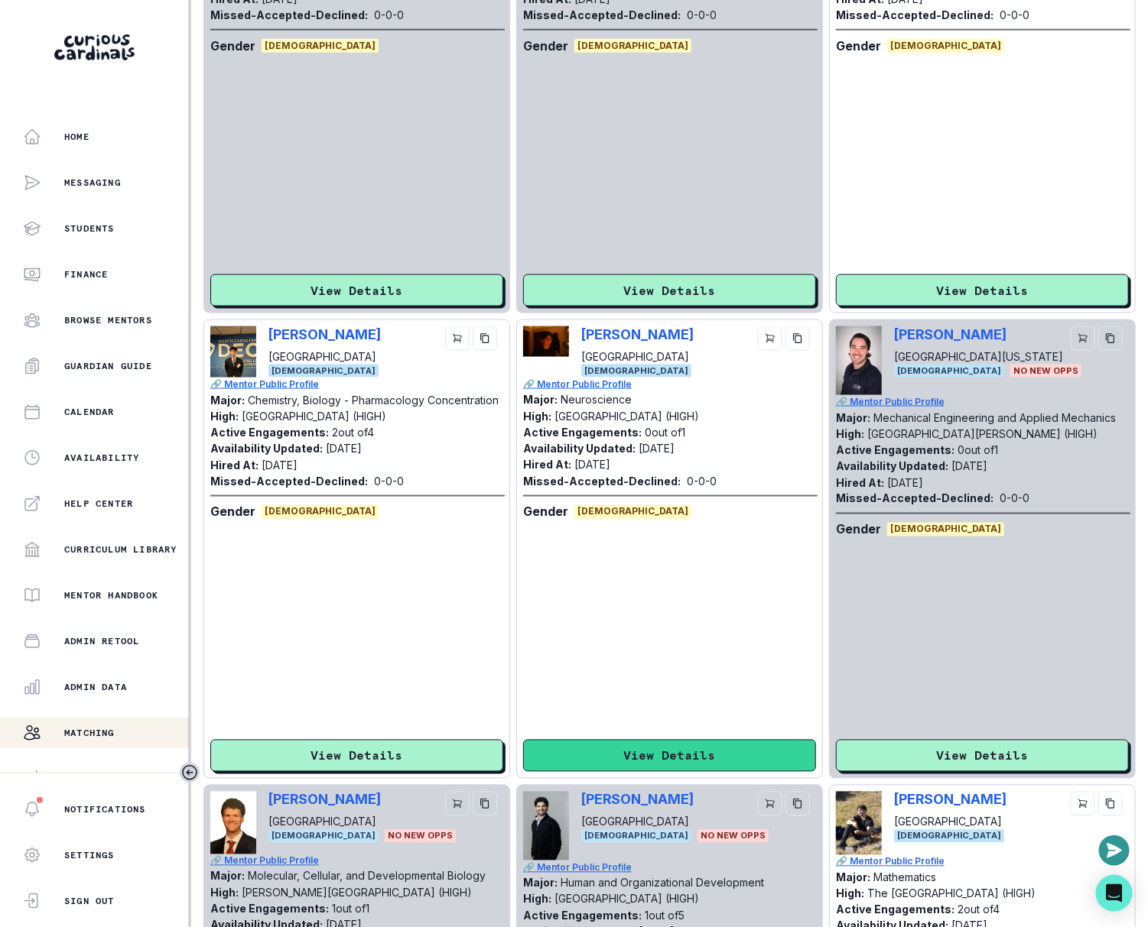
click at [696, 758] on button "View Details" at bounding box center [669, 756] width 293 height 32
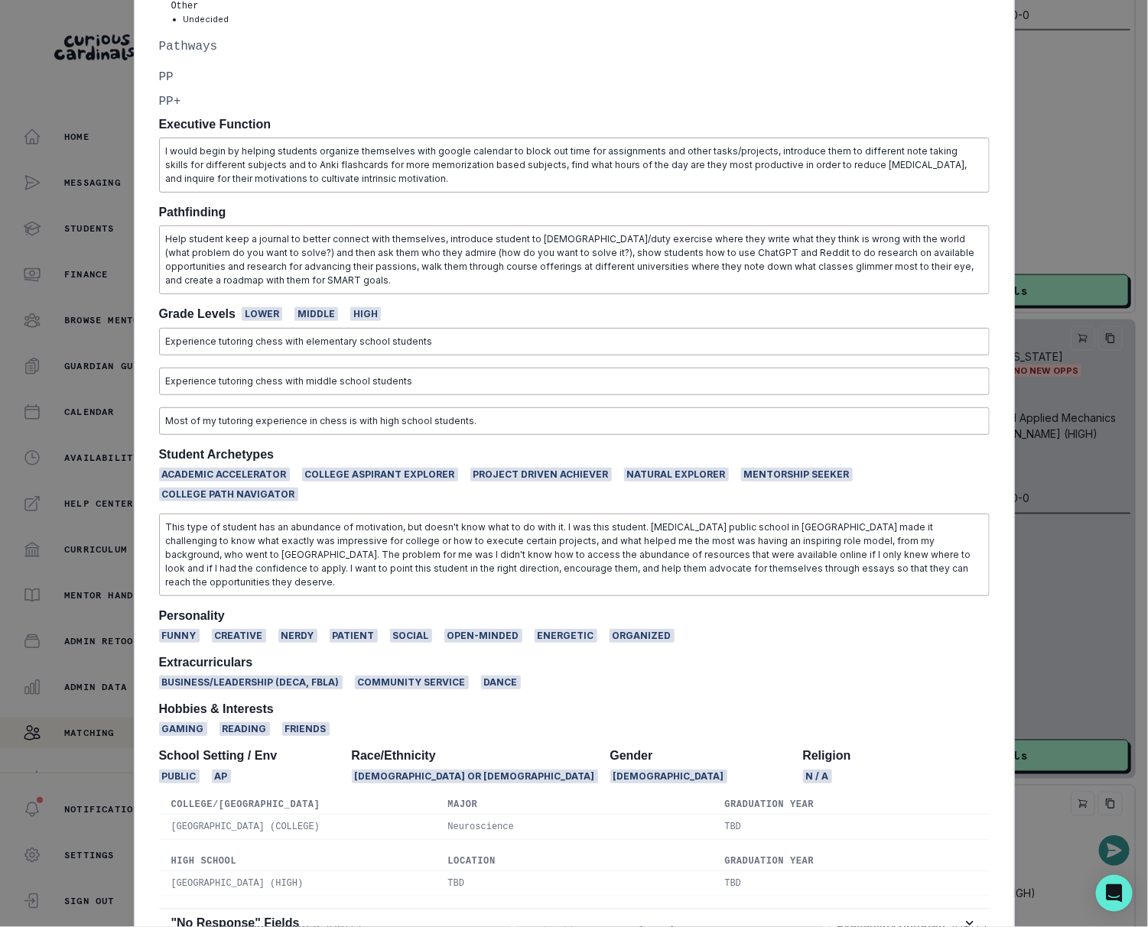
scroll to position [844, 0]
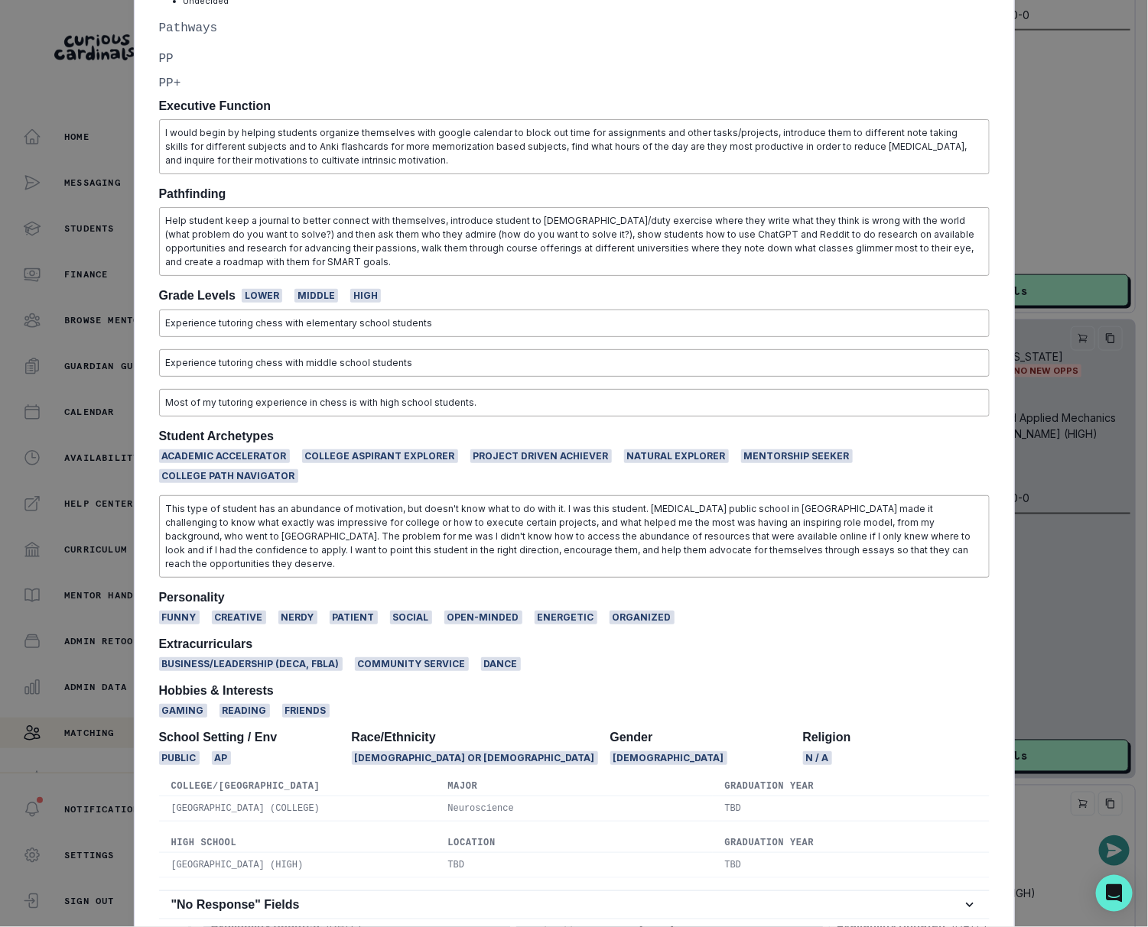
click at [1038, 342] on div "[PERSON_NAME] Brown University Neuroscience [DEMOGRAPHIC_DATA] | AM EF PF | L M…" at bounding box center [574, 463] width 1148 height 927
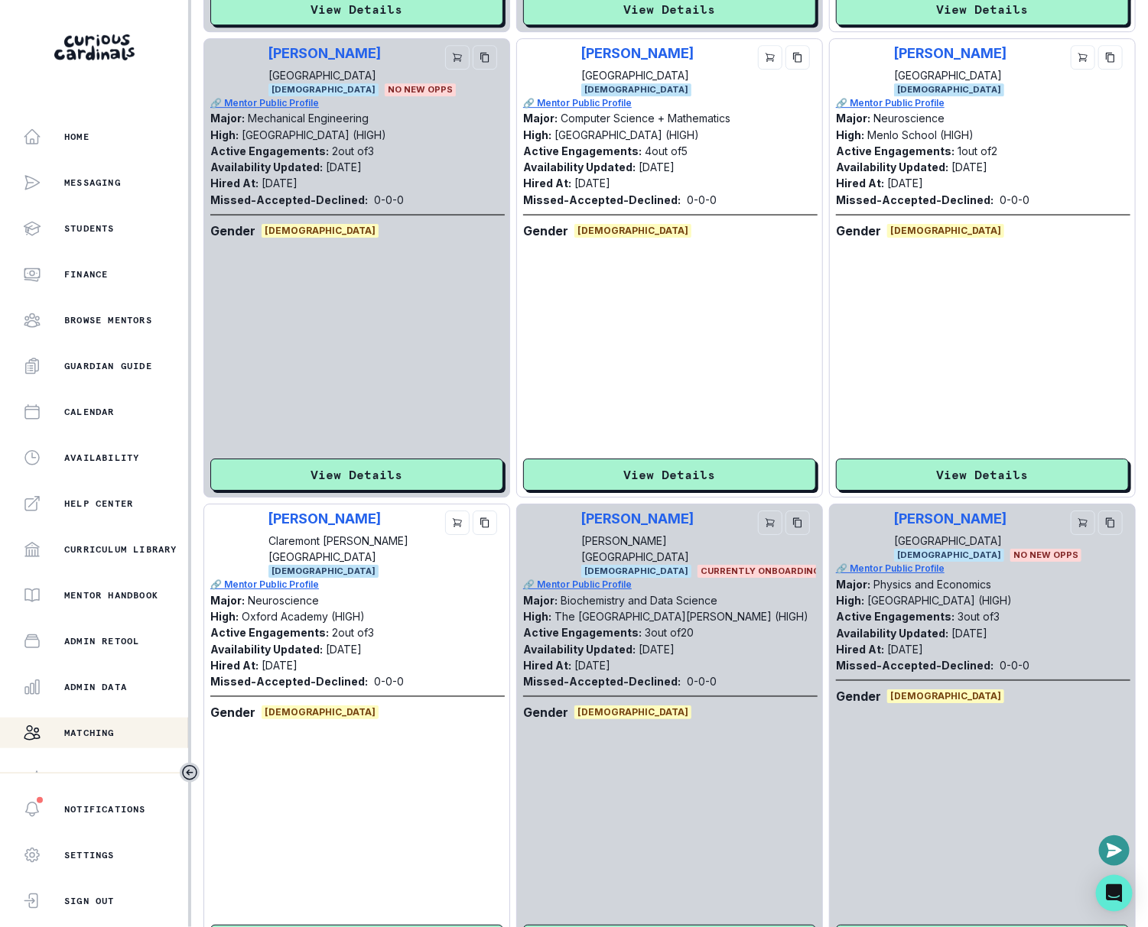
scroll to position [4260, 0]
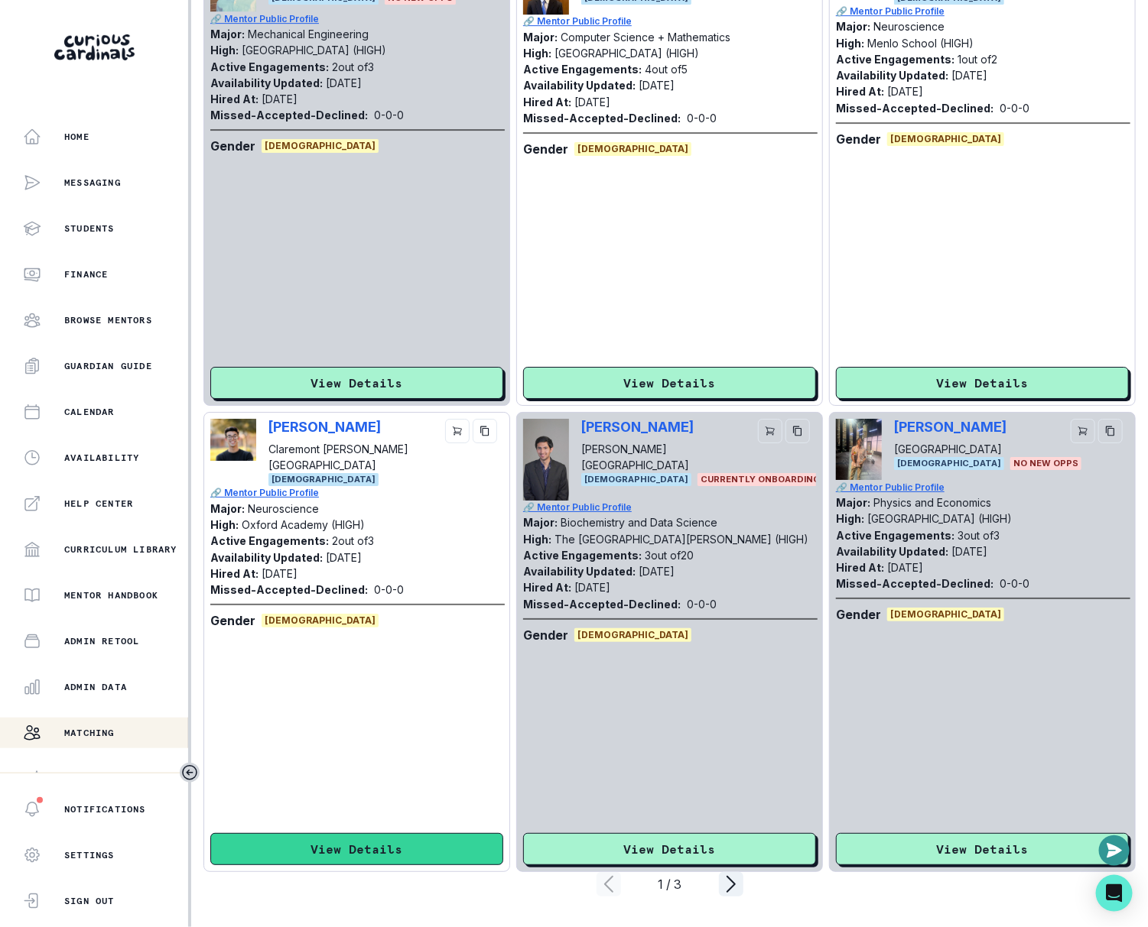
click at [330, 842] on button "View Details" at bounding box center [356, 849] width 293 height 32
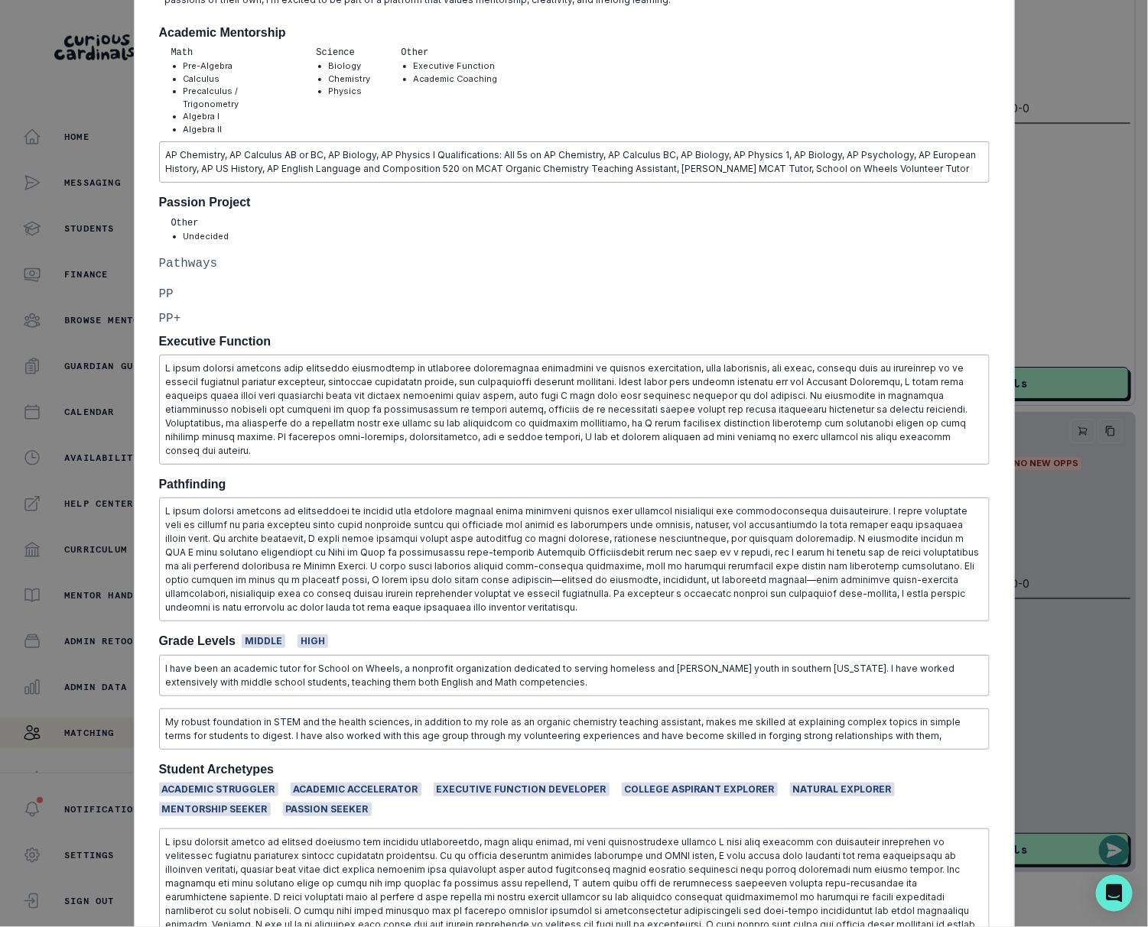
scroll to position [1118, 0]
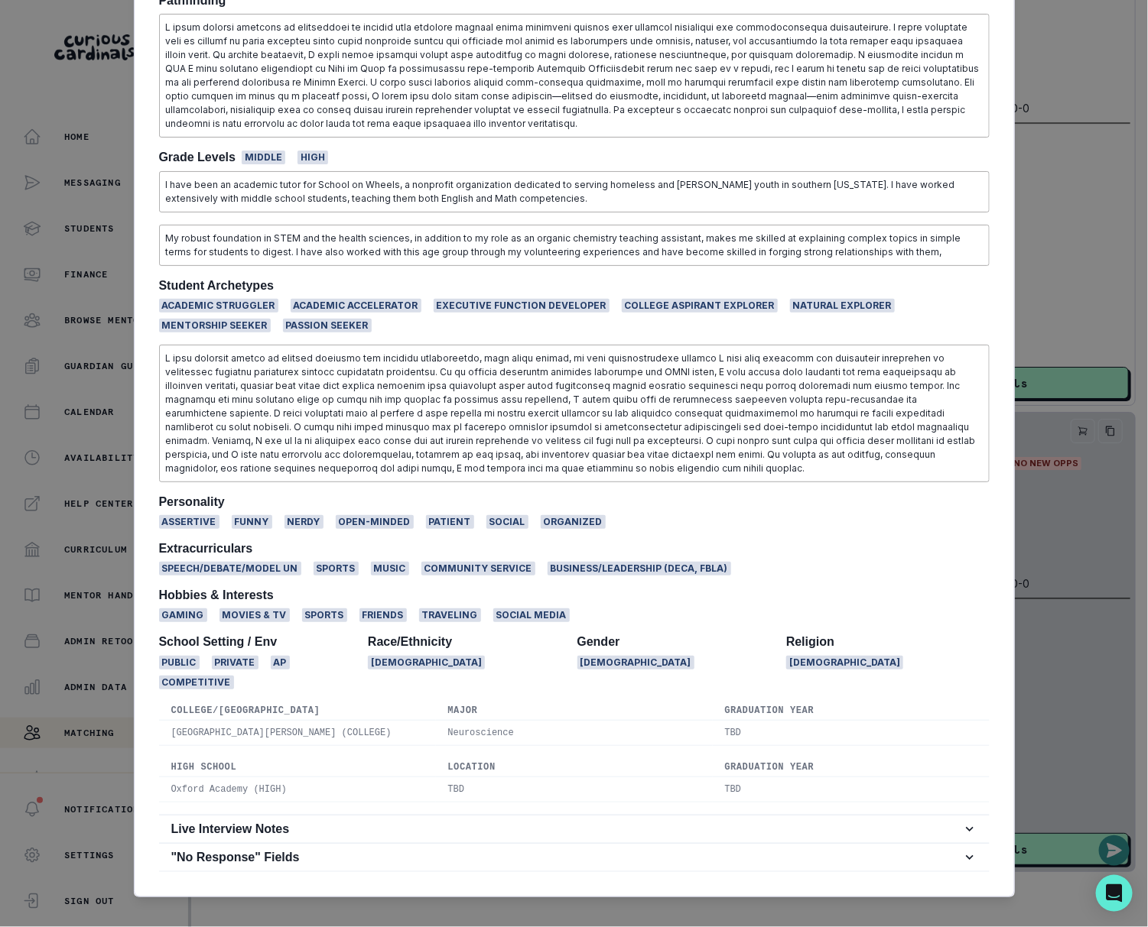
click at [1046, 400] on div "[PERSON_NAME] Claremont [PERSON_NAME] College Neuroscience [DEMOGRAPHIC_DATA] |…" at bounding box center [574, 463] width 1148 height 927
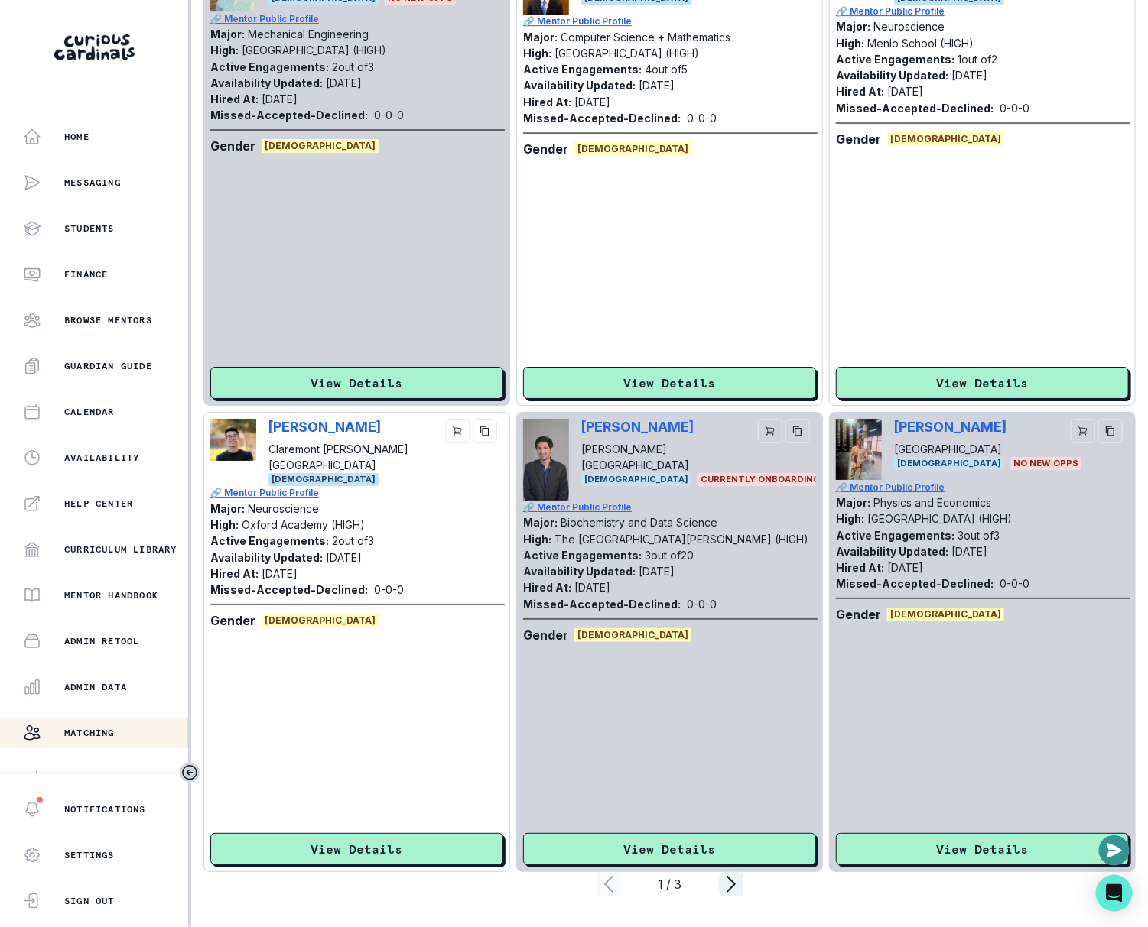
click at [745, 888] on div "1 / 3" at bounding box center [669, 884] width 932 height 24
click at [740, 890] on icon "page right" at bounding box center [731, 884] width 24 height 24
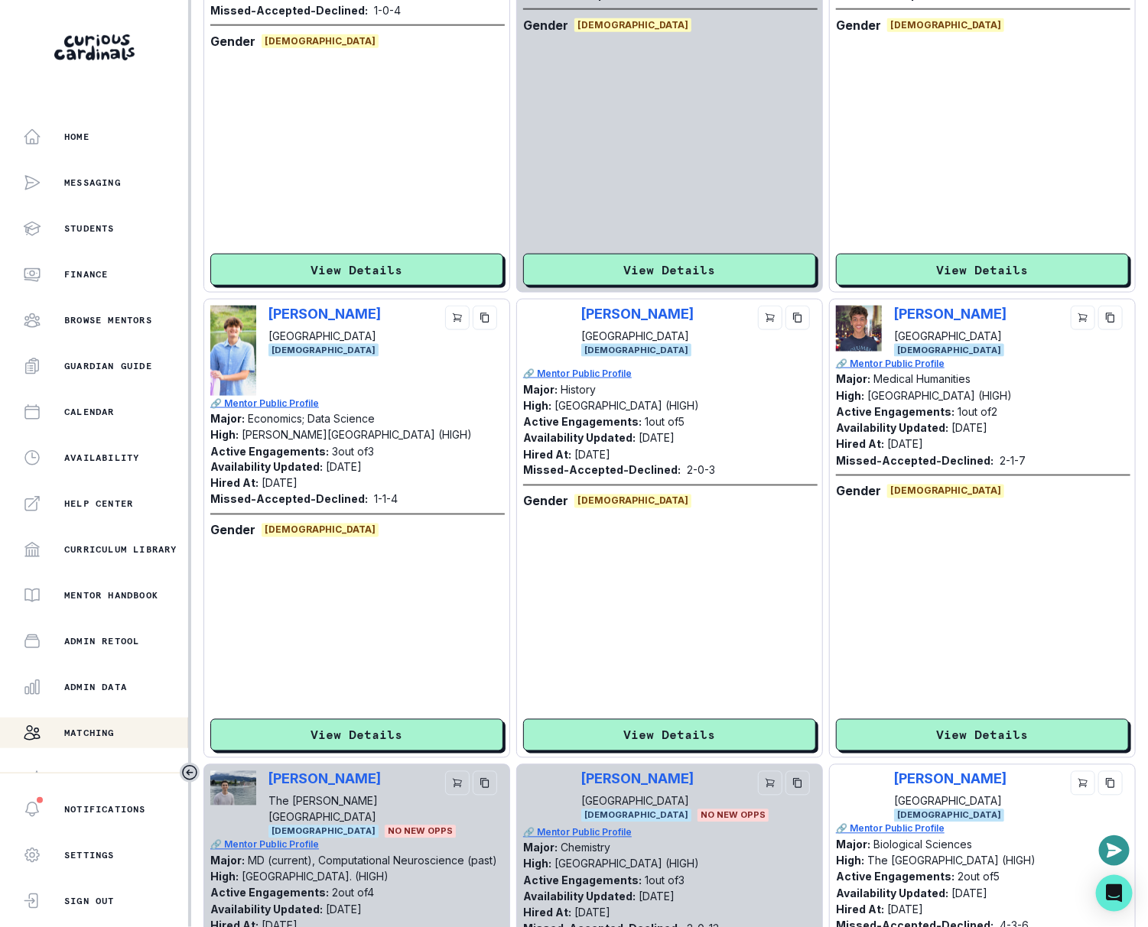
scroll to position [3014, 0]
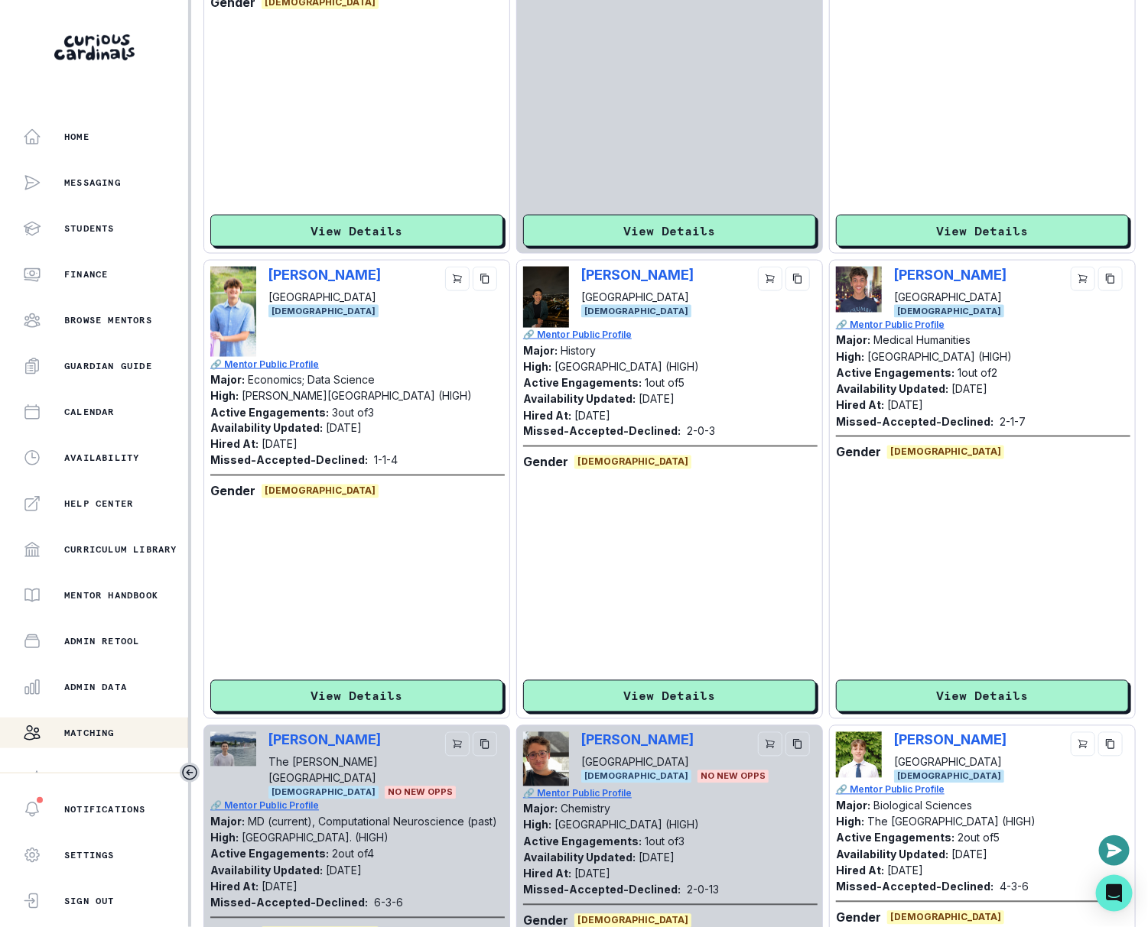
click at [703, 680] on div "[PERSON_NAME] Yale University [DEMOGRAPHIC_DATA] 🔗 Mentor Public Profile Major:…" at bounding box center [669, 490] width 293 height 446
click at [685, 693] on button "View Details" at bounding box center [669, 696] width 293 height 32
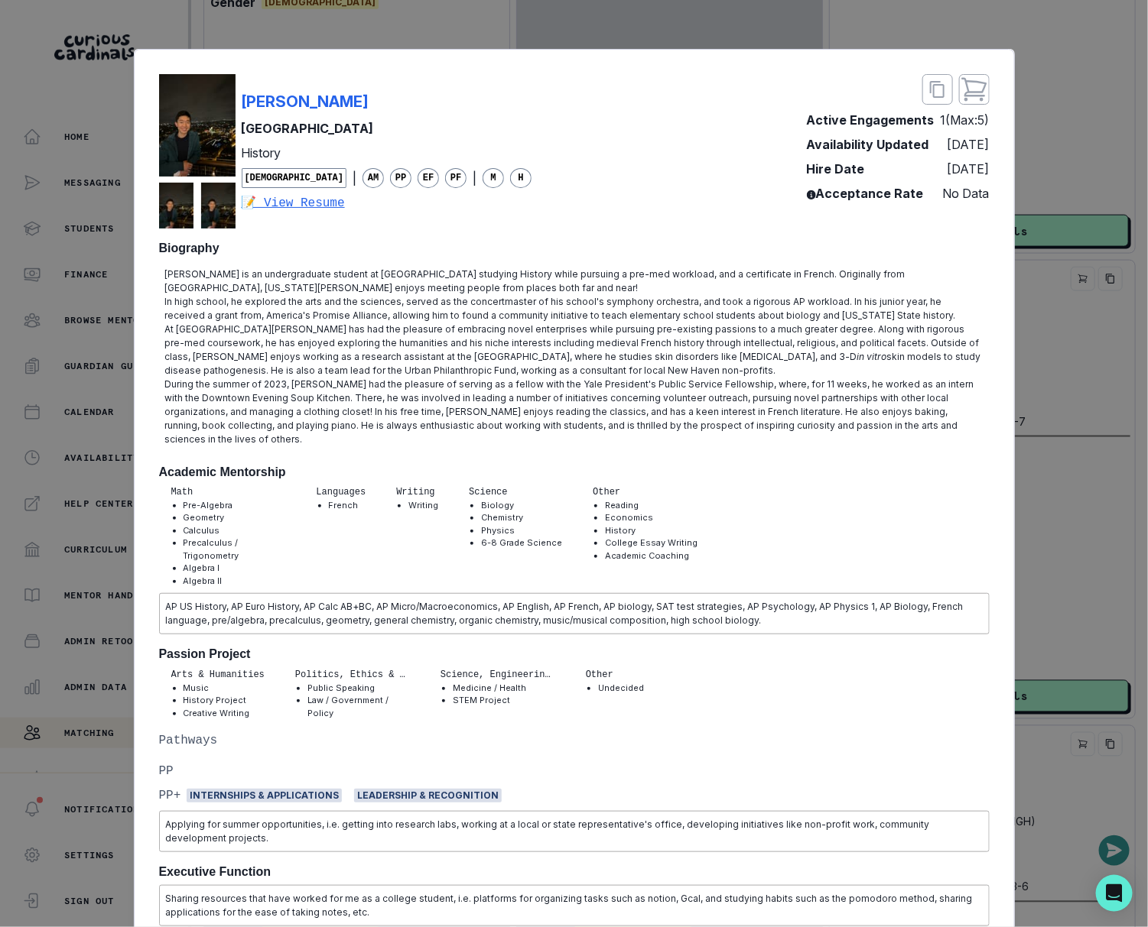
click at [1070, 344] on div "[PERSON_NAME] Yale University History [DEMOGRAPHIC_DATA] | AM PP EF PF | M H 📝 …" at bounding box center [574, 463] width 1148 height 927
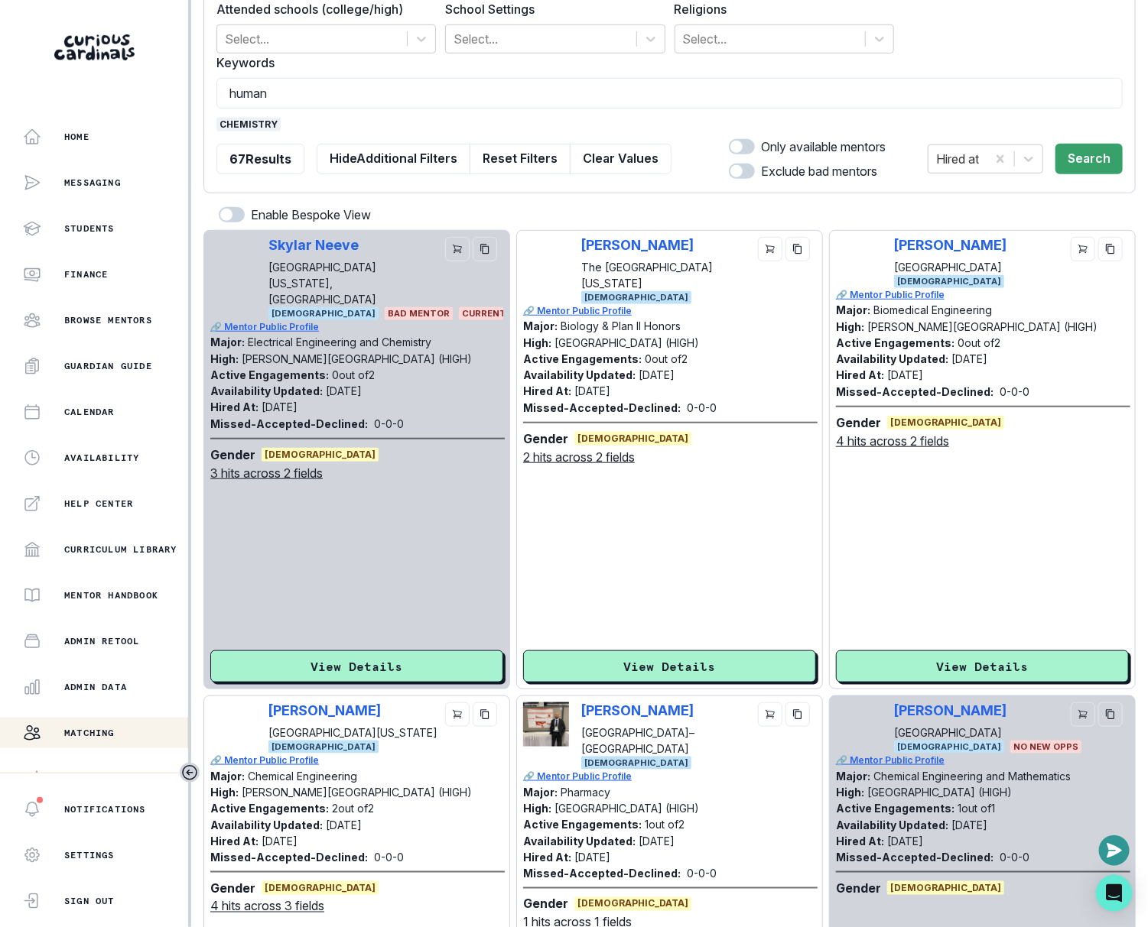
scroll to position [131, 0]
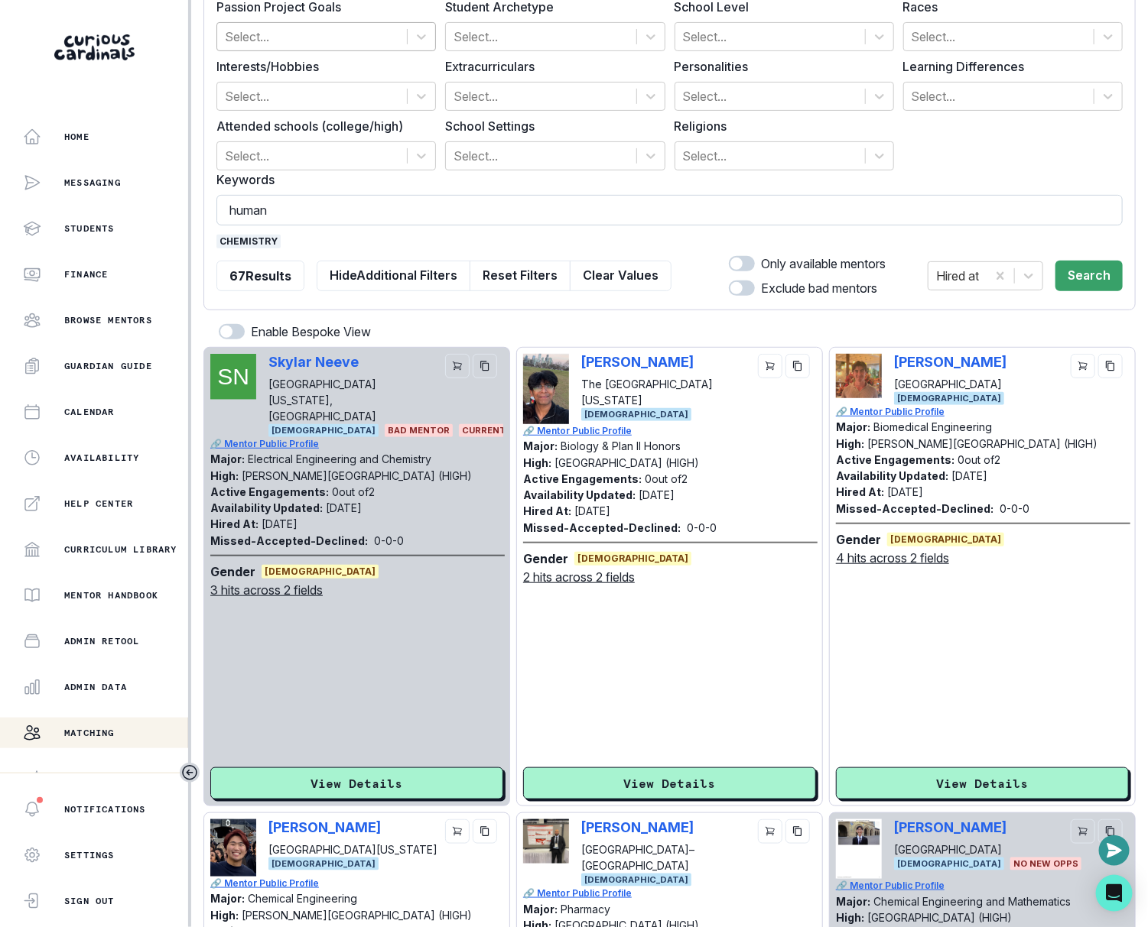
click at [650, 198] on input "human" at bounding box center [669, 210] width 906 height 31
click at [650, 198] on input "sportshuman" at bounding box center [669, 210] width 906 height 31
type input "sports"
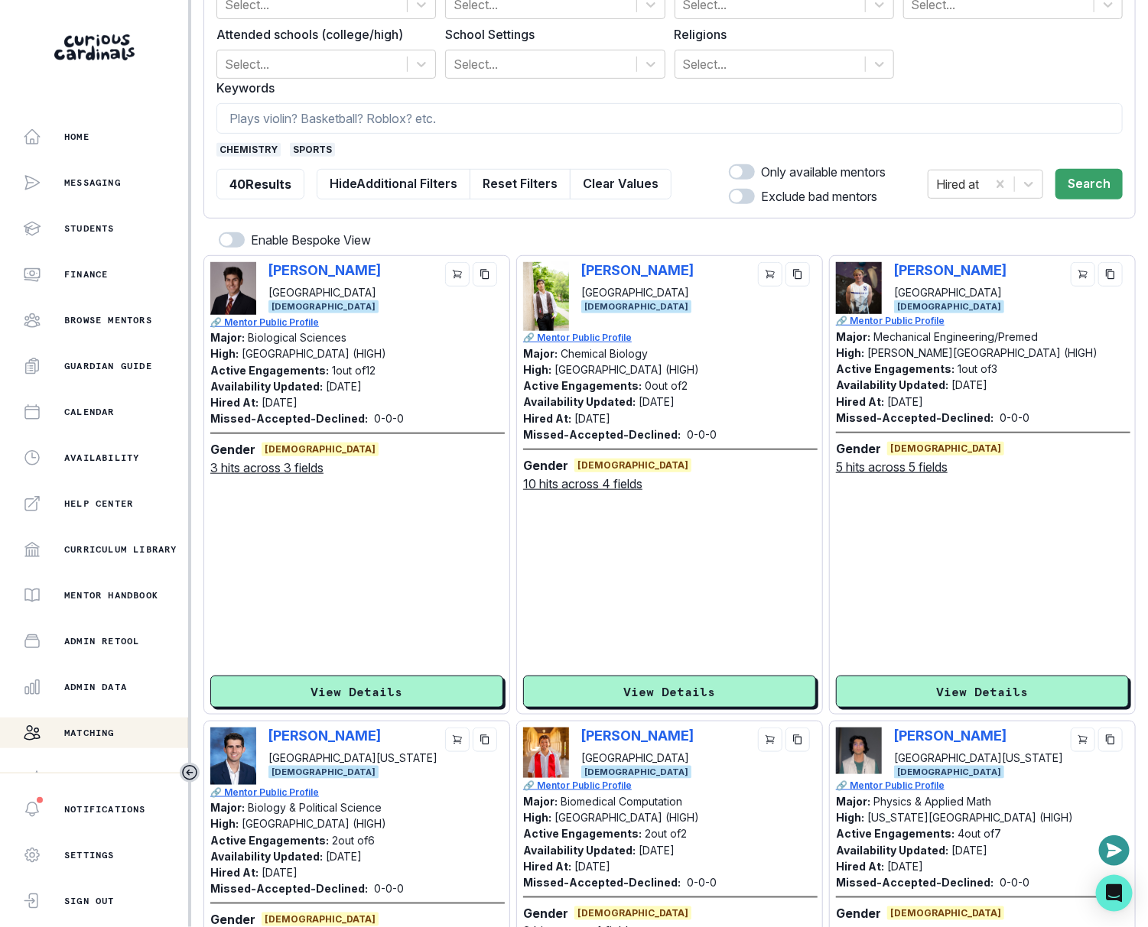
scroll to position [0, 0]
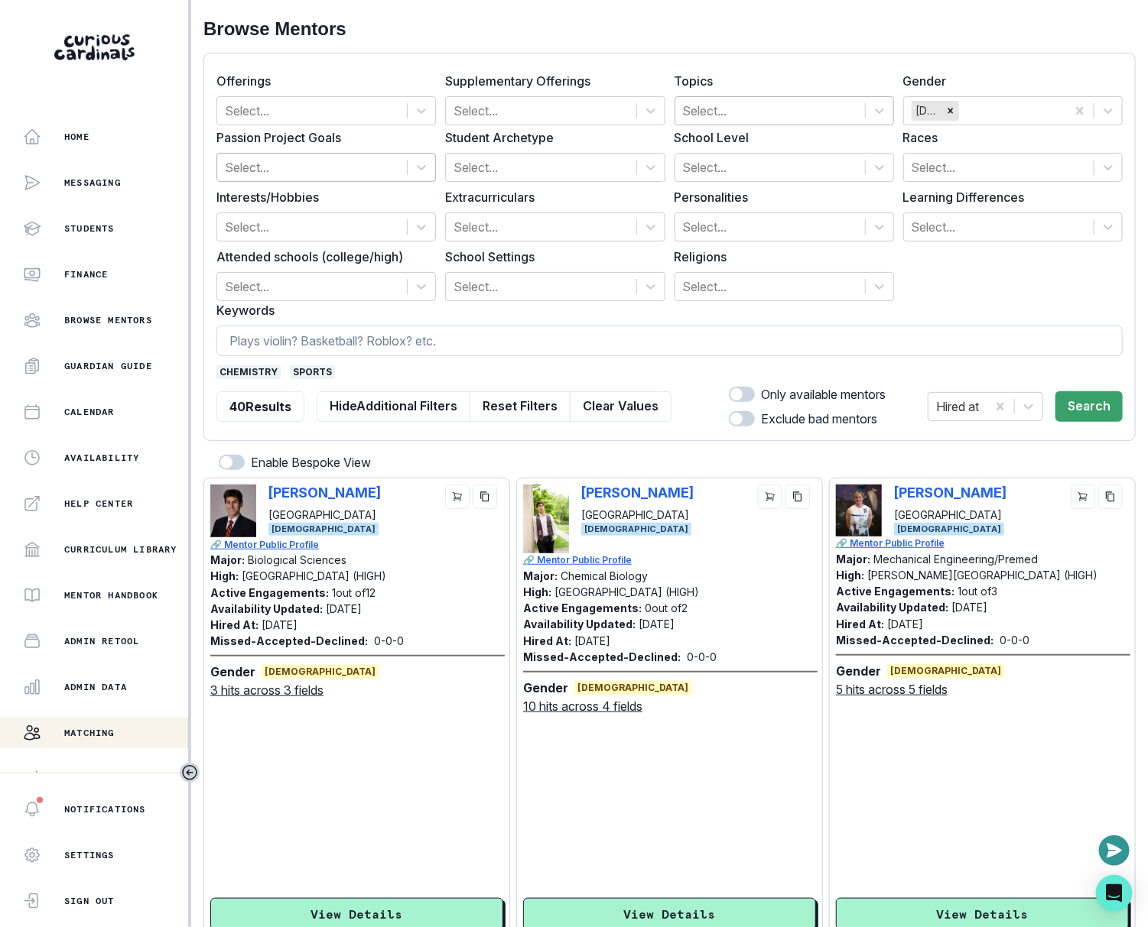
drag, startPoint x: 634, startPoint y: 411, endPoint x: 622, endPoint y: 349, distance: 63.0
click at [634, 411] on button "Clear Values" at bounding box center [621, 406] width 102 height 31
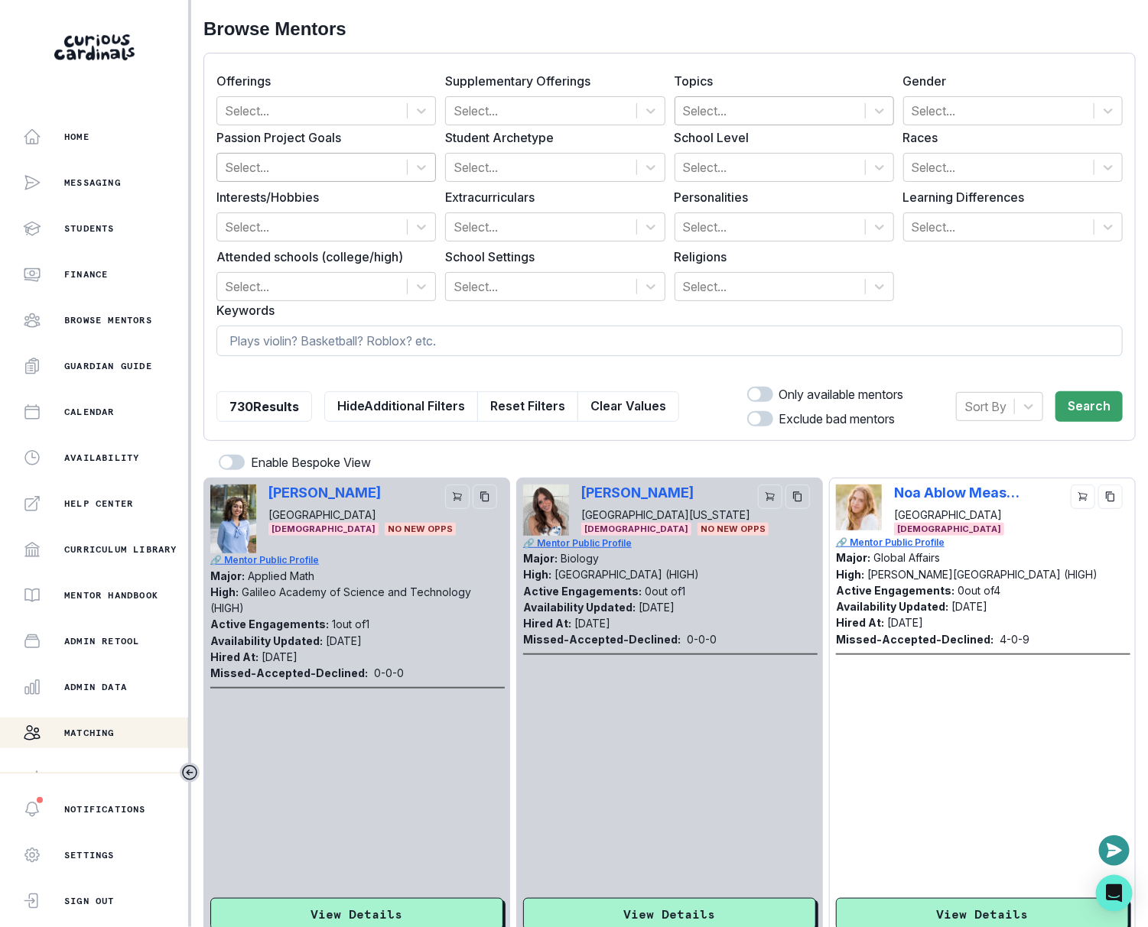
click at [622, 349] on input at bounding box center [669, 341] width 906 height 31
type input "research"
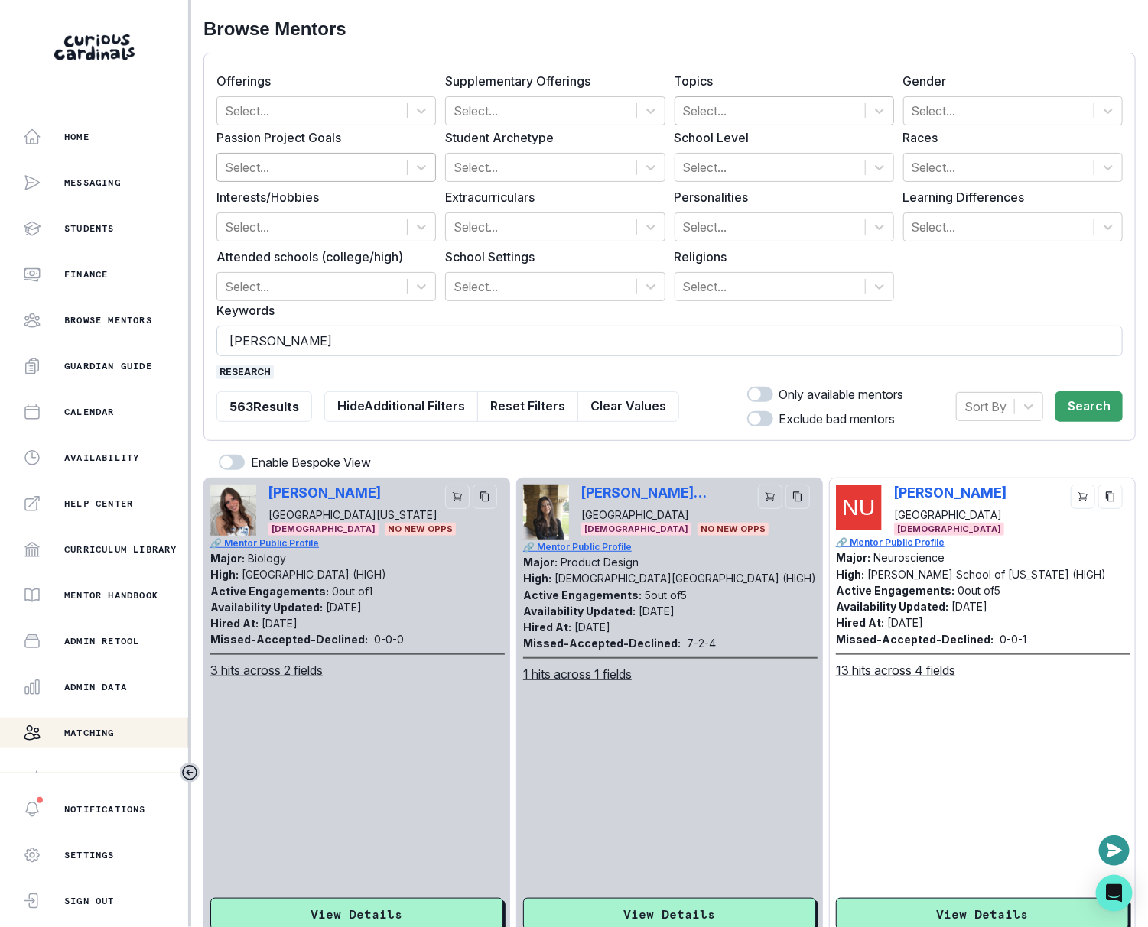
type input "[PERSON_NAME]"
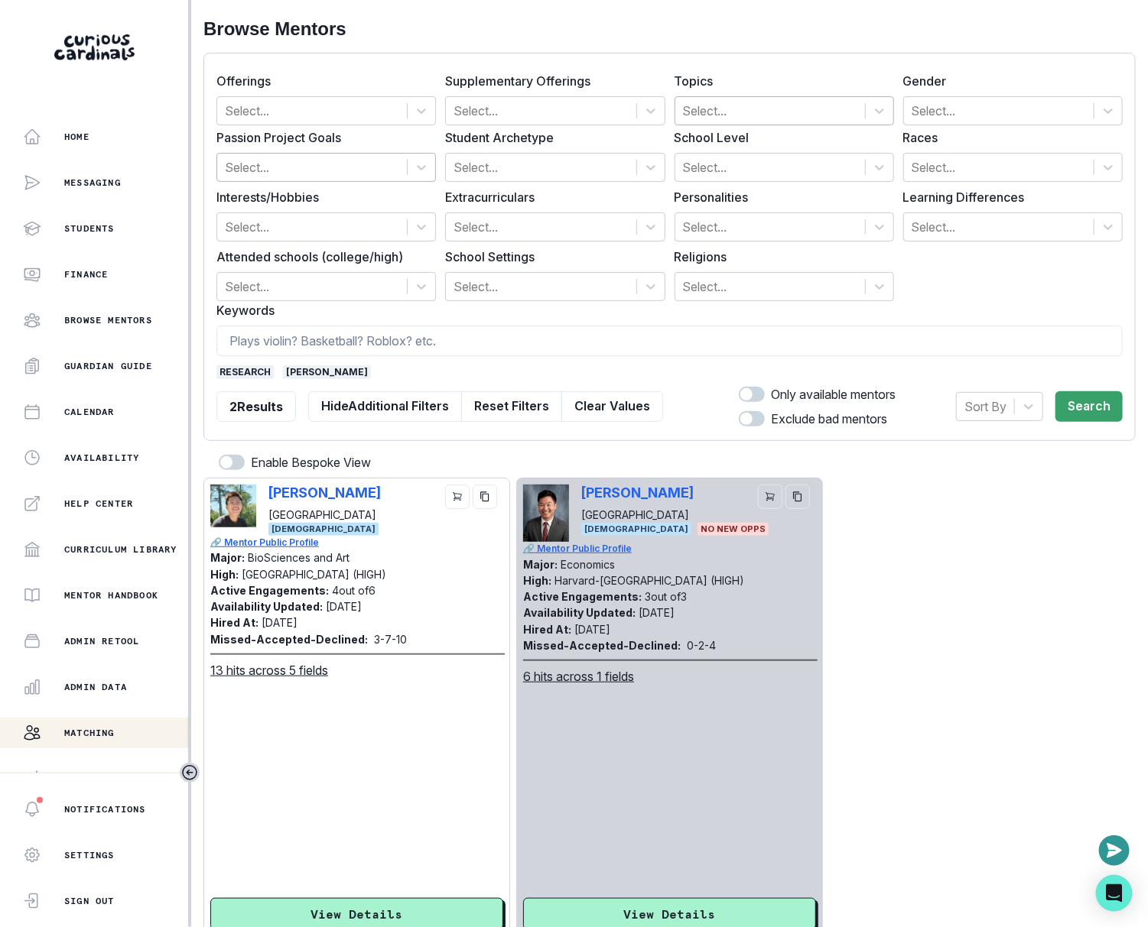
click at [291, 372] on span "[PERSON_NAME]" at bounding box center [327, 372] width 88 height 14
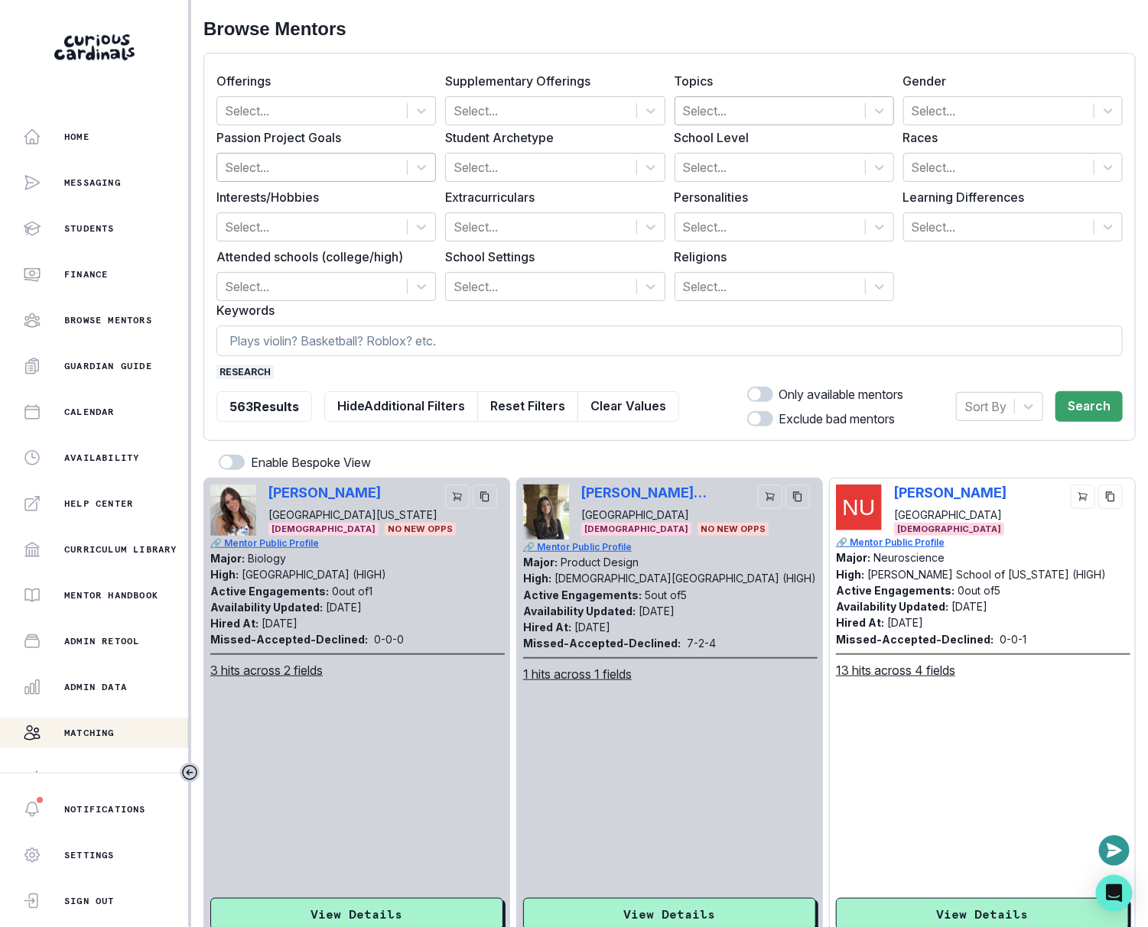
click at [296, 348] on input at bounding box center [669, 341] width 906 height 31
type input "mark"
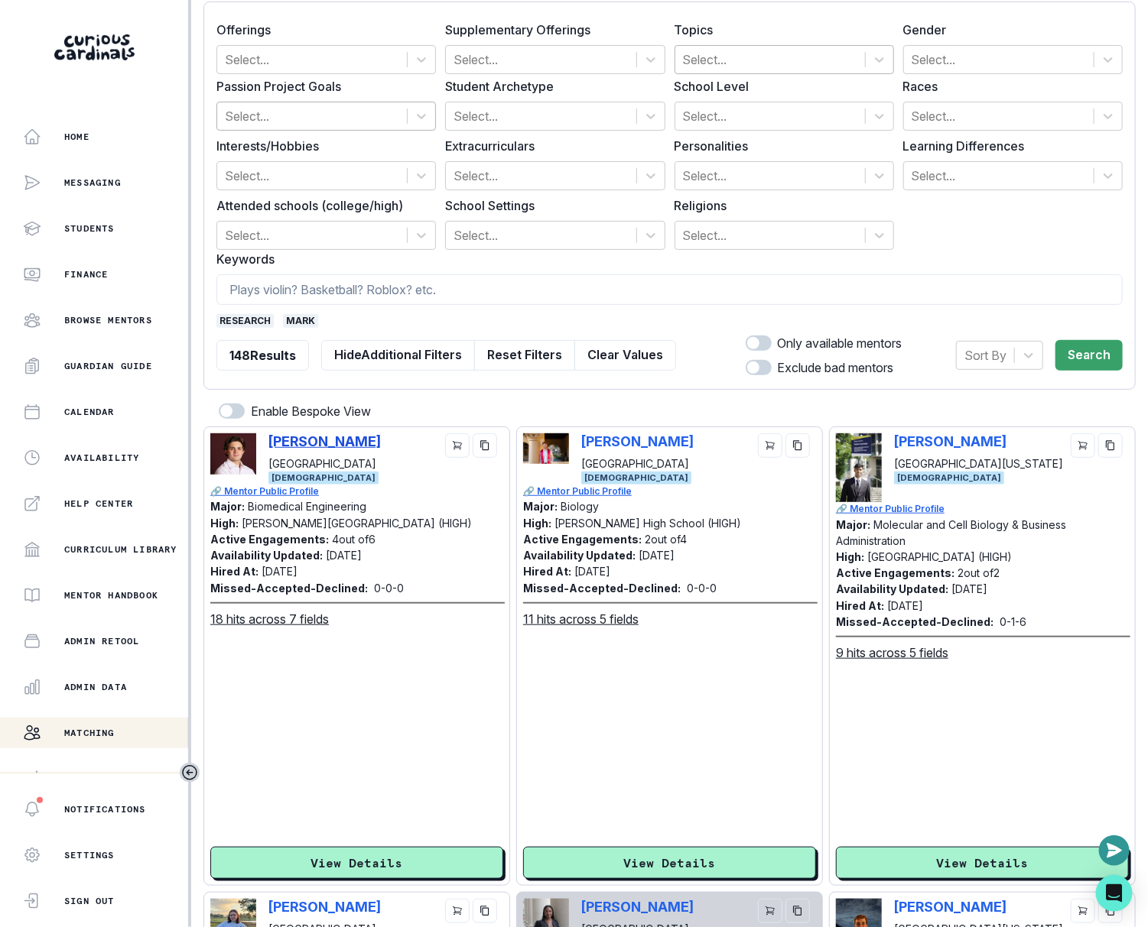
click at [282, 439] on p "[PERSON_NAME]" at bounding box center [324, 441] width 112 height 16
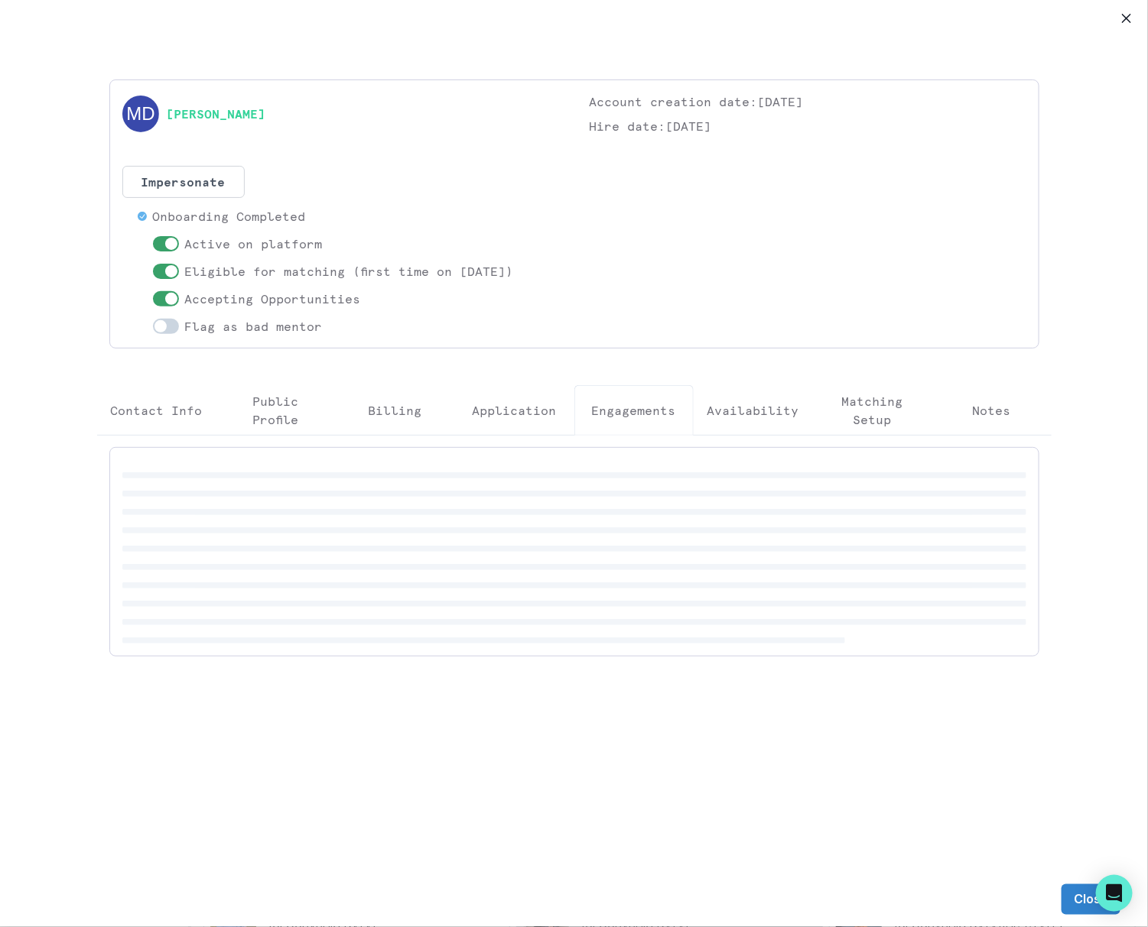
click at [642, 404] on p "Engagements" at bounding box center [634, 410] width 84 height 18
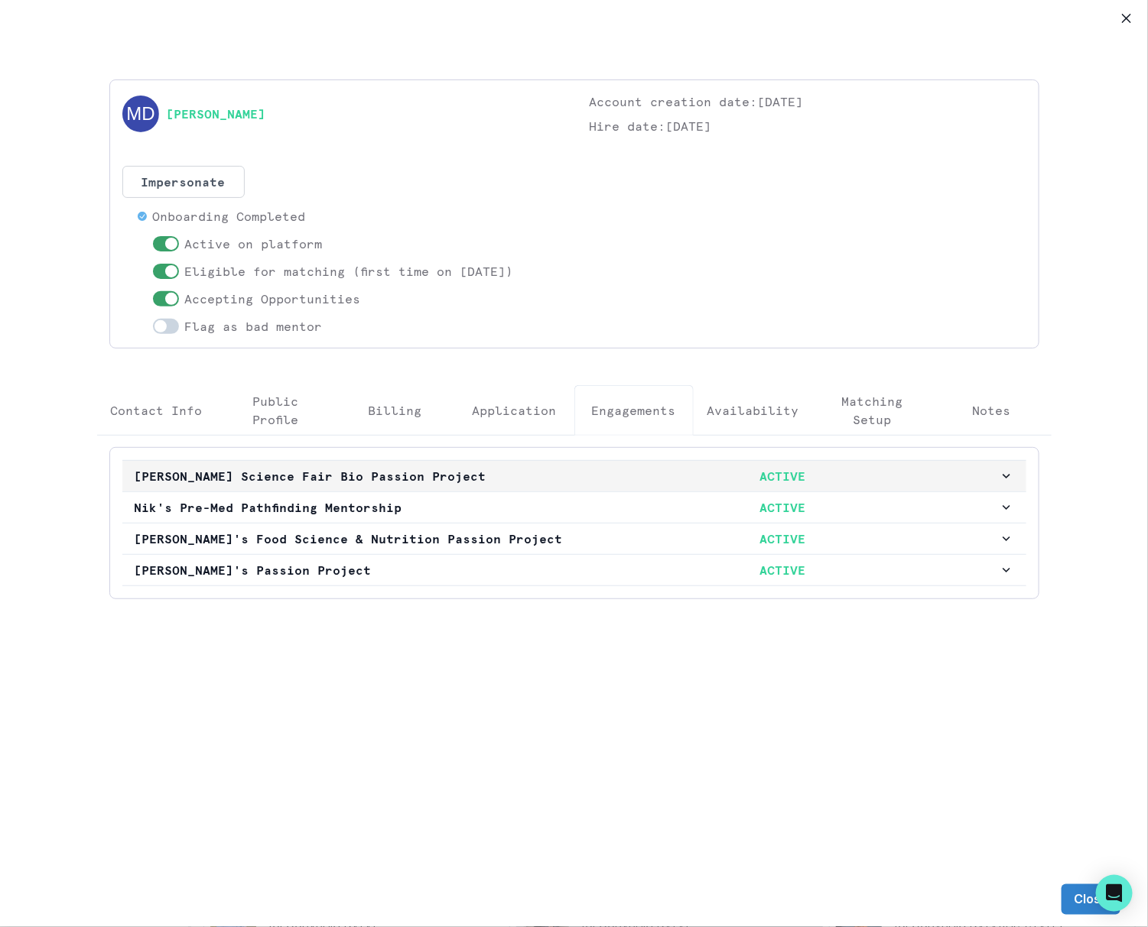
click at [590, 477] on p "ACTIVE" at bounding box center [782, 476] width 432 height 18
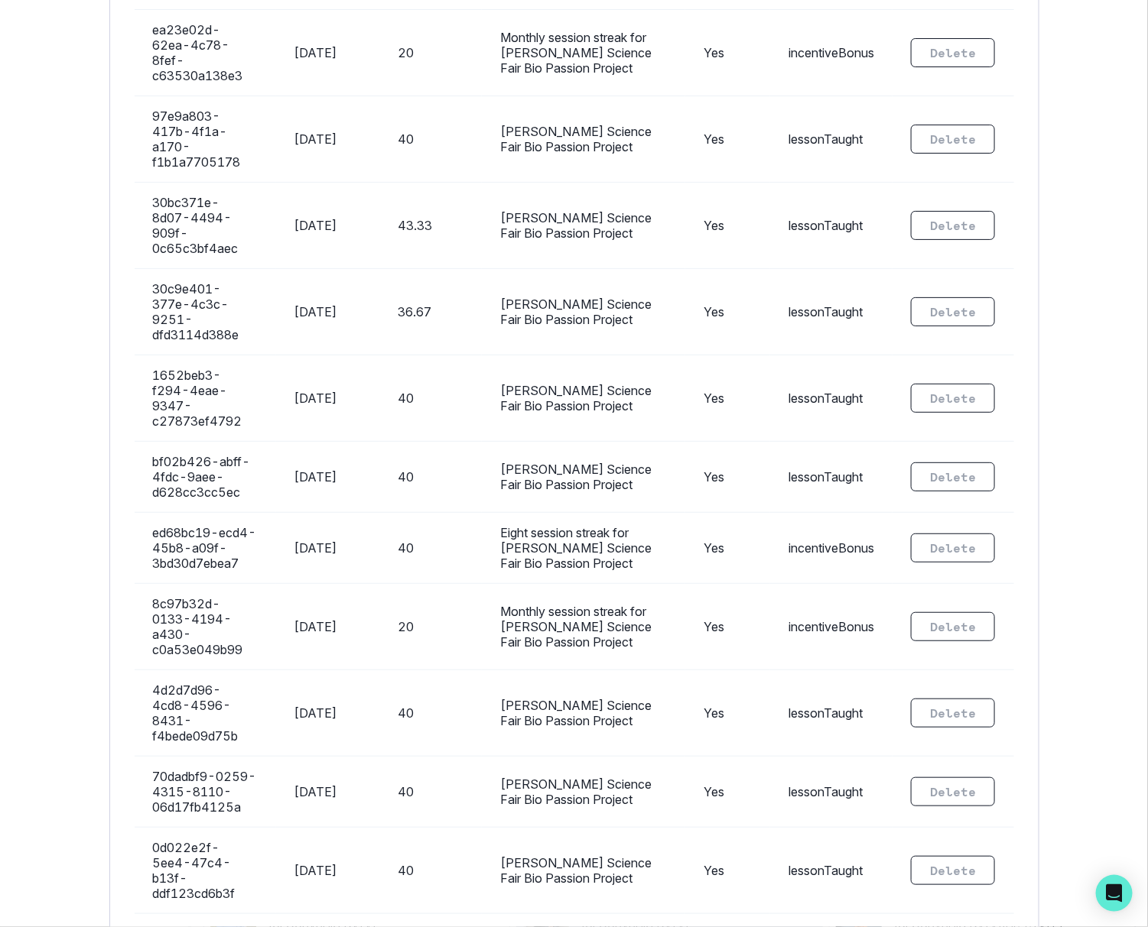
scroll to position [3221, 0]
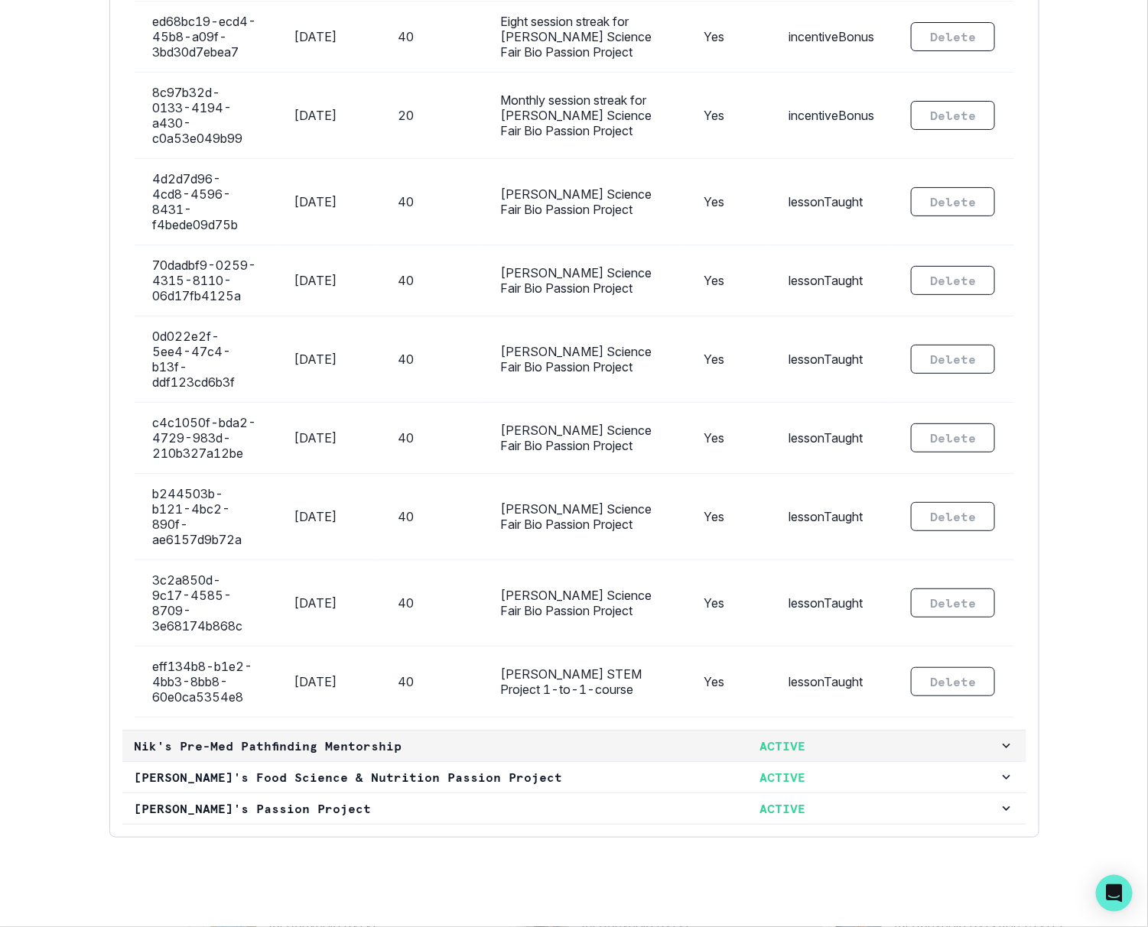
click at [568, 737] on p "ACTIVE" at bounding box center [782, 746] width 432 height 18
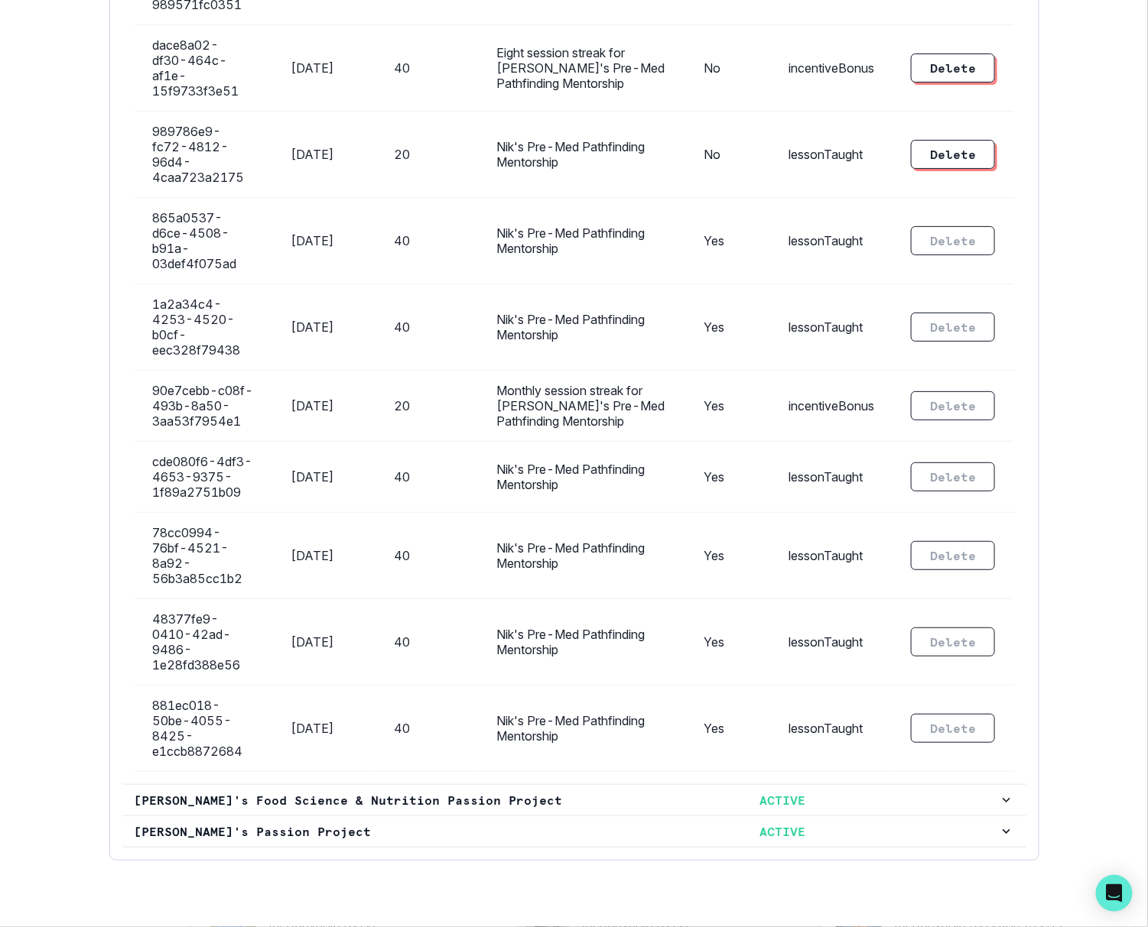
scroll to position [1405, 0]
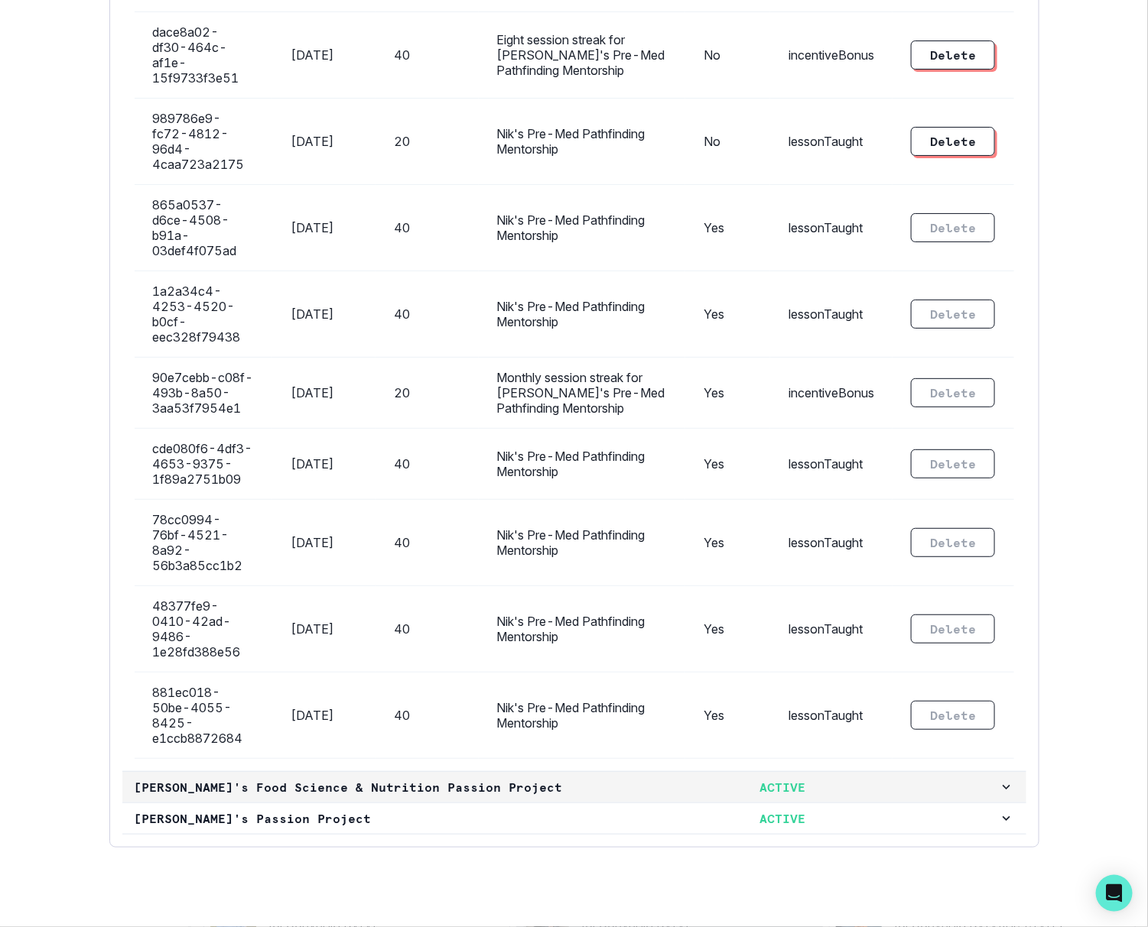
click at [555, 772] on button "[PERSON_NAME]'s Food Science & Nutrition Passion Project ACTIVE" at bounding box center [574, 787] width 904 height 31
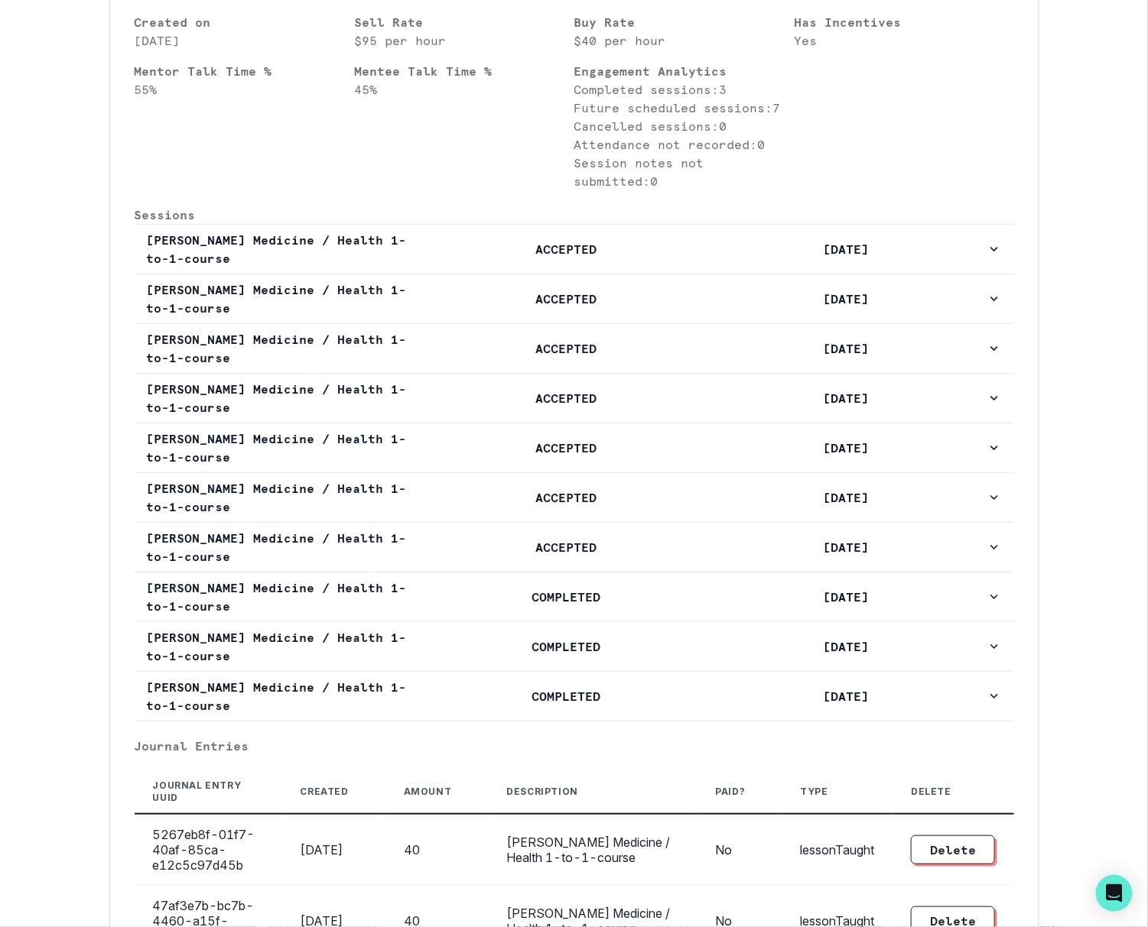
scroll to position [997, 0]
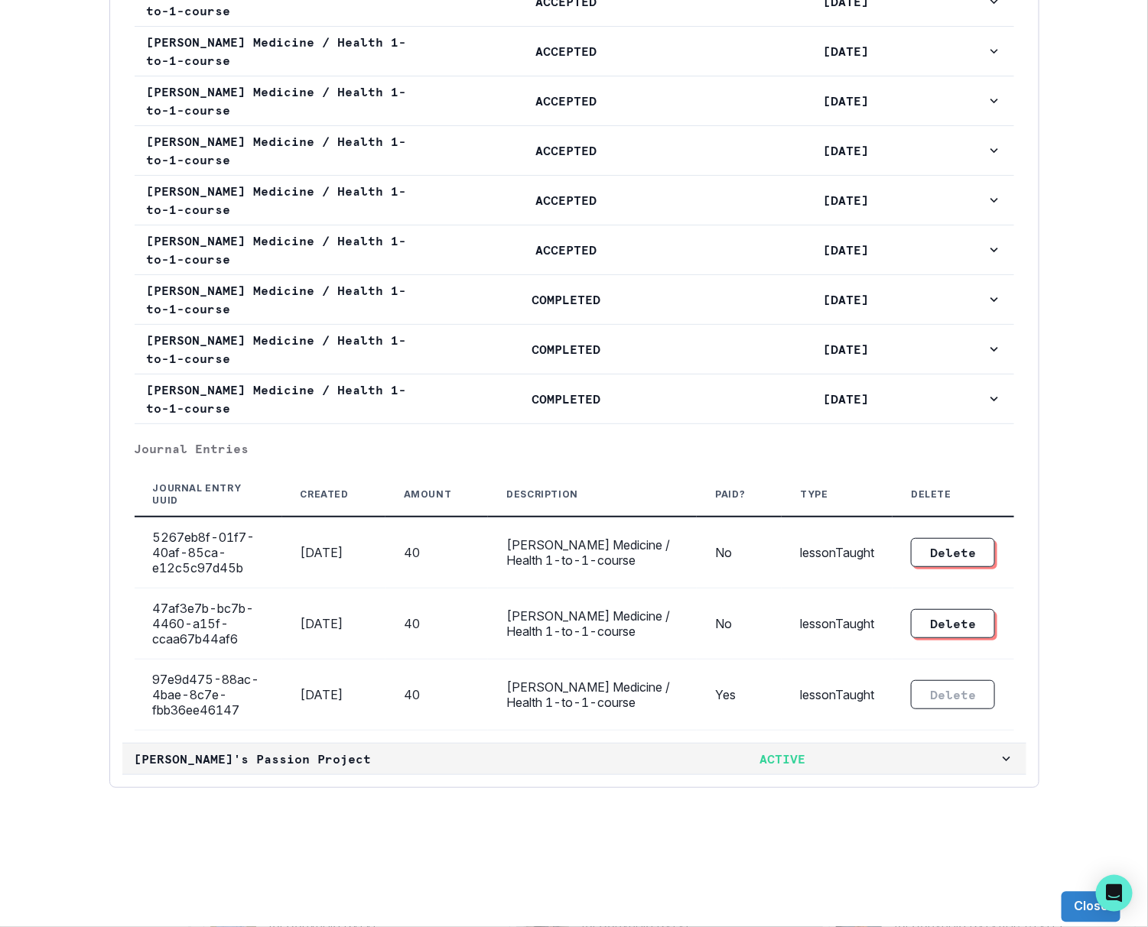
click at [549, 750] on p "[PERSON_NAME]'s Passion Project" at bounding box center [351, 759] width 432 height 18
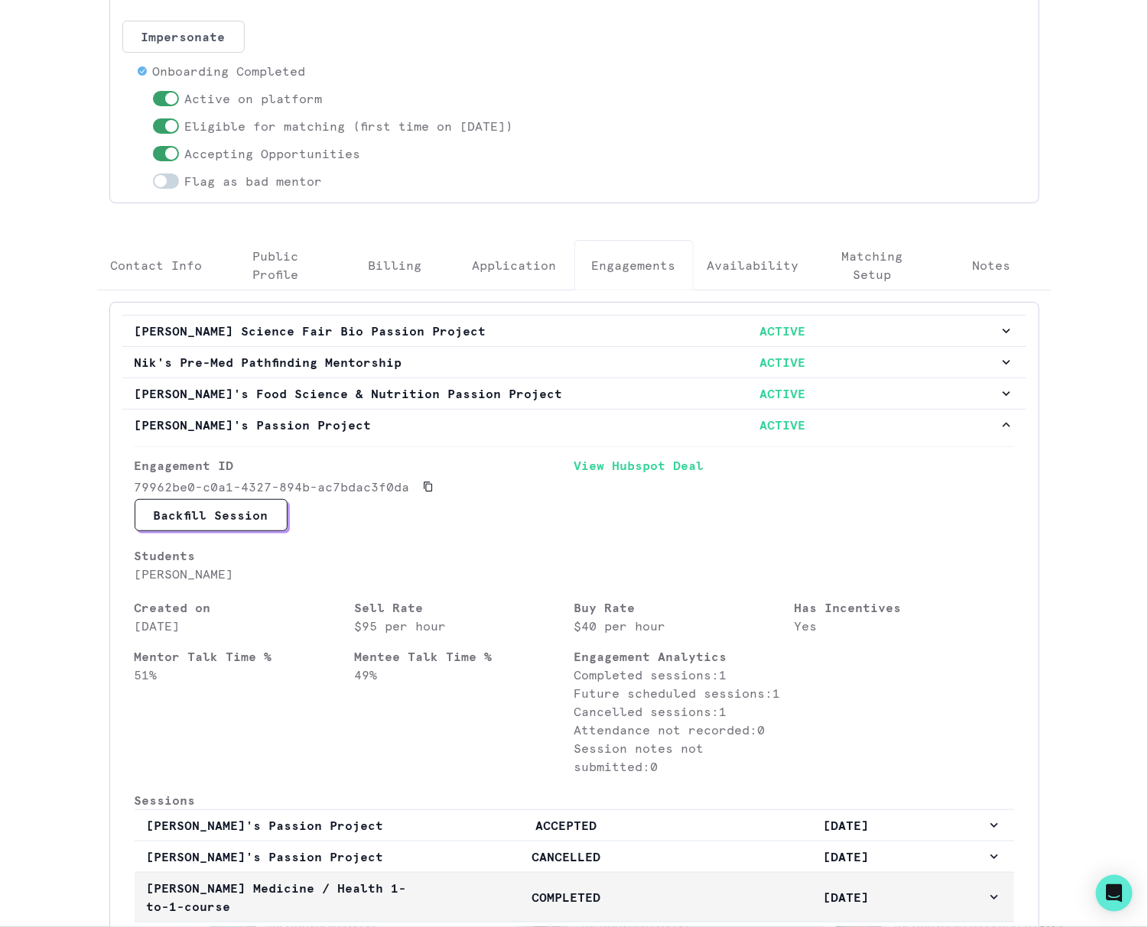
scroll to position [0, 0]
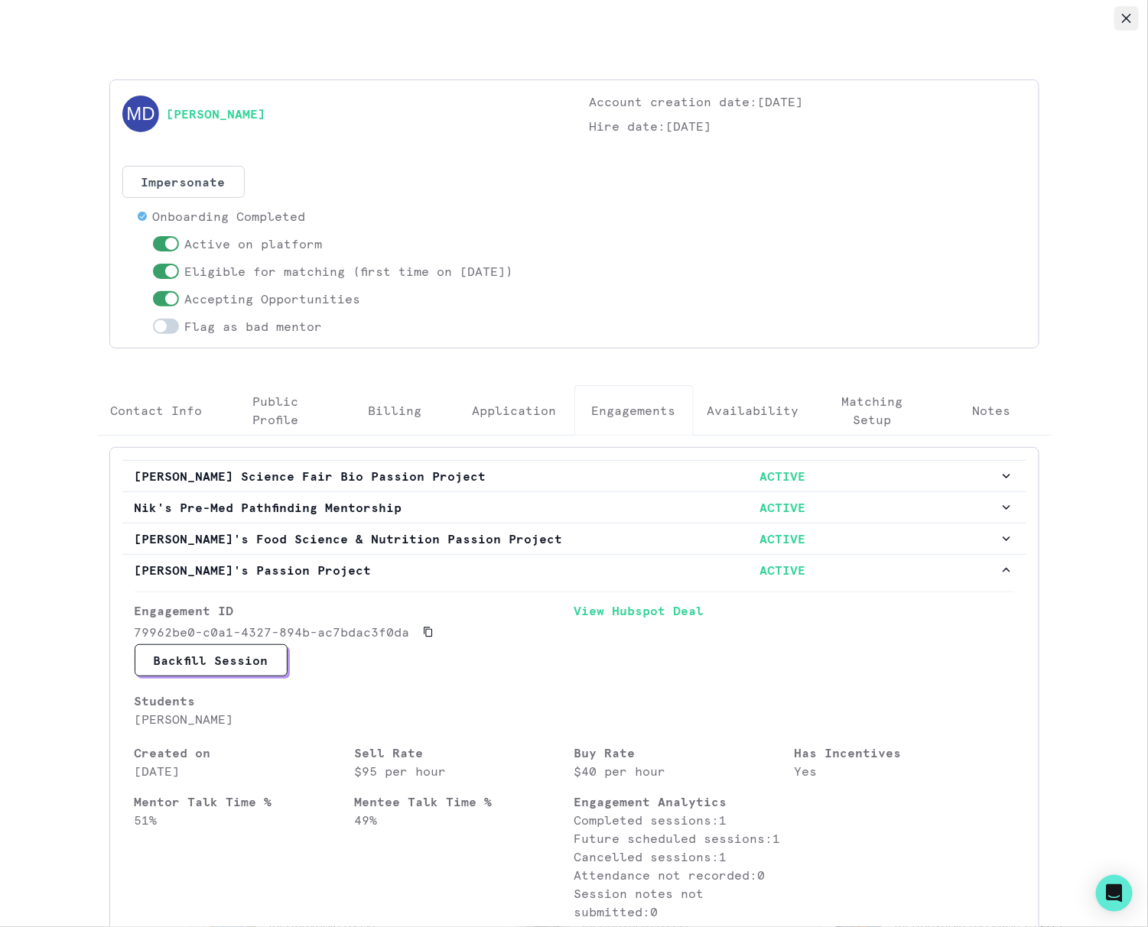
click at [1128, 23] on button "Close" at bounding box center [1126, 18] width 24 height 24
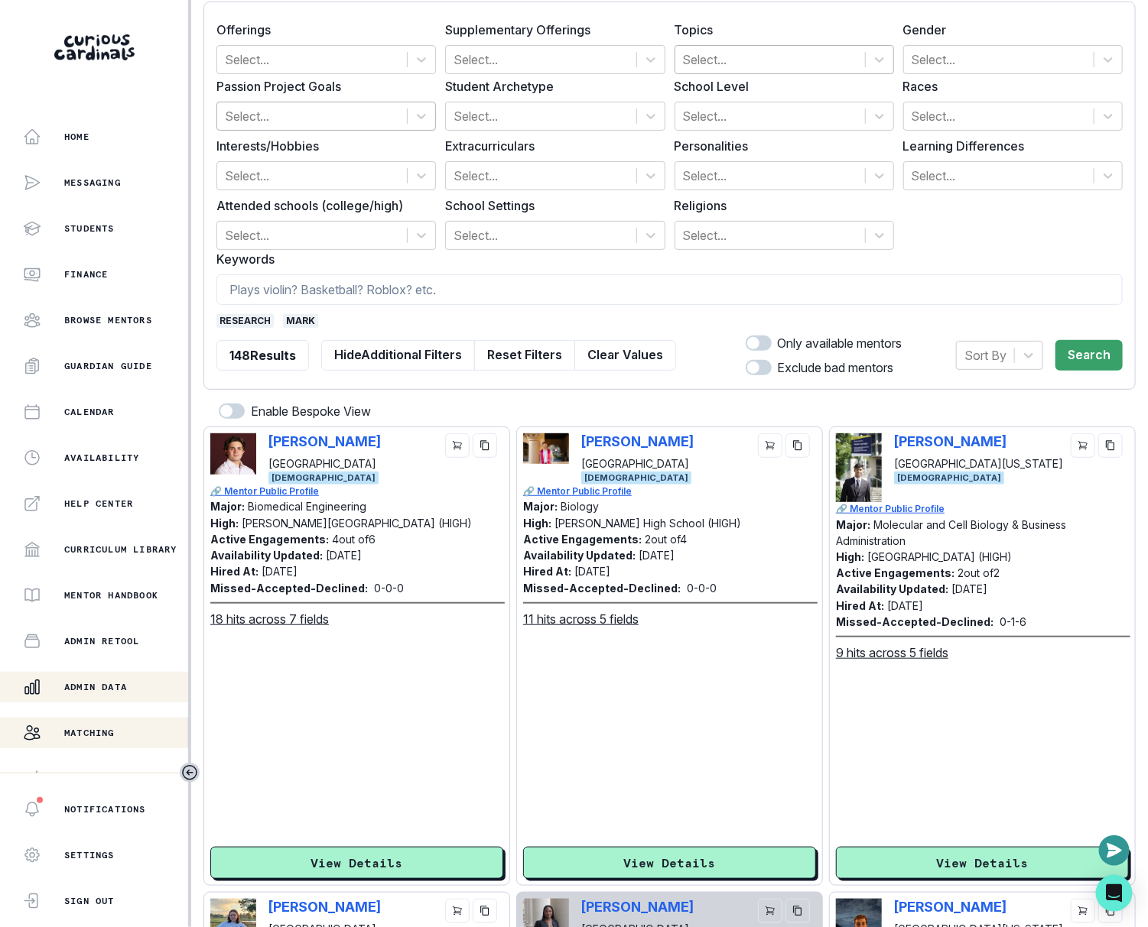
click at [112, 696] on div "Admin Data" at bounding box center [105, 687] width 165 height 18
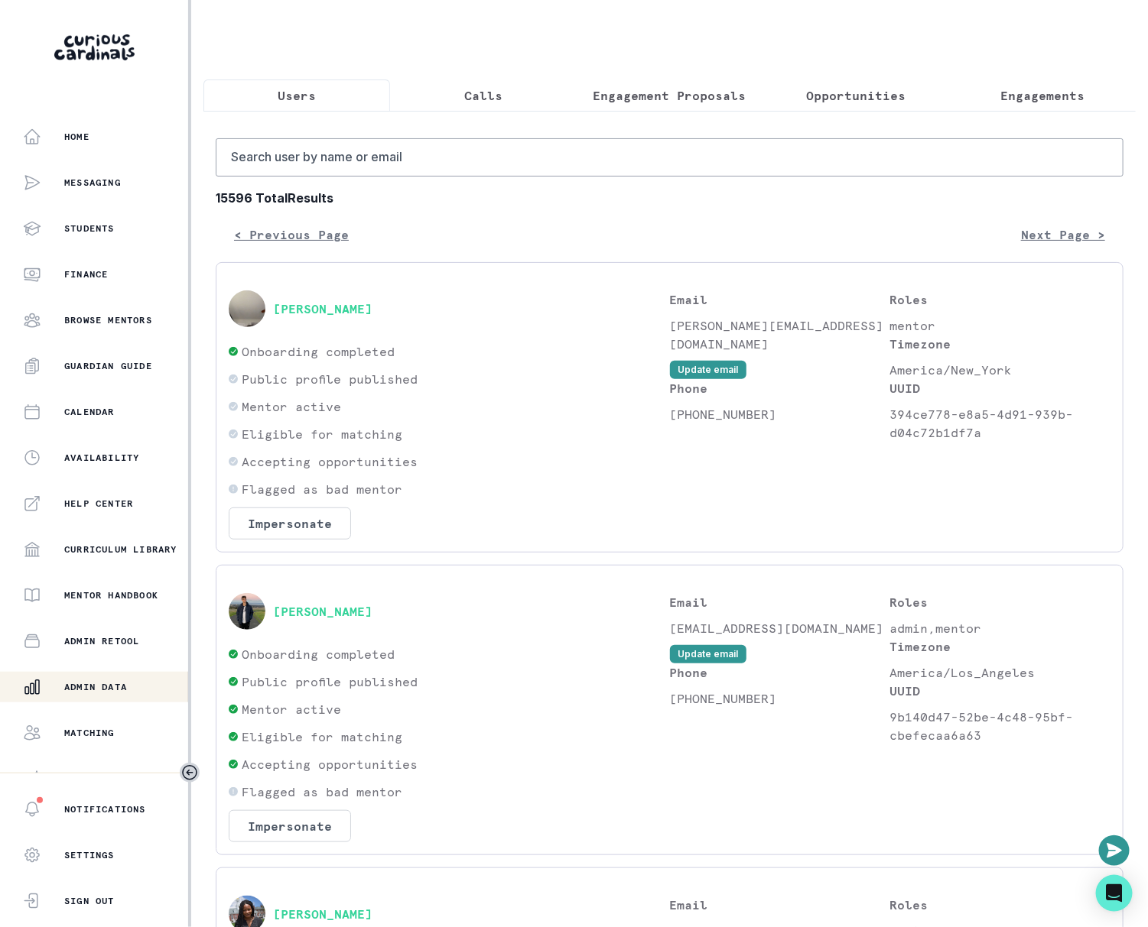
click at [498, 100] on p "Calls" at bounding box center [483, 95] width 38 height 18
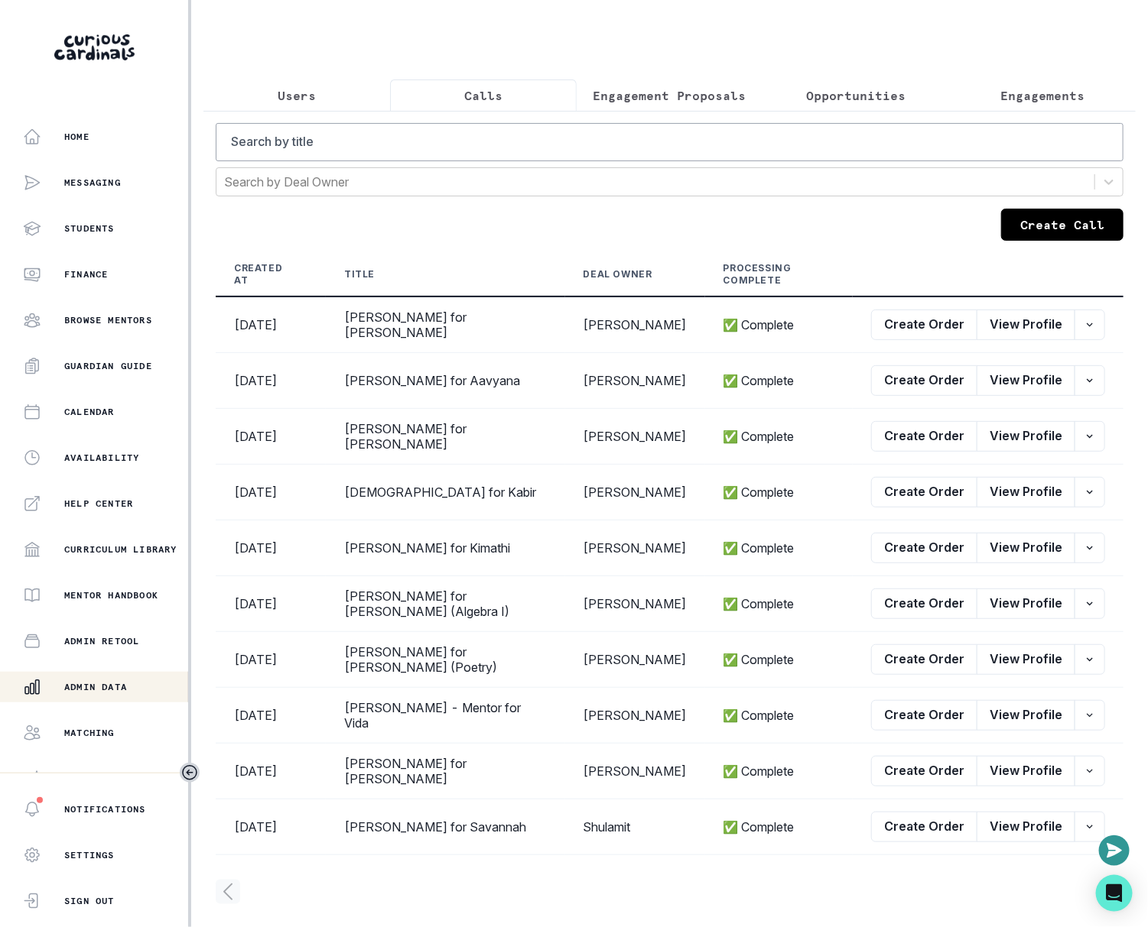
click at [1056, 232] on button "Create Call" at bounding box center [1062, 225] width 122 height 32
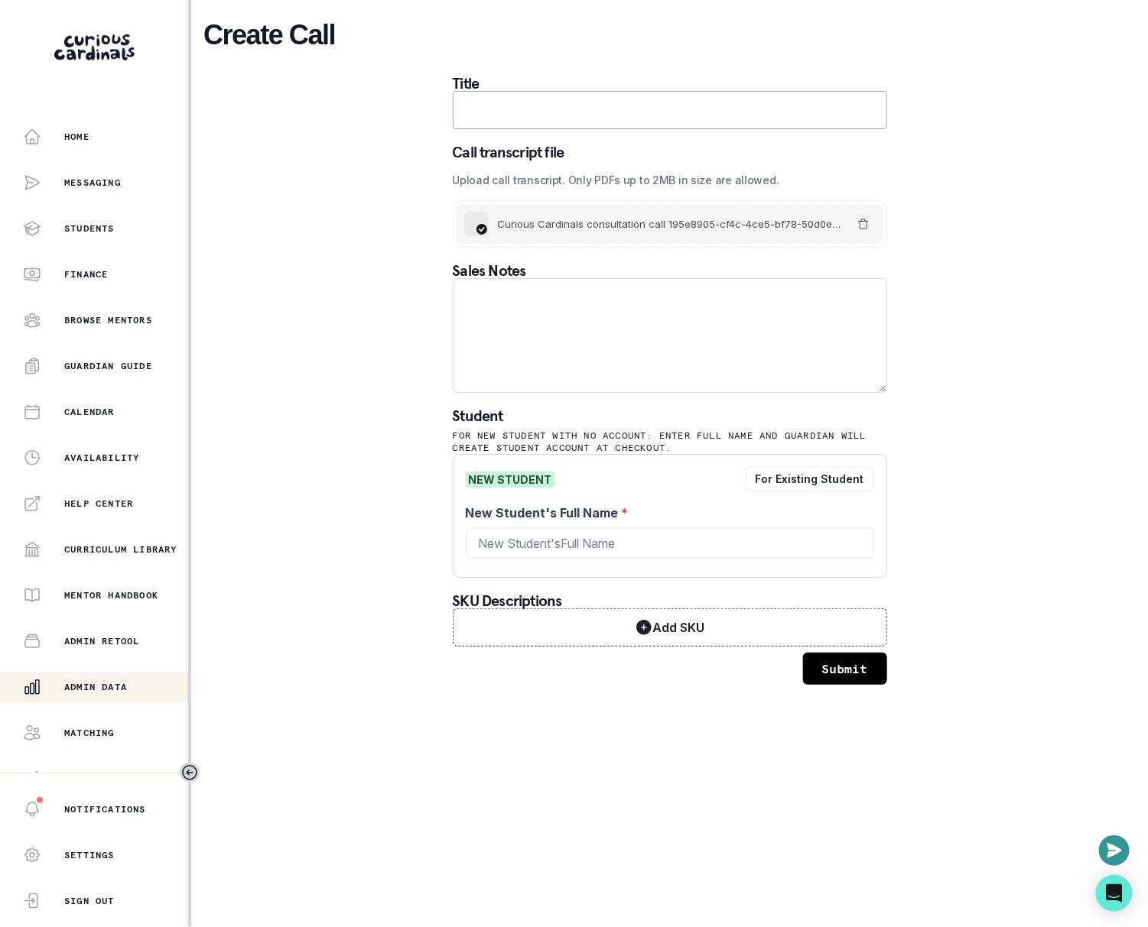
click at [624, 334] on textarea at bounding box center [670, 335] width 434 height 115
paste textarea "LO Ips - Dolorsi amet Con Adipis… - Eli’s doe temp.. in utlaboreetdol ma Aliqua…"
drag, startPoint x: 459, startPoint y: 289, endPoint x: 560, endPoint y: 378, distance: 133.8
click at [560, 378] on textarea at bounding box center [670, 335] width 434 height 115
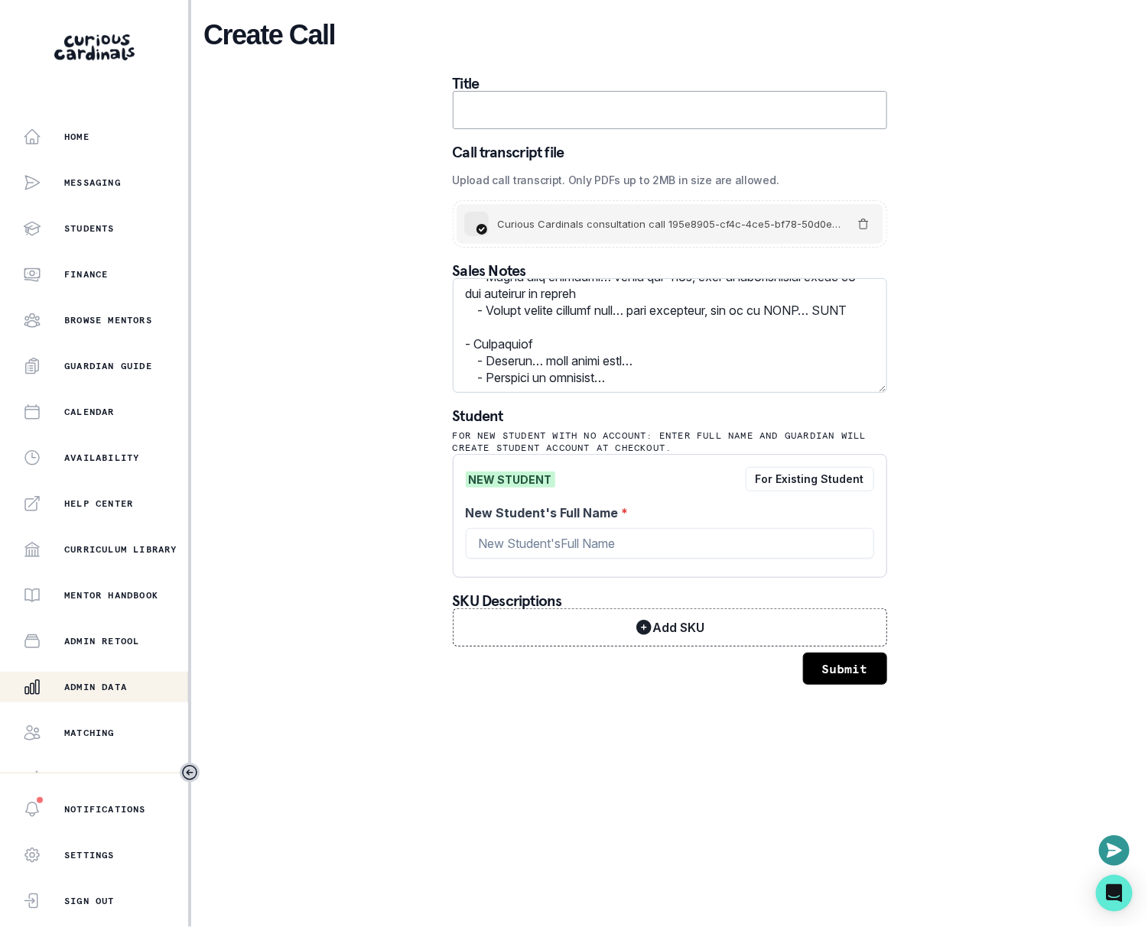
scroll to position [1243, 0]
type textarea "LO Ips - Dolorsi amet Con Adipis… - Eli’s doe temp.. in utlaboreetdol ma Aliqua…"
click at [517, 534] on input "New Student's Full Name *" at bounding box center [670, 543] width 408 height 31
type input "[PERSON_NAME]"
click at [522, 119] on input "text" at bounding box center [670, 110] width 434 height 38
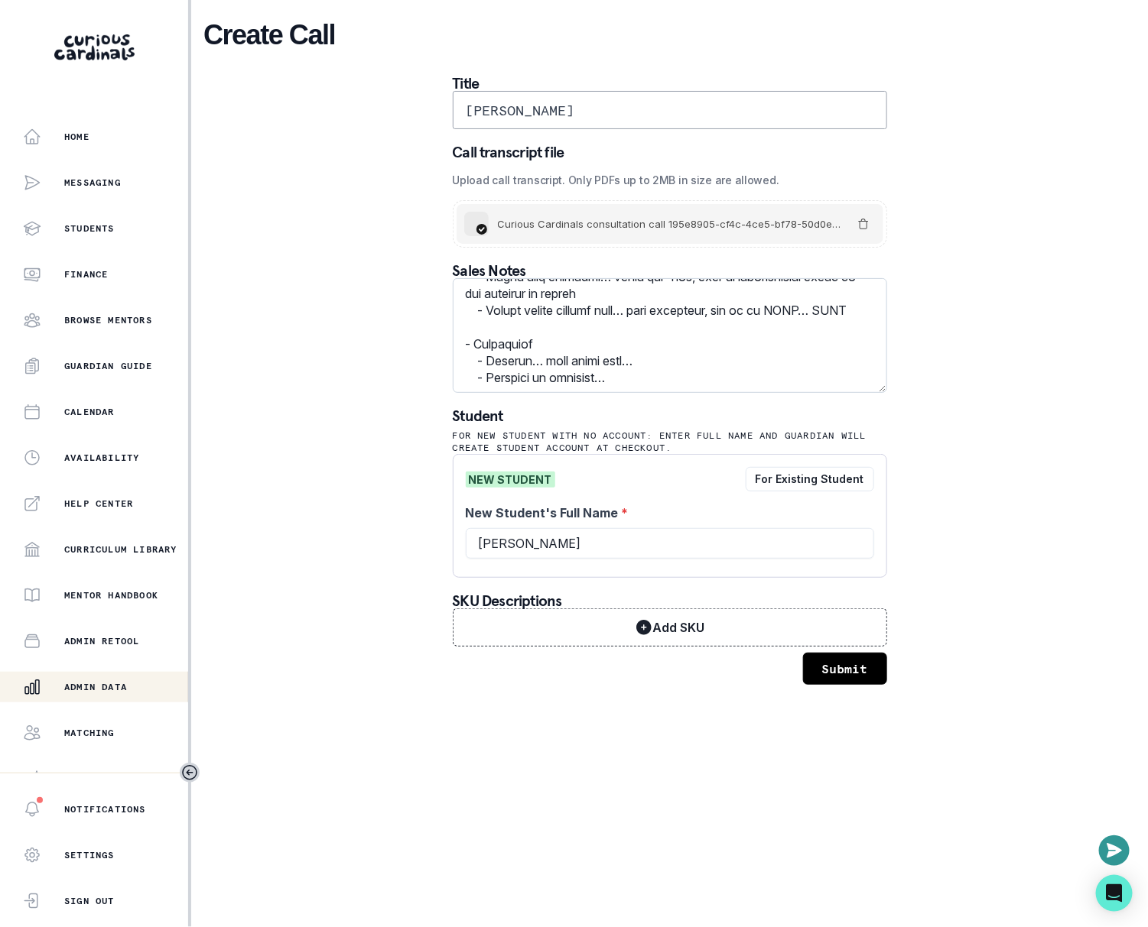
scroll to position [0, 0]
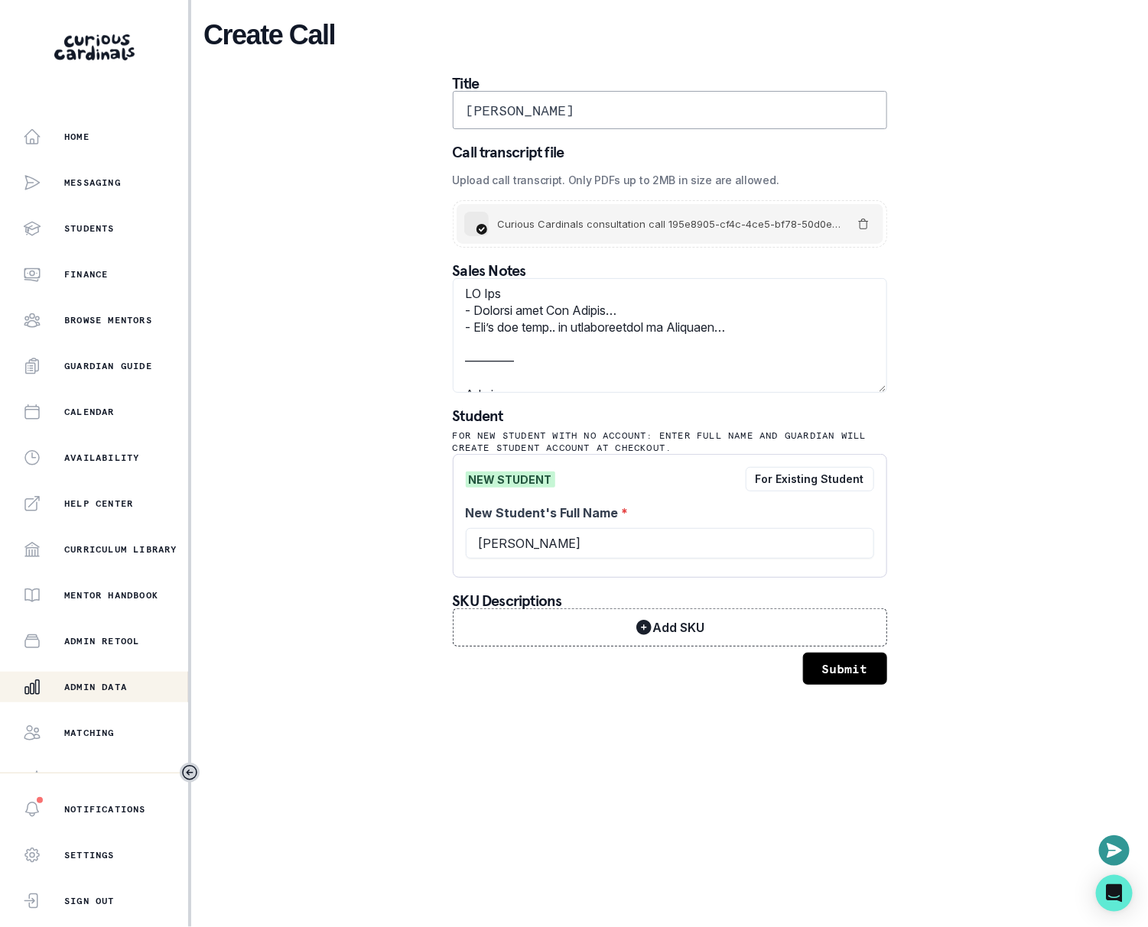
type input "[PERSON_NAME]"
click at [836, 665] on button "Submit" at bounding box center [845, 669] width 84 height 32
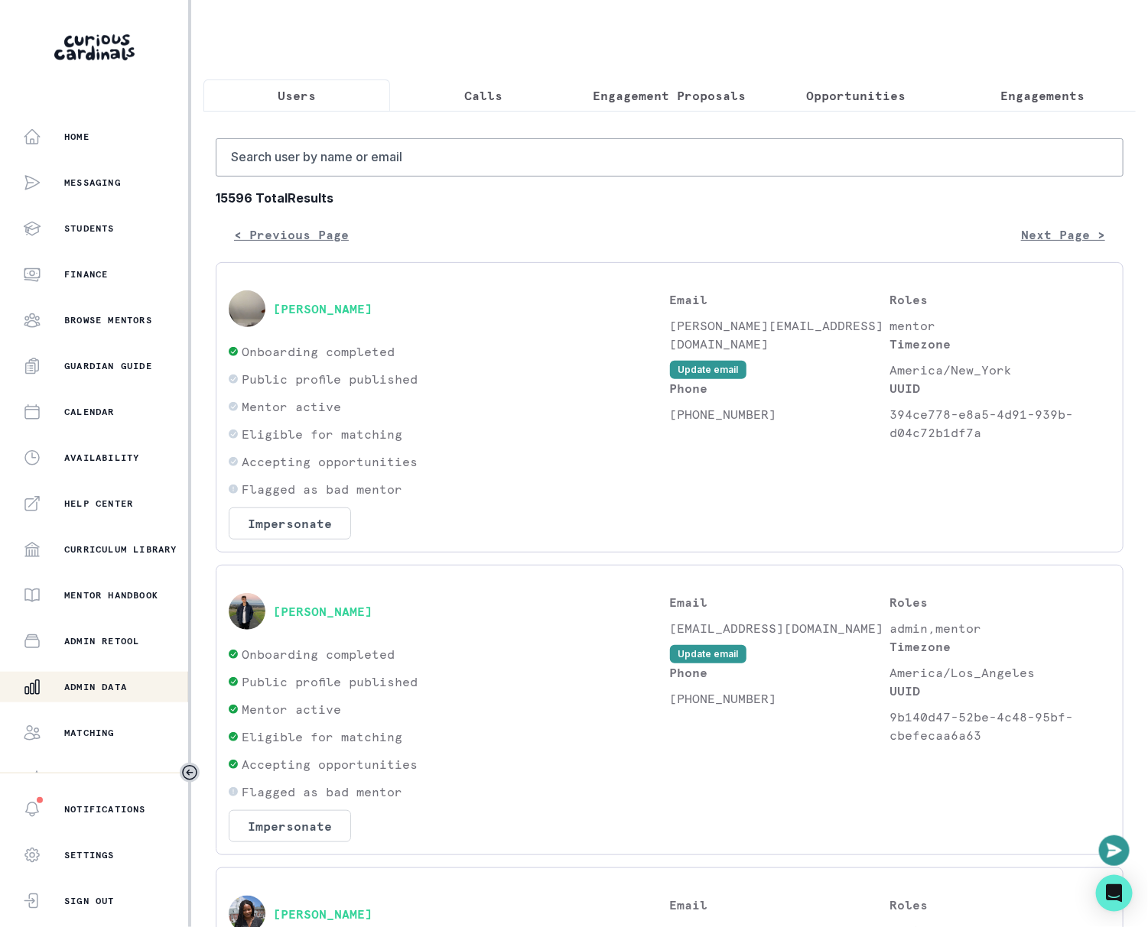
click at [497, 80] on button "Calls" at bounding box center [483, 96] width 187 height 32
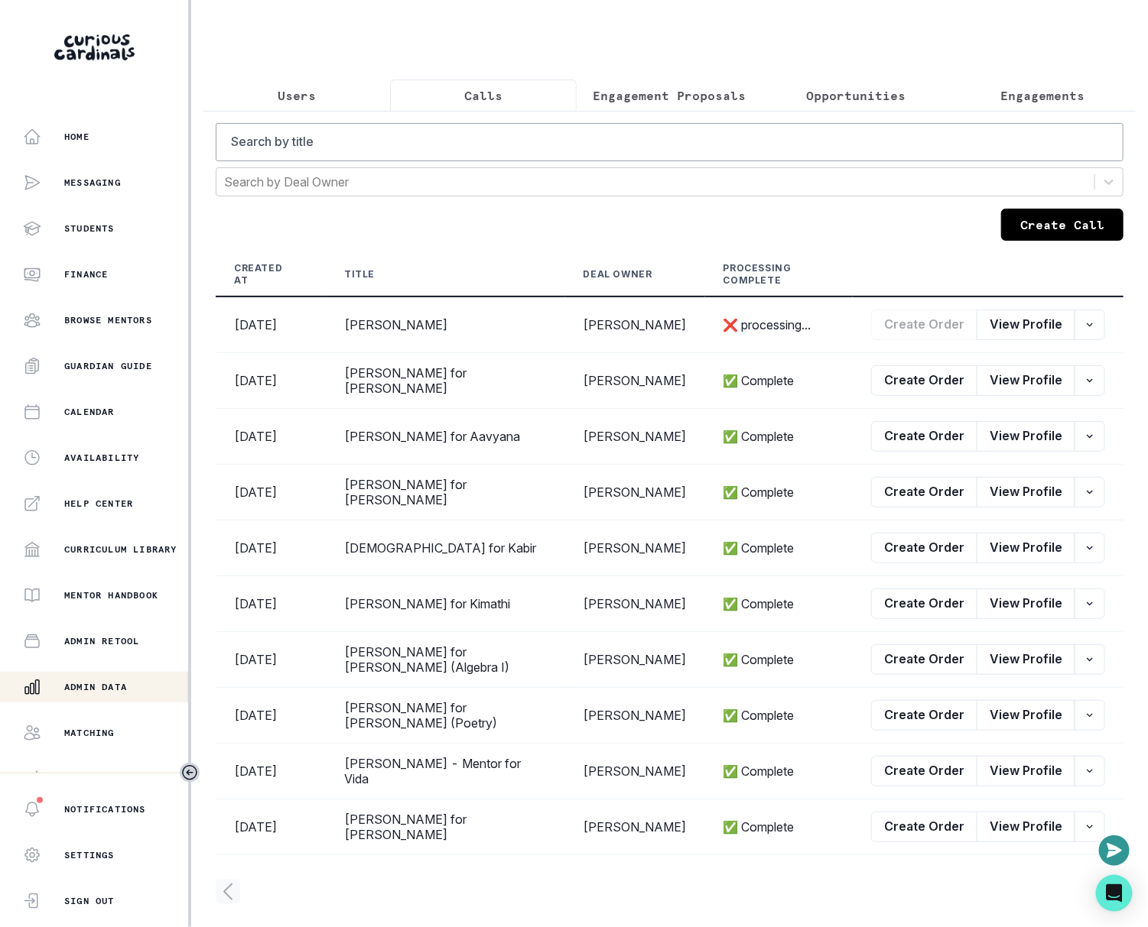
click at [1037, 211] on button "Create Call" at bounding box center [1062, 225] width 122 height 32
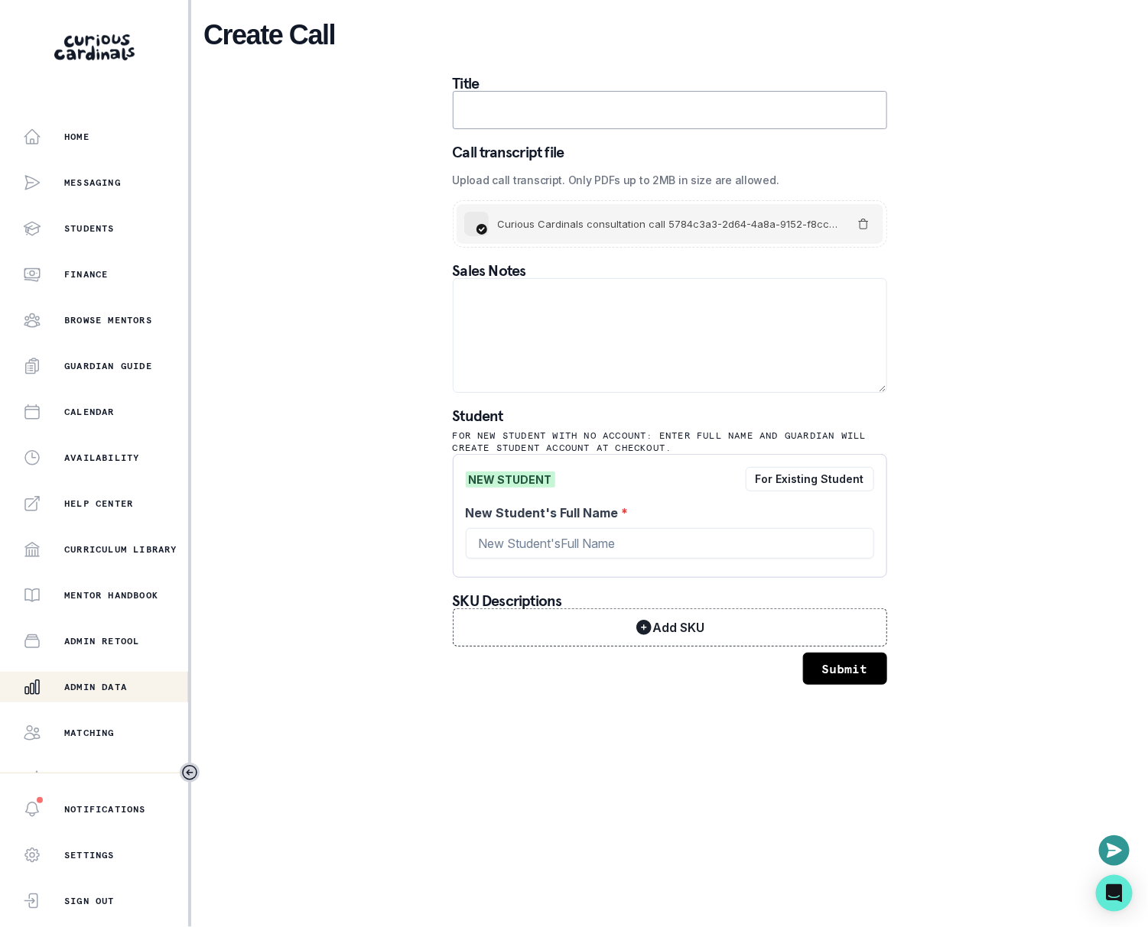
click at [526, 125] on input "text" at bounding box center [670, 110] width 434 height 38
paste input "[PERSON_NAME]"
type input "[PERSON_NAME] for [PERSON_NAME]"
click at [706, 319] on textarea at bounding box center [670, 335] width 434 height 115
paste textarea "Lor, ipsu Dolors Ametco - Adipisc Elit seddoeiu tem i utl etdolore. Magna aliqu…"
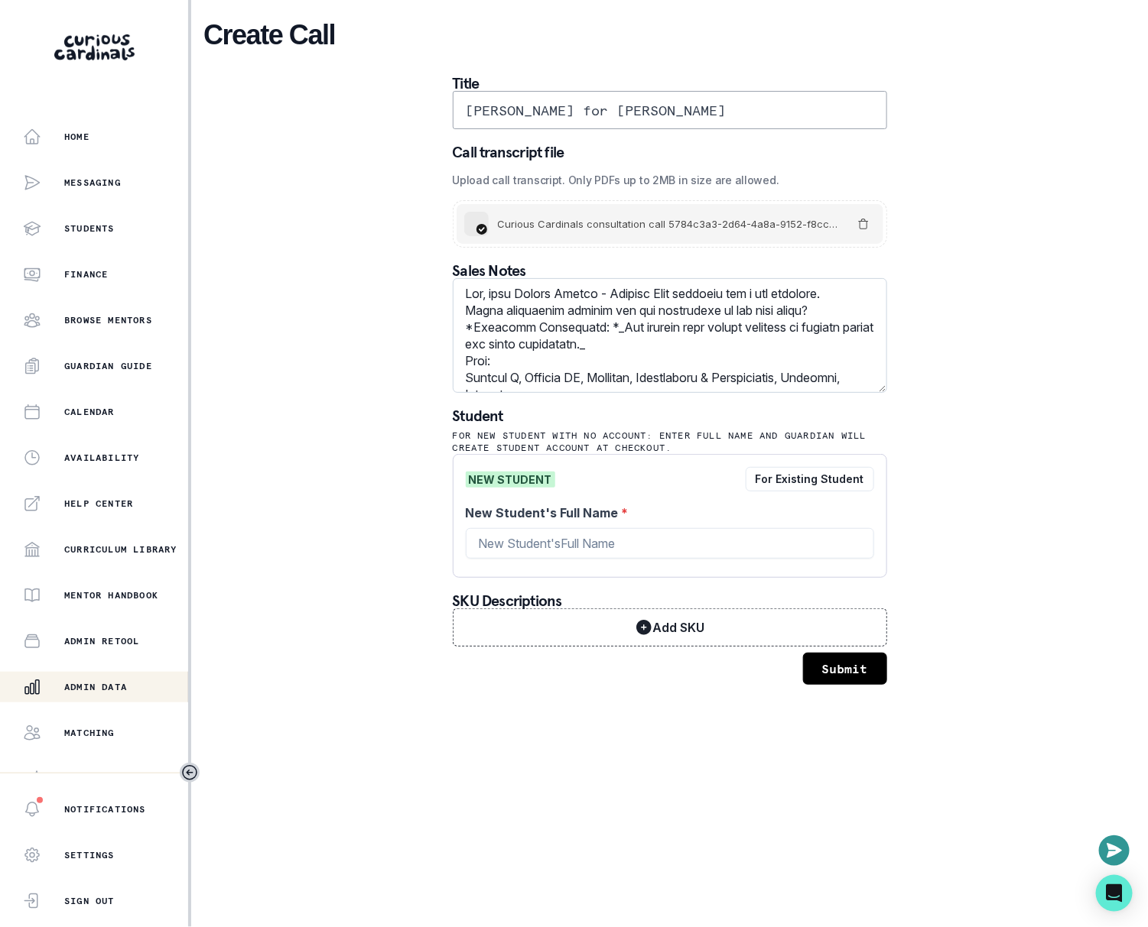
drag, startPoint x: 465, startPoint y: 334, endPoint x: 647, endPoint y: 354, distance: 183.0
click at [647, 354] on textarea at bounding box center [670, 335] width 434 height 115
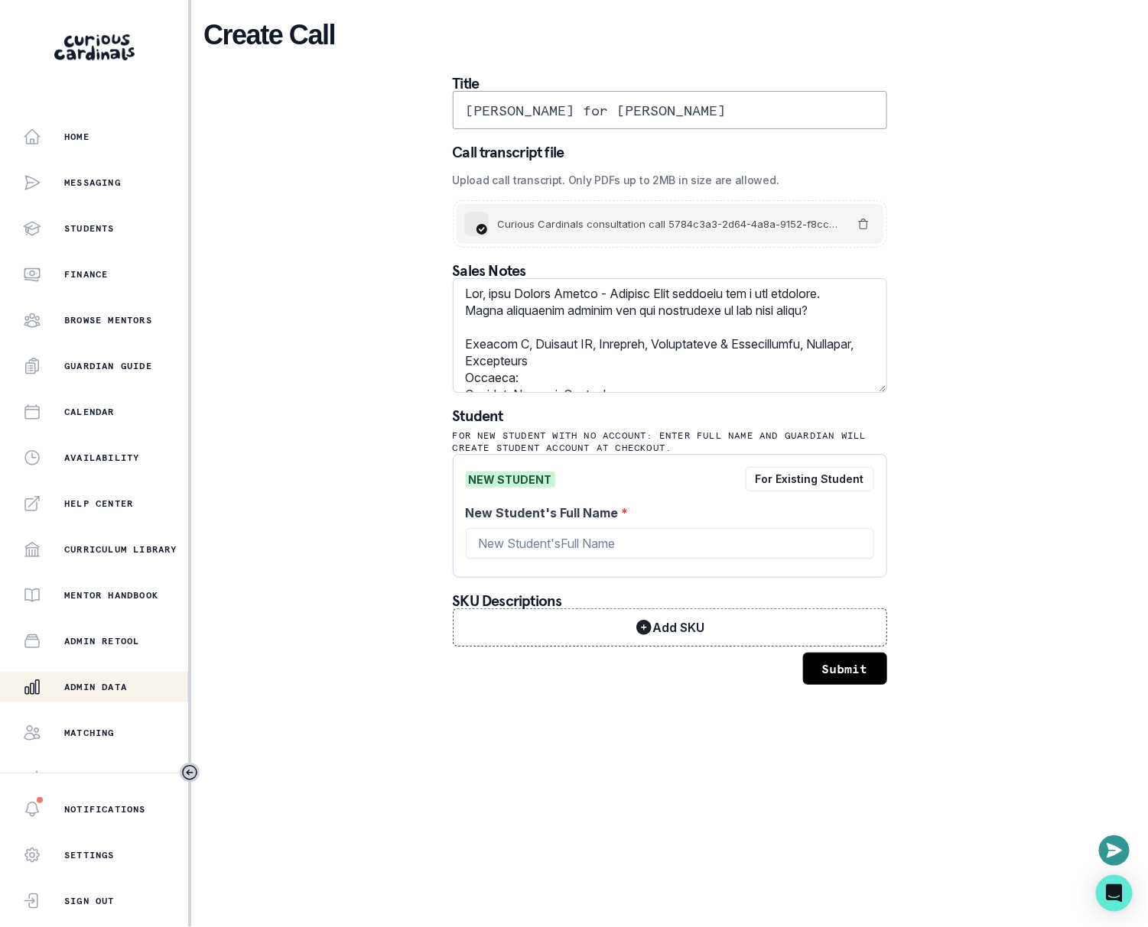
click at [582, 309] on textarea at bounding box center [670, 335] width 434 height 115
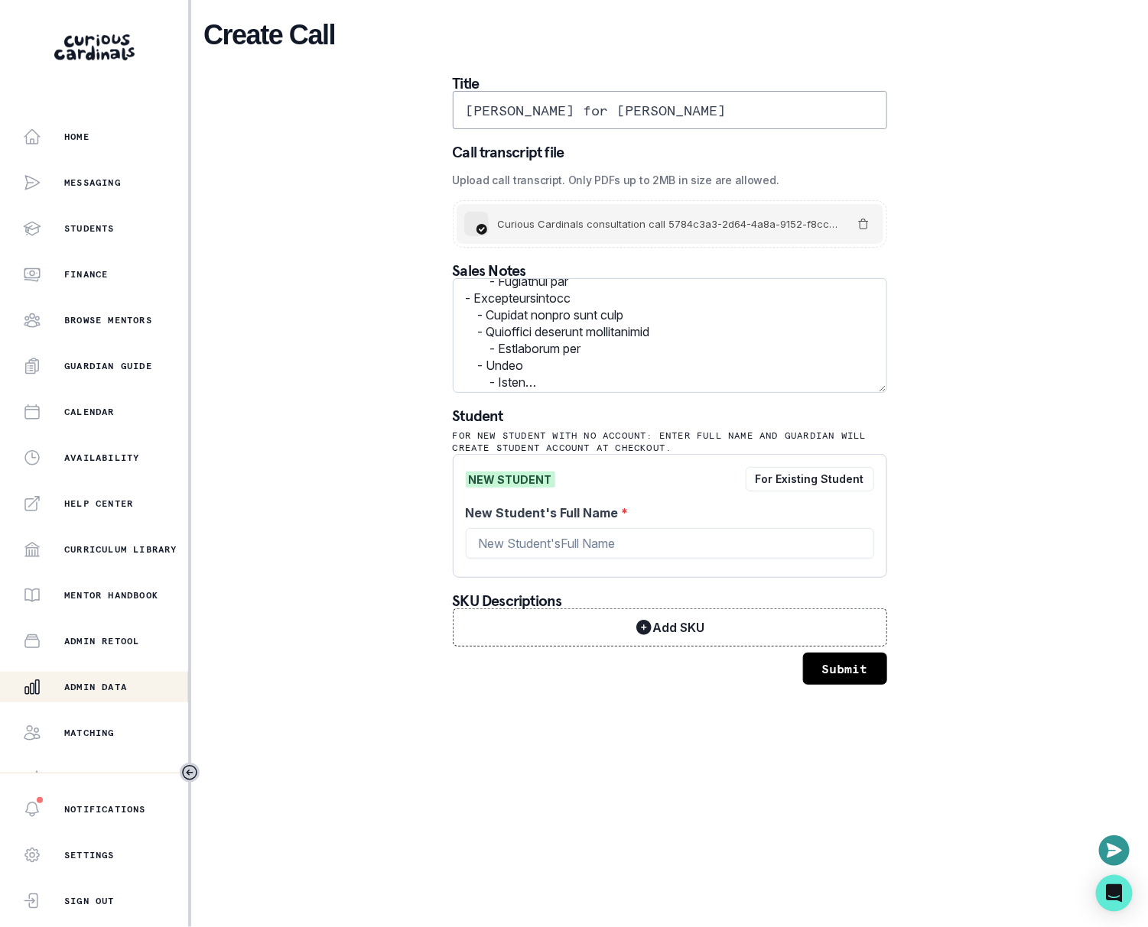
scroll to position [1461, 0]
type textarea "Lor, ipsu Dolors Ametco - Adipisc Elit seddoeiu tem i utl etdolore. Magnaal E, …"
click at [706, 549] on input "New Student's Full Name *" at bounding box center [670, 543] width 408 height 31
paste input "Deshmukh"
type input "[PERSON_NAME]"
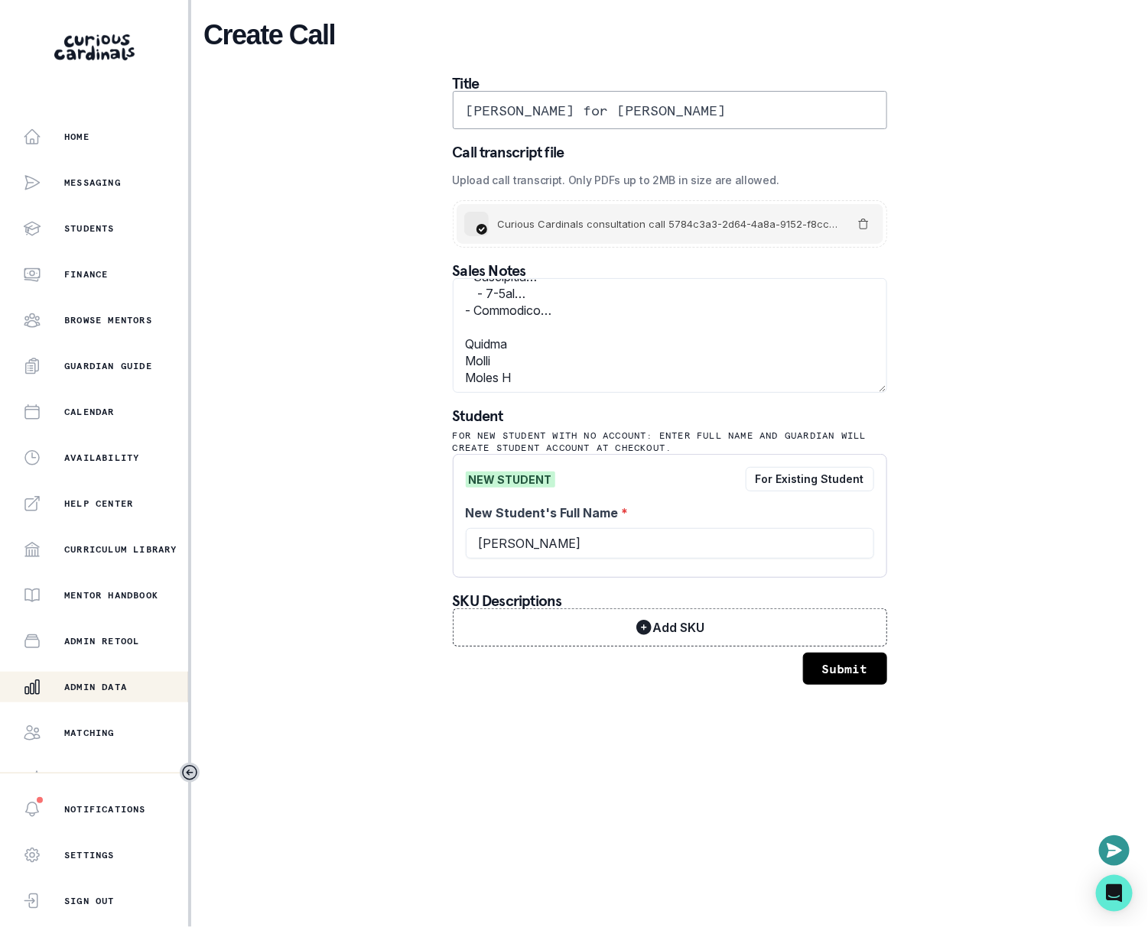
click at [827, 673] on button "Submit" at bounding box center [845, 669] width 84 height 32
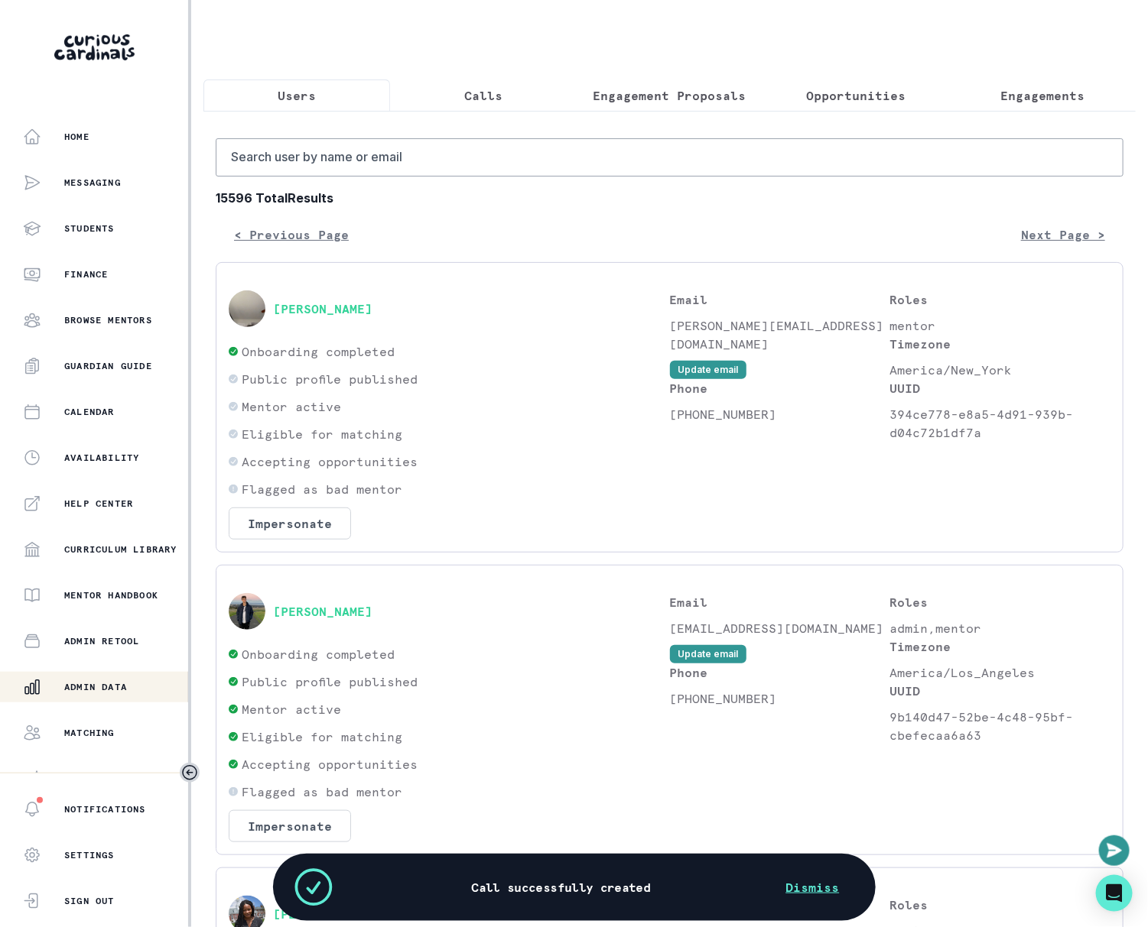
click at [461, 105] on button "Calls" at bounding box center [483, 96] width 187 height 32
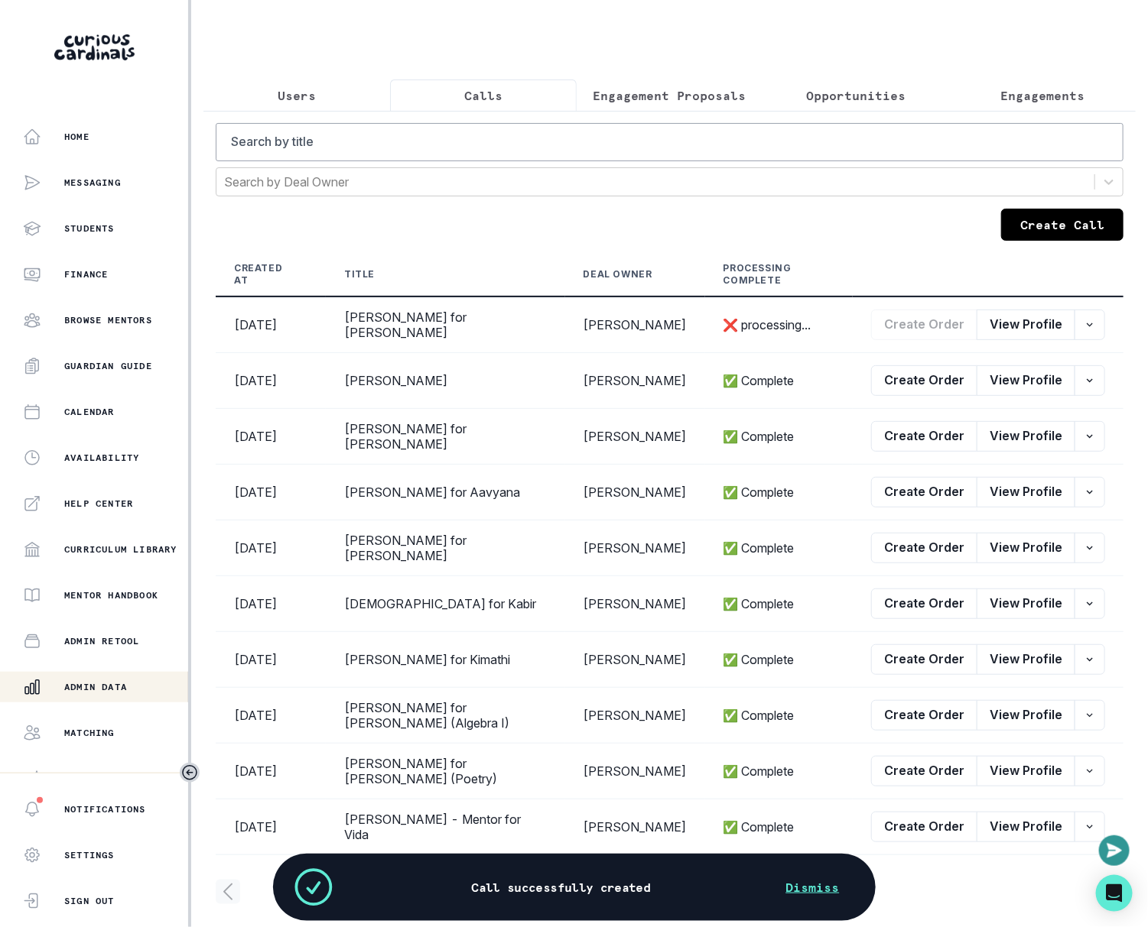
click at [1063, 230] on button "Create Call" at bounding box center [1062, 225] width 122 height 32
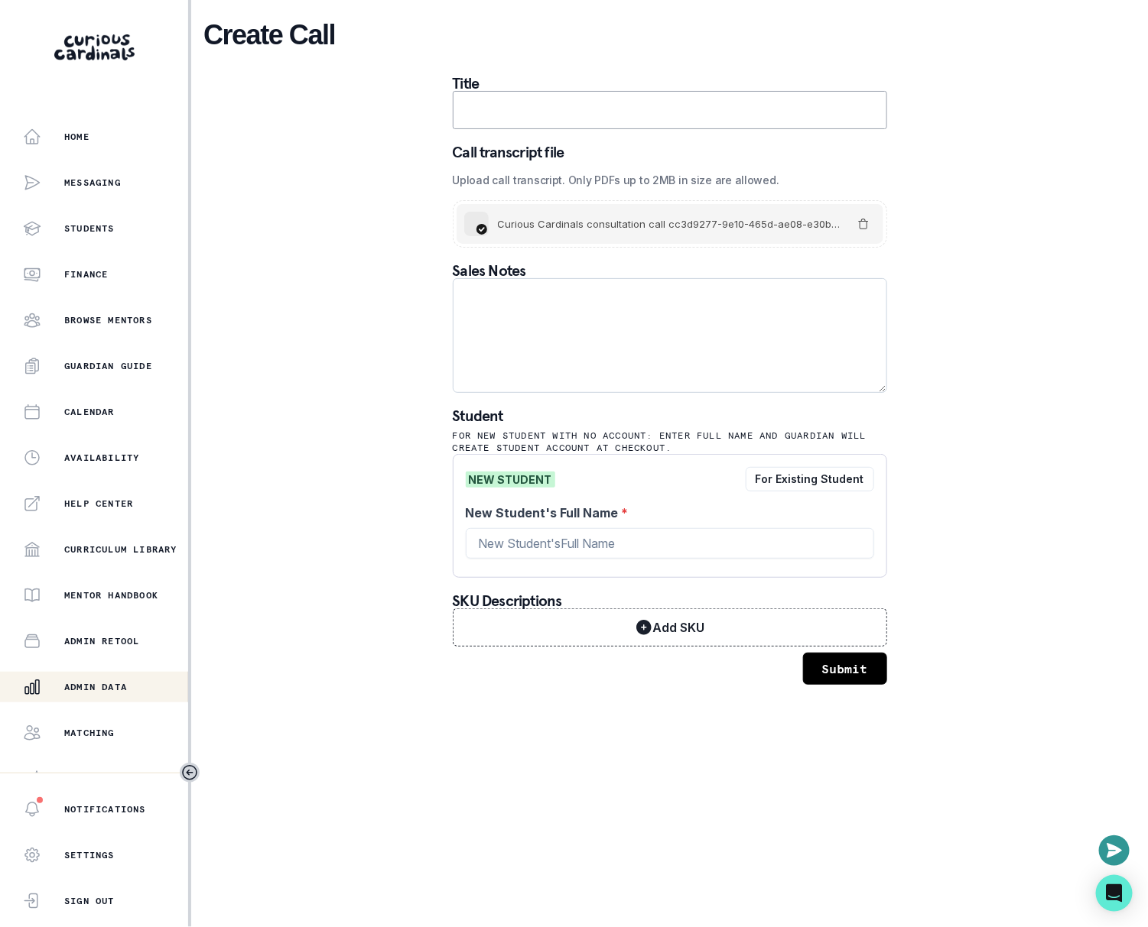
click at [663, 327] on textarea at bounding box center [670, 335] width 434 height 115
paste textarea "lorem.ipsumdolorsit@ametc.adi El seddo ei temporinci ut laboreetdo magnaali eni…"
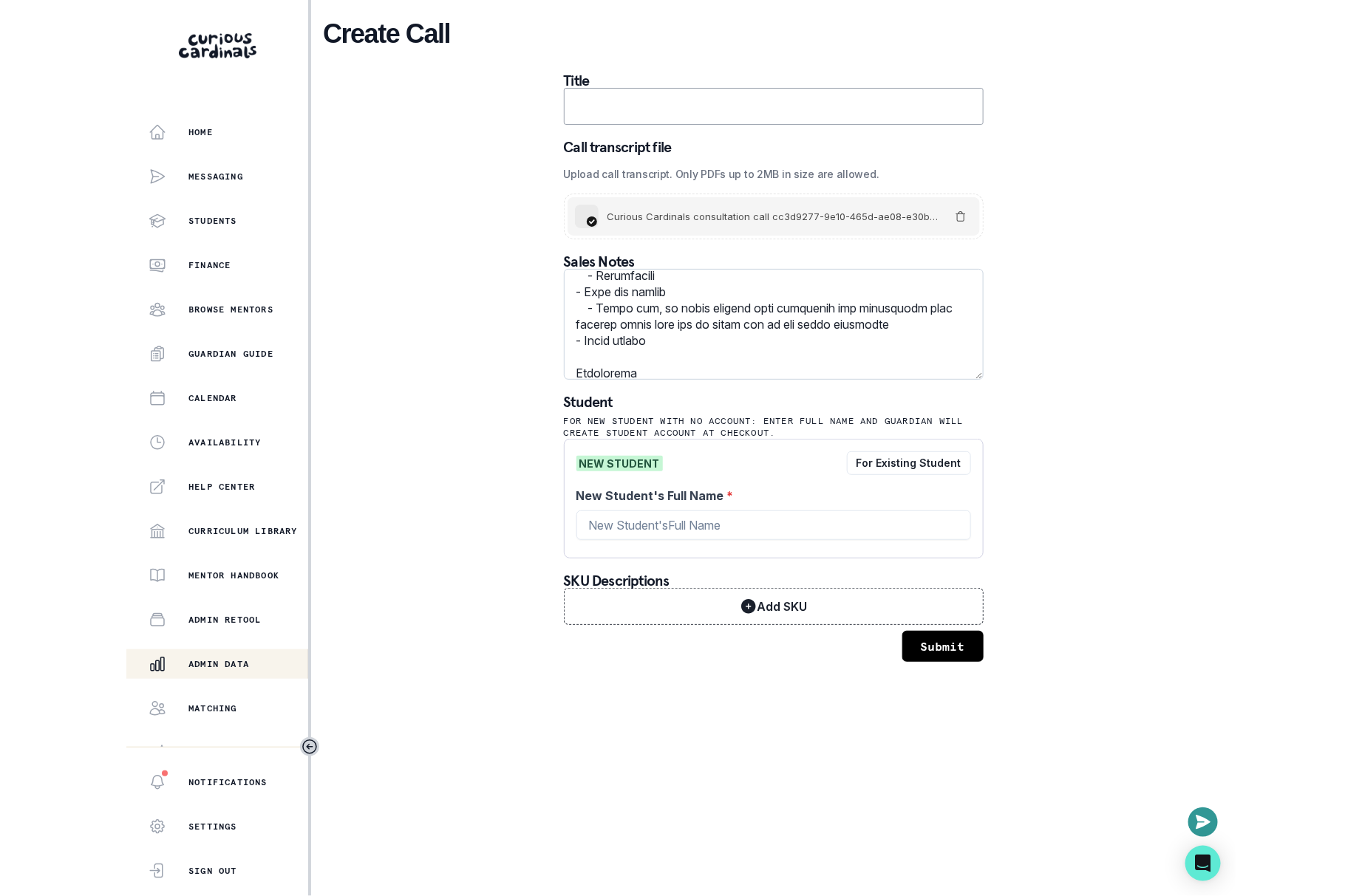
scroll to position [753, 0]
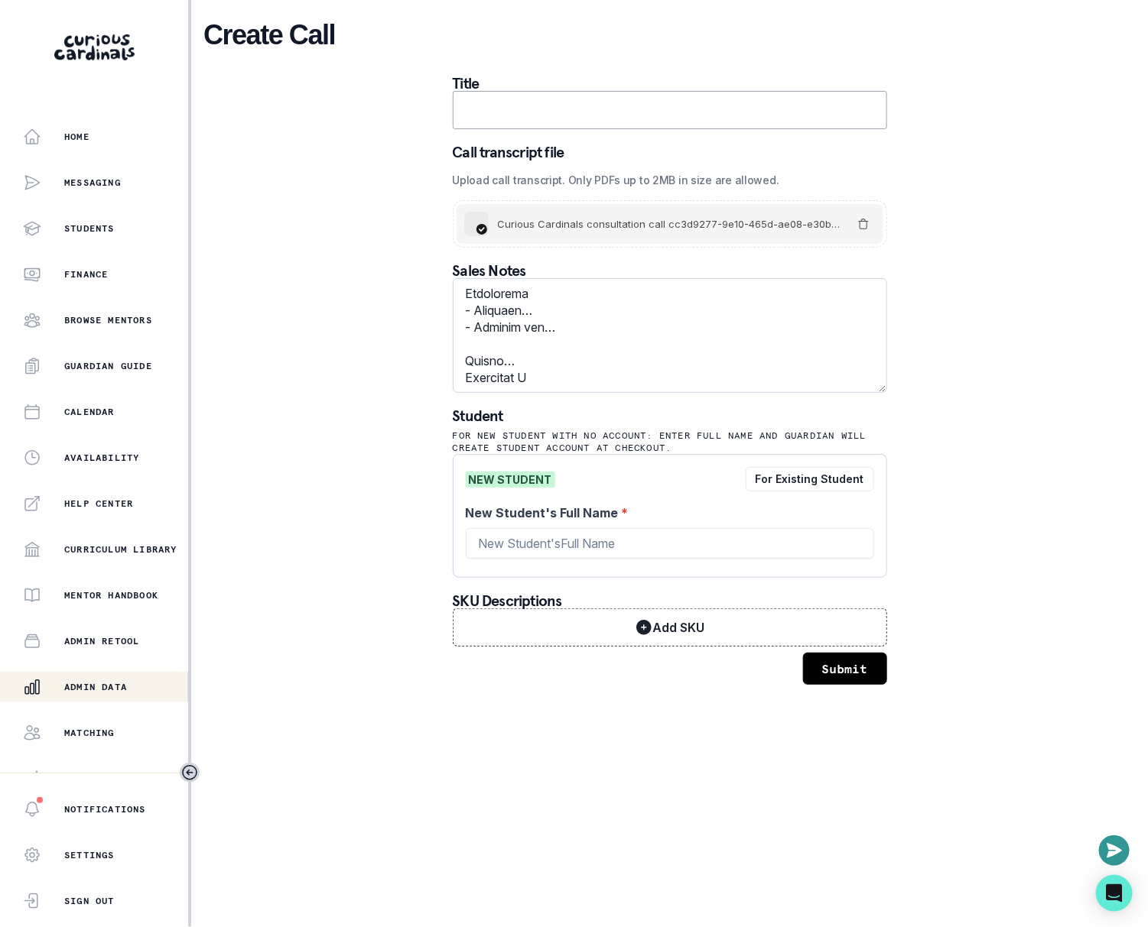
drag, startPoint x: 472, startPoint y: 344, endPoint x: 595, endPoint y: 375, distance: 126.3
click at [595, 375] on textarea at bounding box center [670, 335] width 434 height 115
type textarea "lorem.ipsumdolorsit@ametc.adi El seddo ei temporinci ut laboreetdo magnaali eni…"
click at [619, 125] on input "text" at bounding box center [670, 110] width 434 height 38
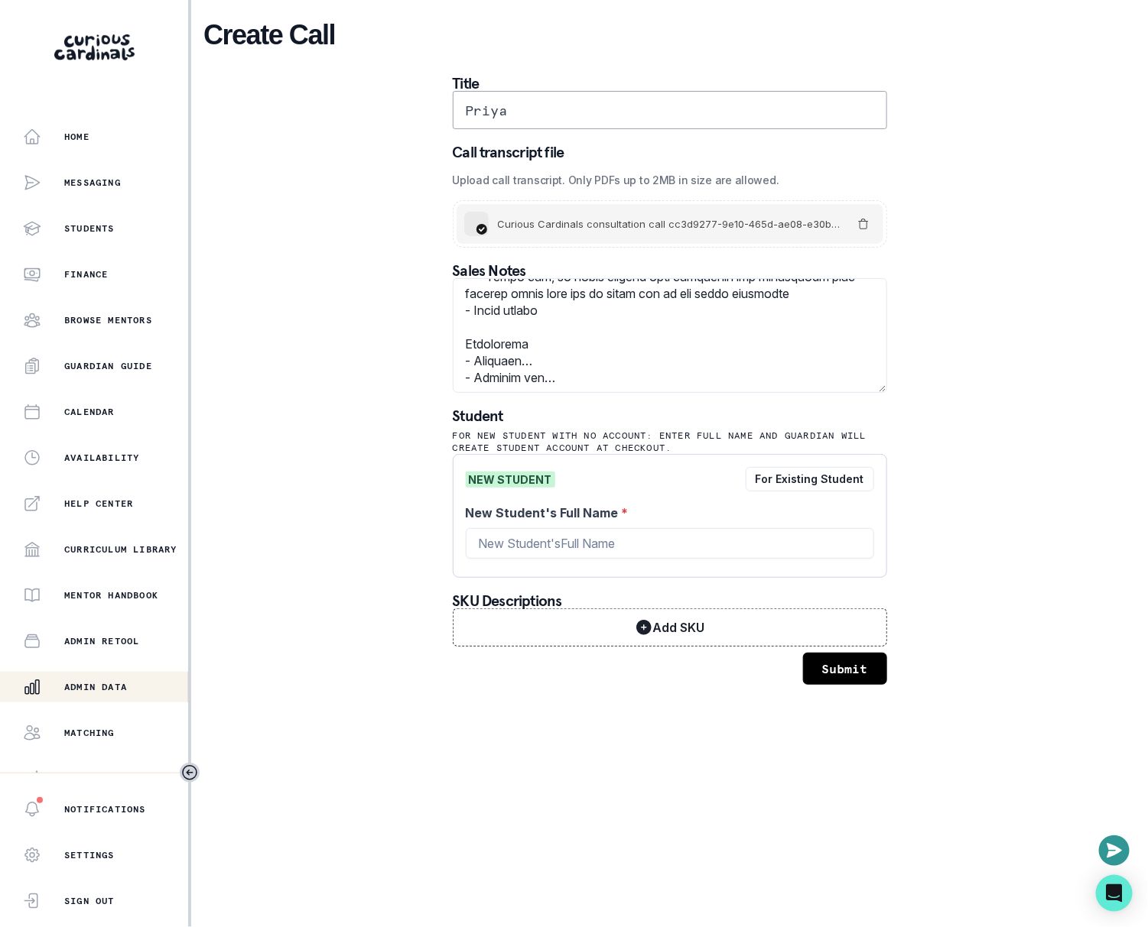
paste input "priya.[PERSON_NAME]"
drag, startPoint x: 569, startPoint y: 114, endPoint x: 519, endPoint y: 108, distance: 50.1
click at [519, 108] on input "[PERSON_NAME].[PERSON_NAME]" at bounding box center [670, 110] width 434 height 38
click at [664, 116] on input "[PERSON_NAME]" at bounding box center [670, 110] width 434 height 38
type input "[PERSON_NAME] for Arjun"
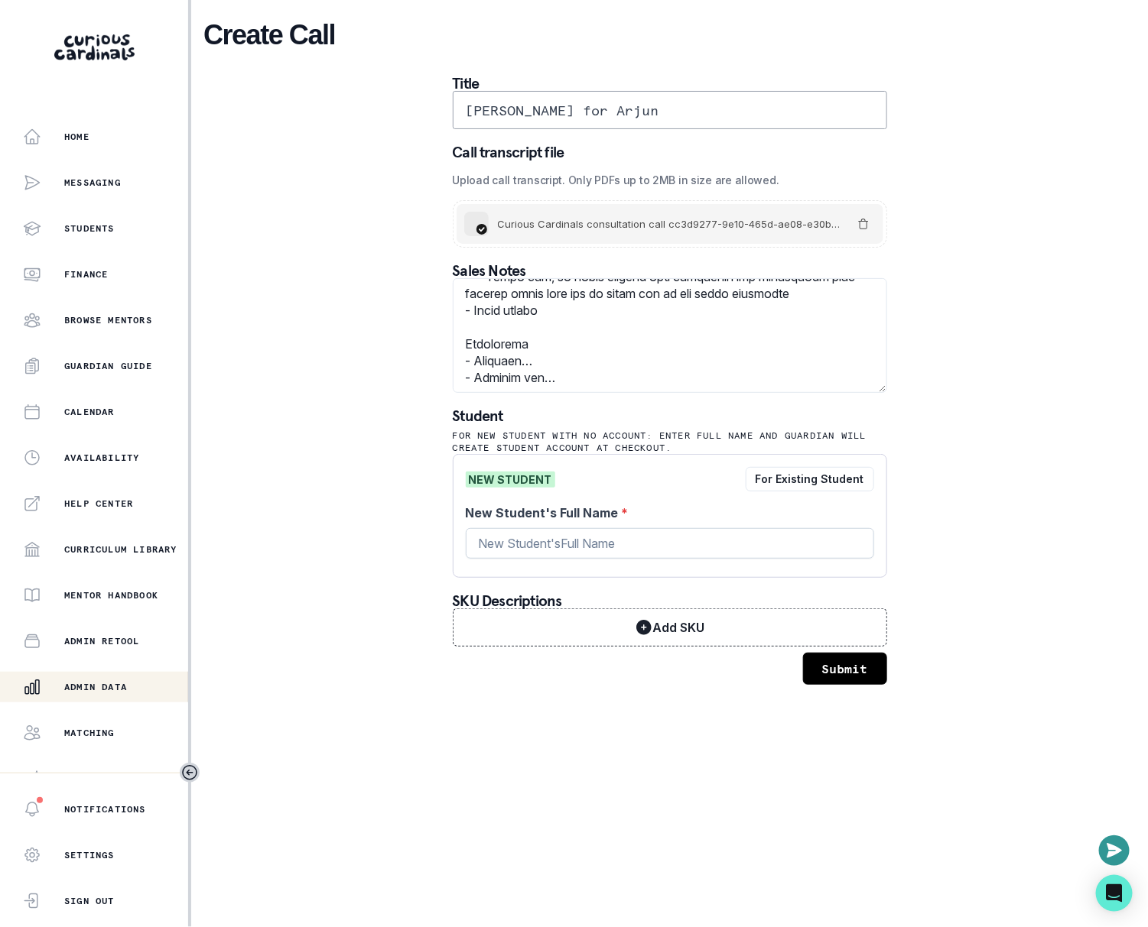
click at [606, 538] on input "New Student's Full Name *" at bounding box center [670, 543] width 408 height 31
click at [546, 109] on input "[PERSON_NAME] for Arjun" at bounding box center [670, 110] width 434 height 38
click at [583, 534] on input "Arjun" at bounding box center [670, 543] width 408 height 31
paste input "[PERSON_NAME]"
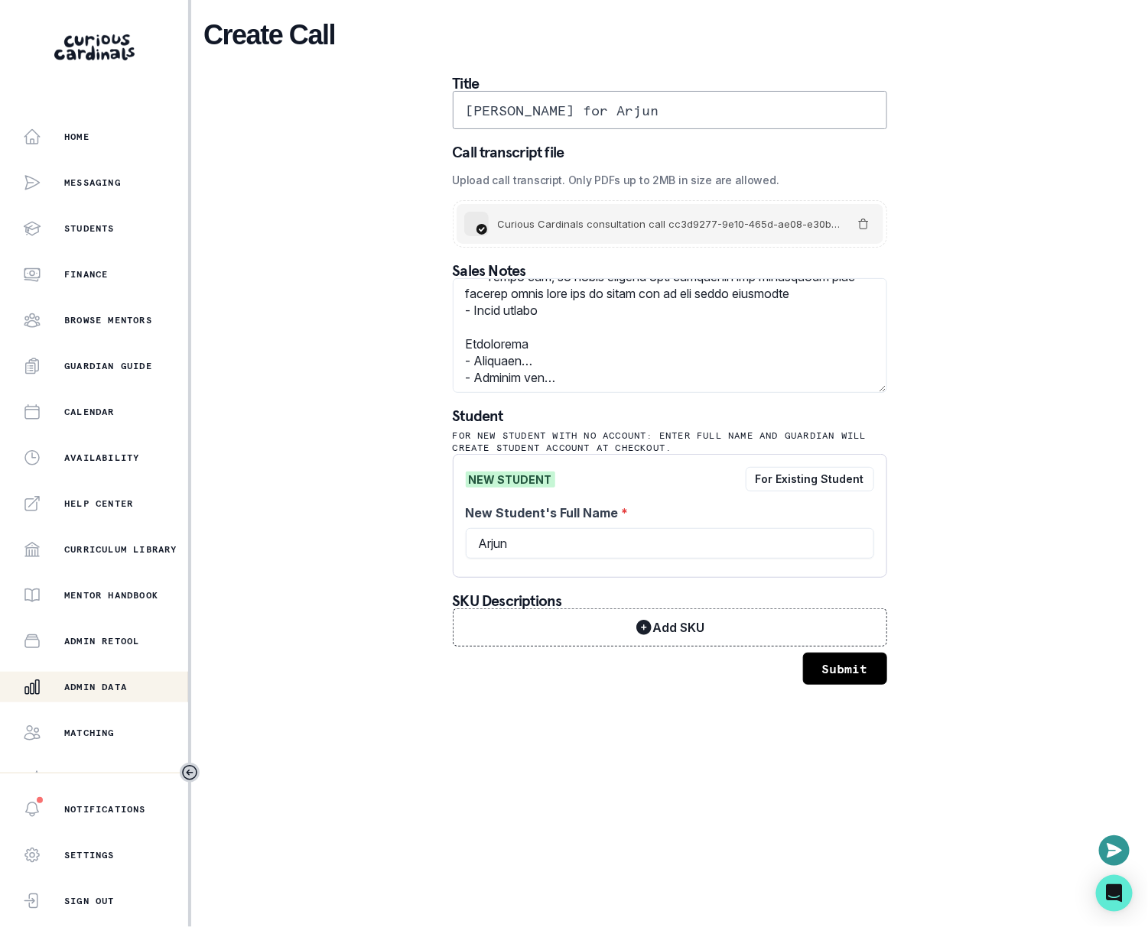
click at [647, 563] on div "New Student's Full Name * [PERSON_NAME]" at bounding box center [670, 534] width 408 height 61
click at [645, 552] on input "Arjun" at bounding box center [670, 543] width 408 height 31
paste input "[PERSON_NAME]"
click at [514, 544] on input "[PERSON_NAME]" at bounding box center [670, 543] width 408 height 31
click at [473, 546] on input "[PERSON_NAME]" at bounding box center [670, 543] width 408 height 31
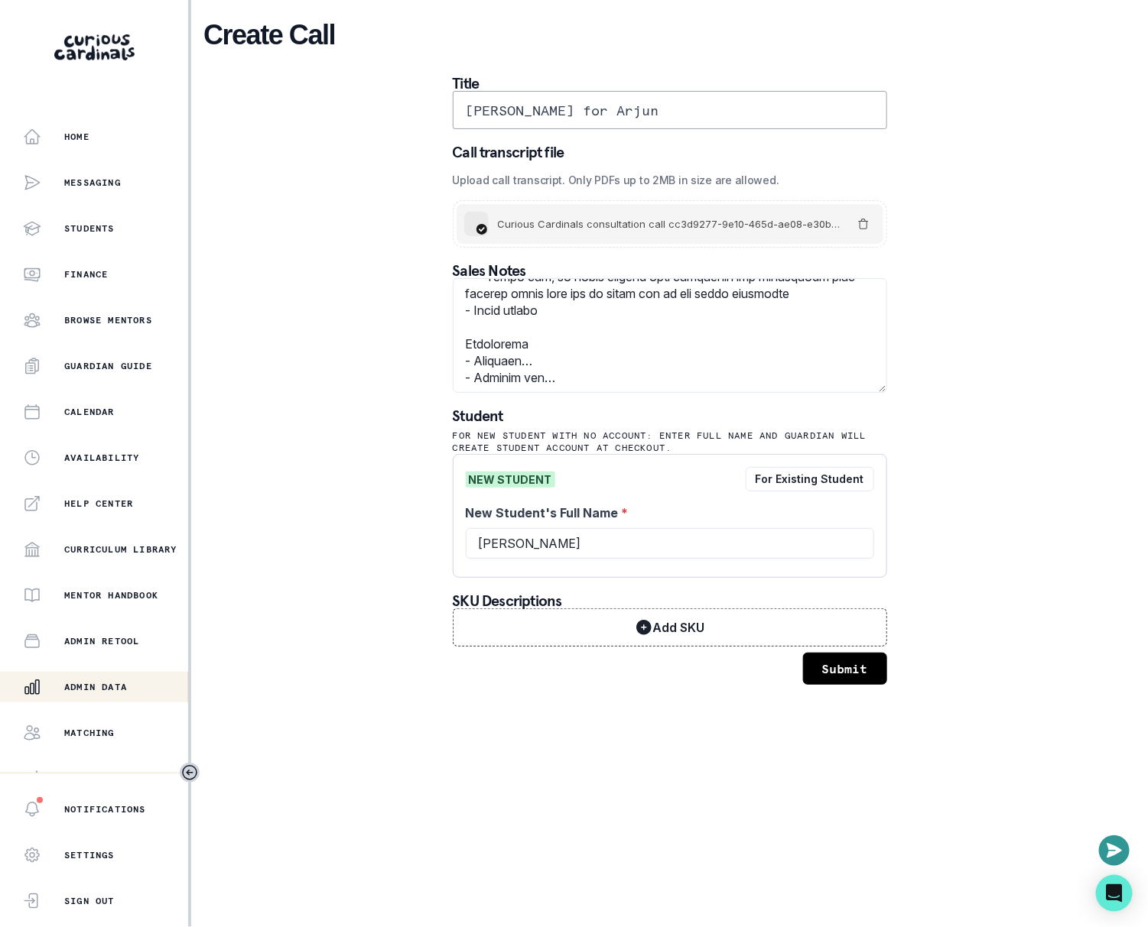
type input "[PERSON_NAME]"
click at [830, 664] on button "Submit" at bounding box center [845, 669] width 84 height 32
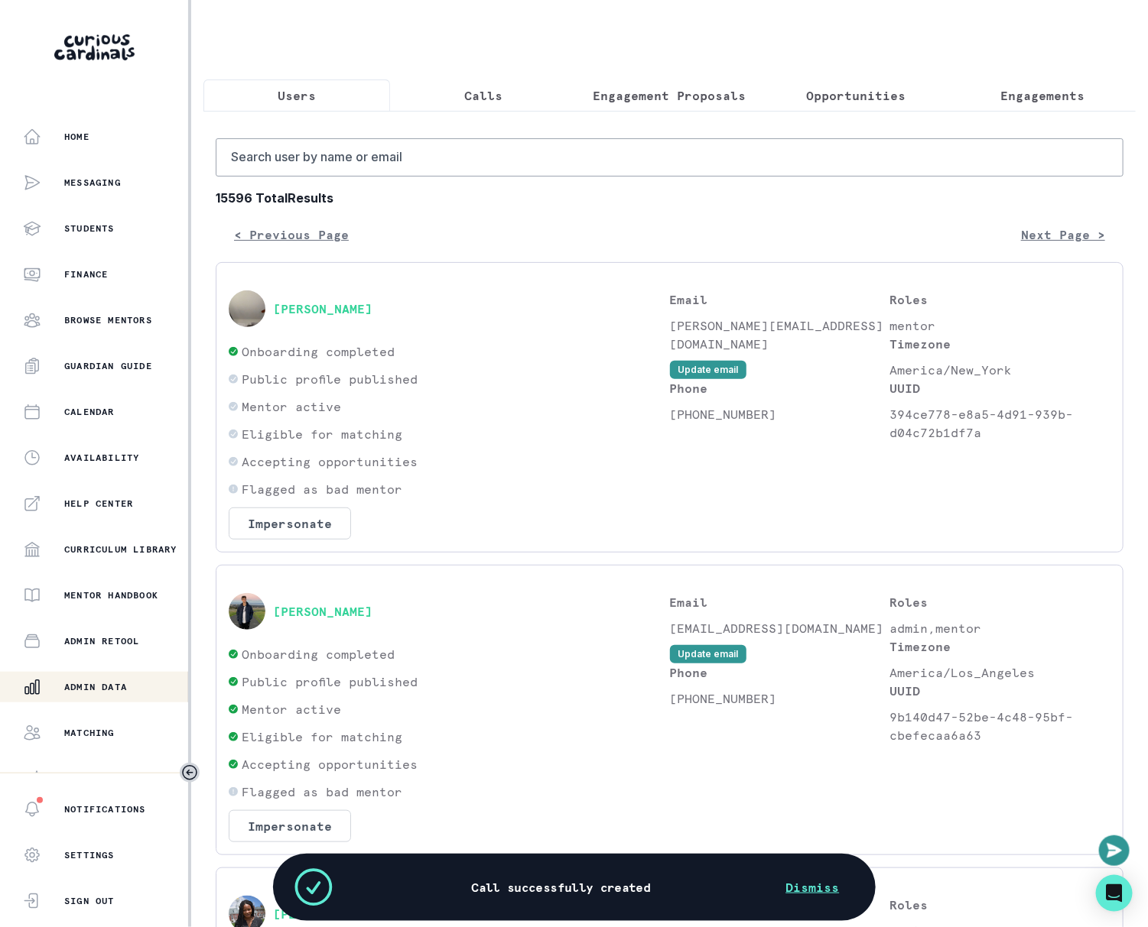
click at [489, 99] on p "Calls" at bounding box center [483, 95] width 38 height 18
